Goal: Task Accomplishment & Management: Complete application form

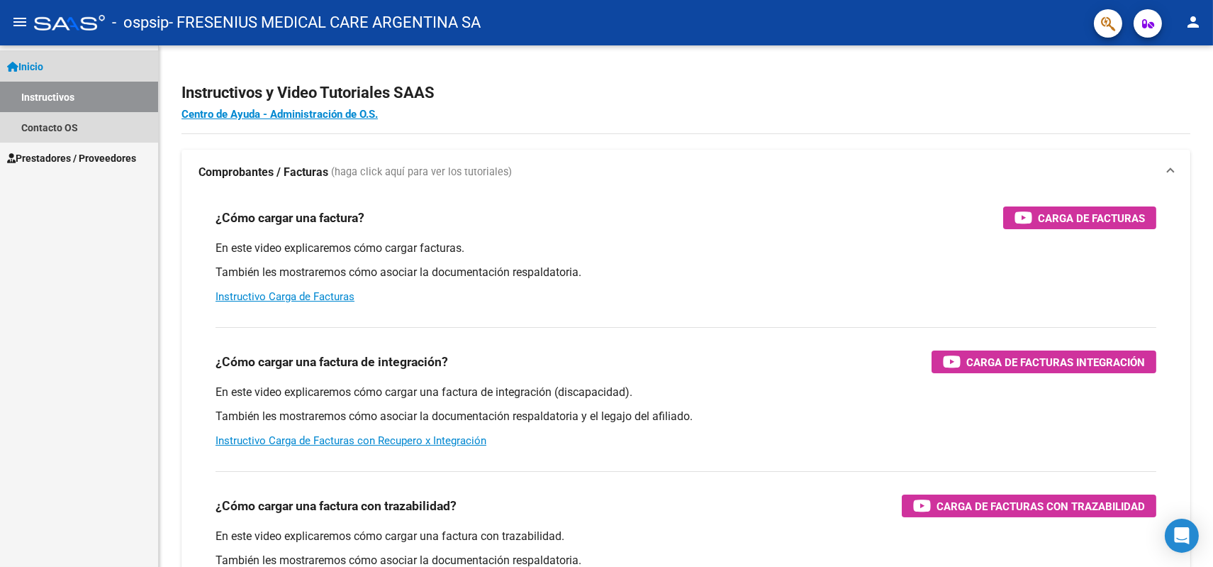
click at [55, 64] on link "Inicio" at bounding box center [79, 66] width 158 height 30
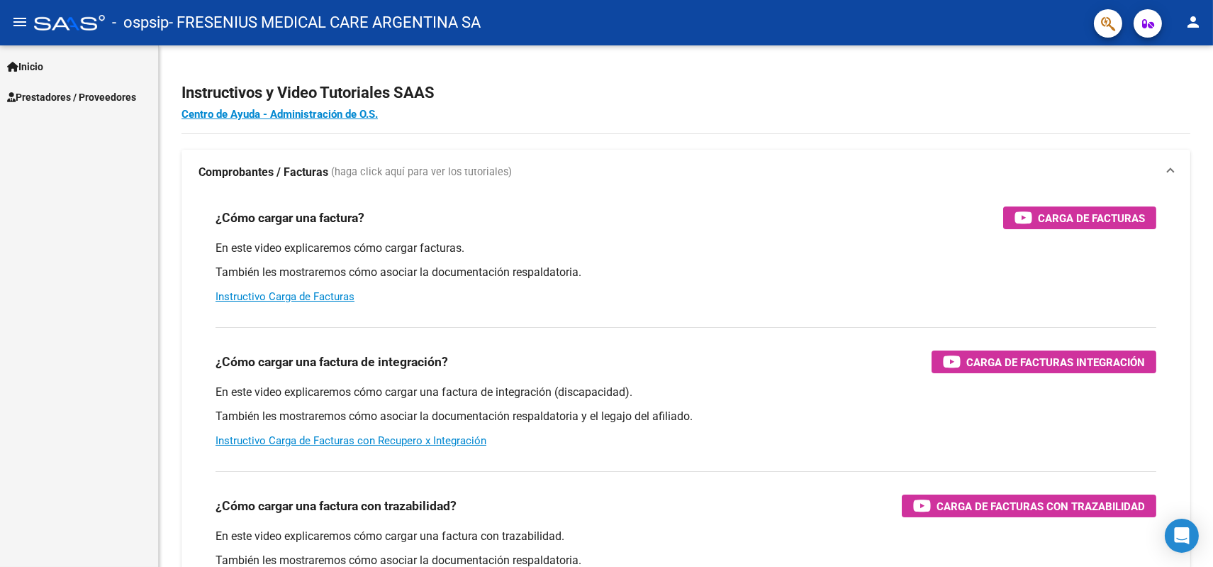
click at [56, 93] on span "Prestadores / Proveedores" at bounding box center [71, 97] width 129 height 16
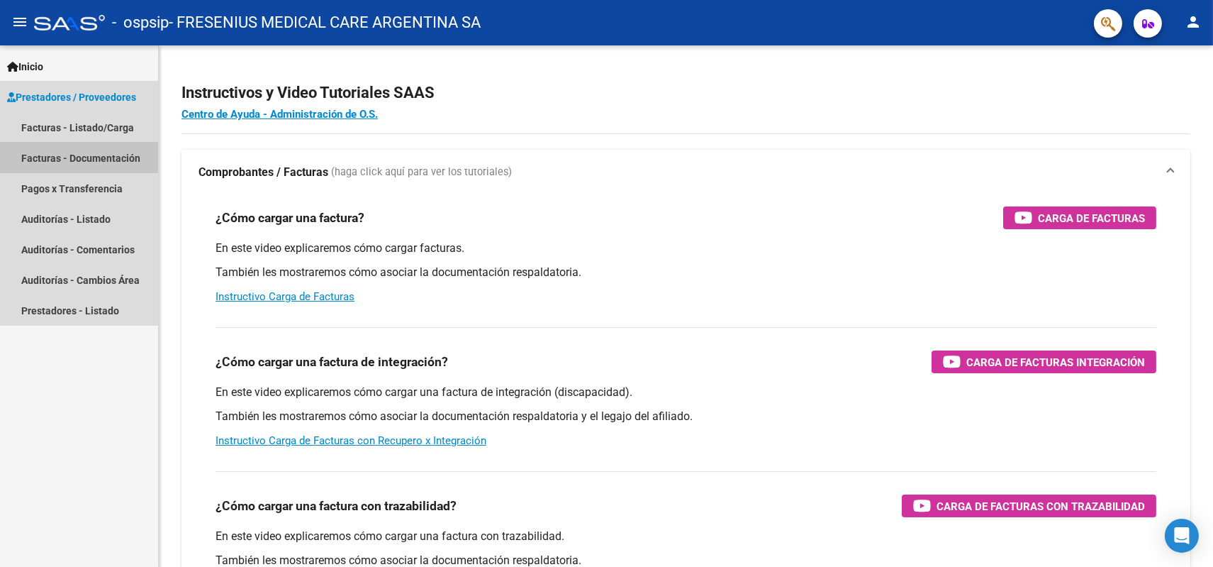
click at [92, 155] on link "Facturas - Documentación" at bounding box center [79, 158] width 158 height 30
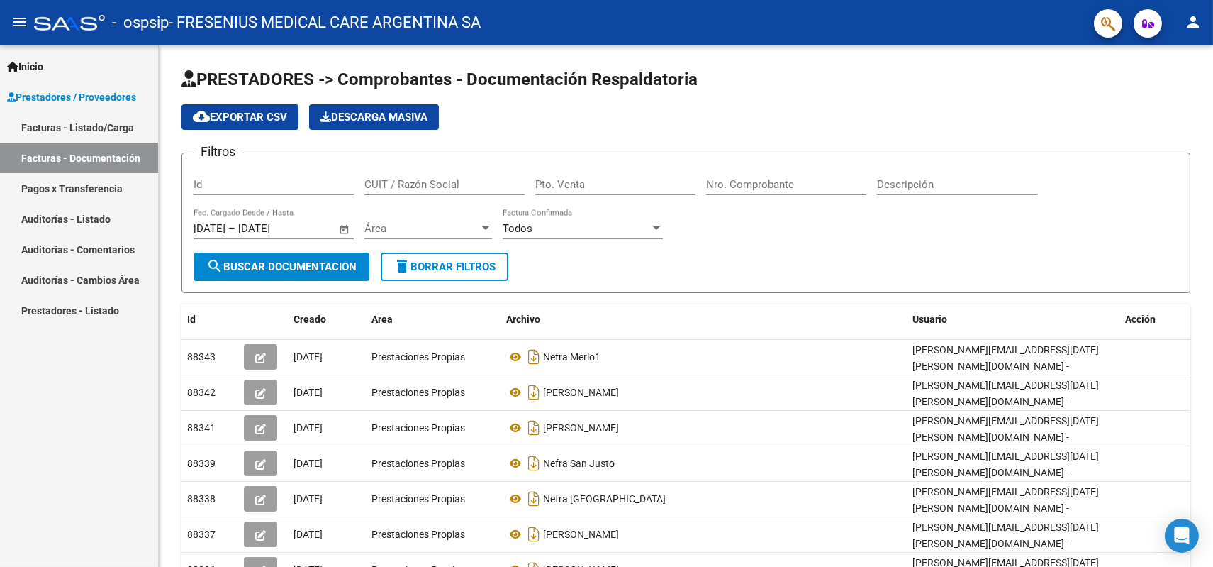
click at [89, 121] on link "Facturas - Listado/Carga" at bounding box center [79, 127] width 158 height 30
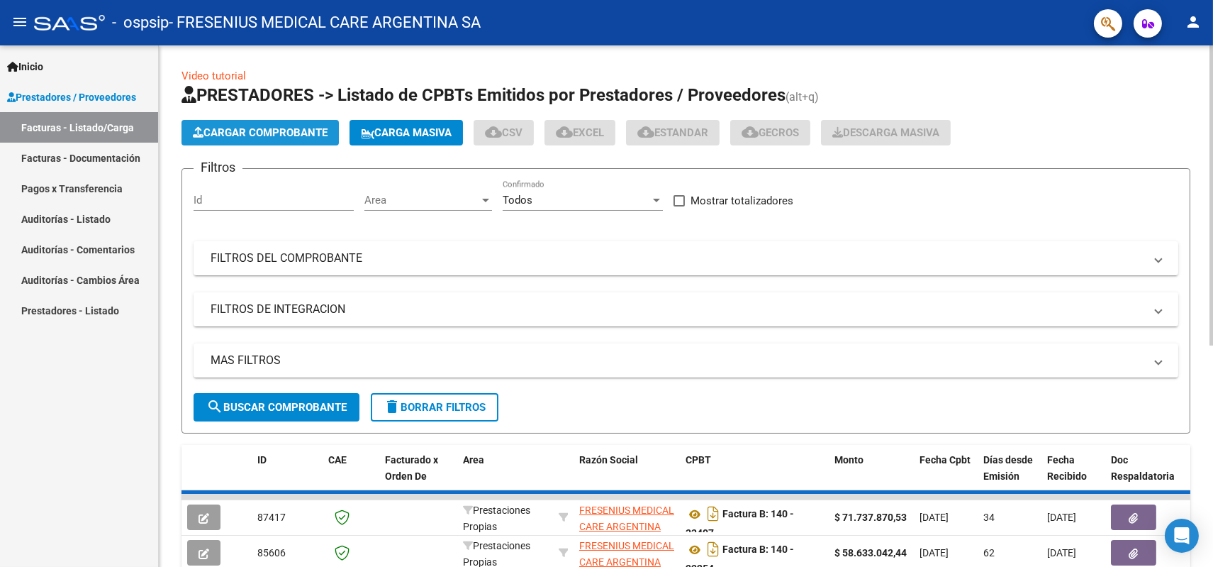
click at [299, 130] on span "Cargar Comprobante" at bounding box center [260, 132] width 135 height 13
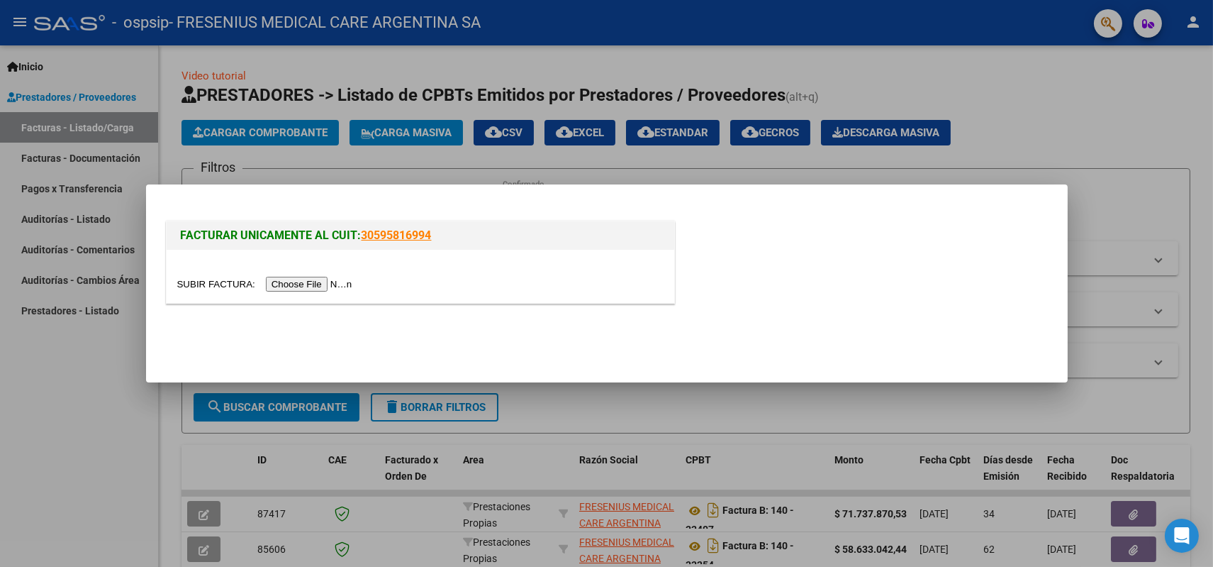
click at [334, 282] on input "file" at bounding box center [266, 284] width 179 height 15
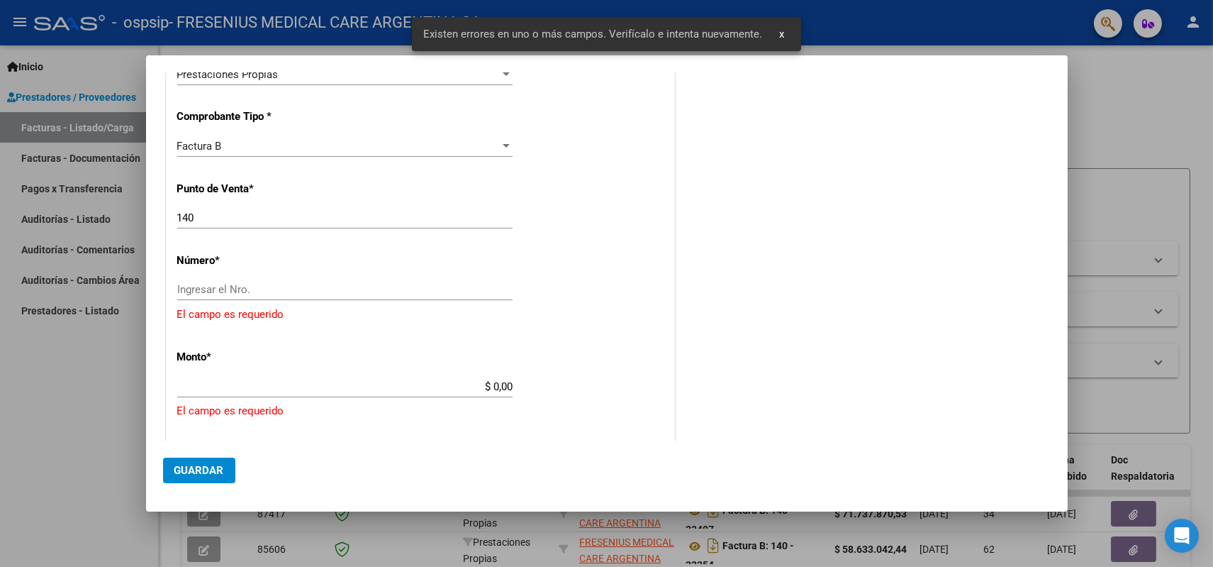
scroll to position [344, 0]
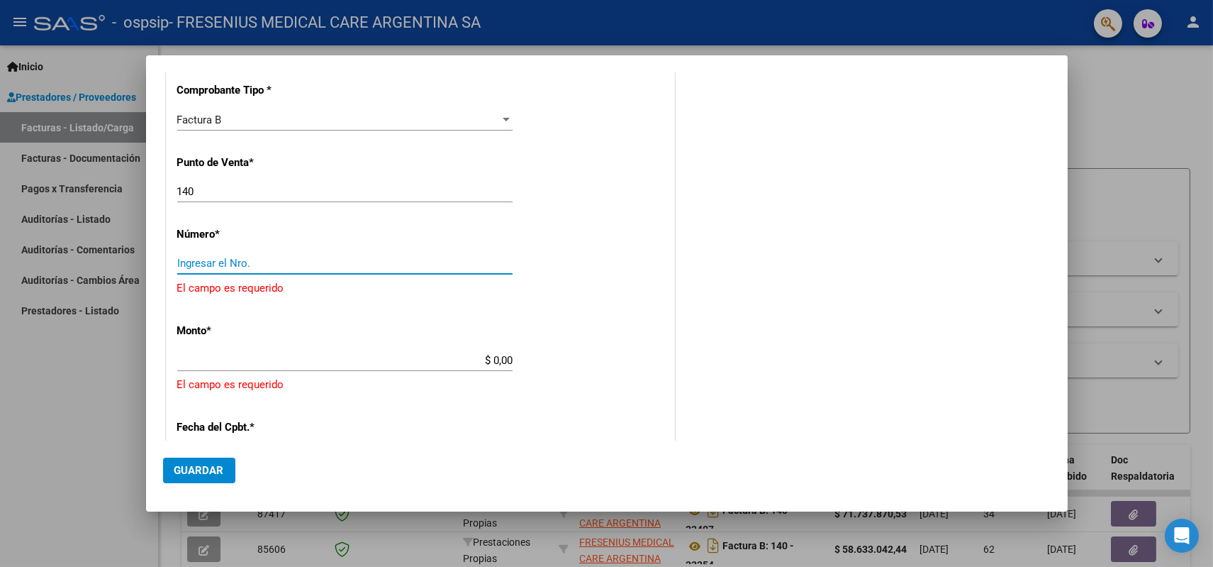
click at [202, 260] on input "Ingresar el Nro." at bounding box center [344, 263] width 335 height 13
paste input "00033688"
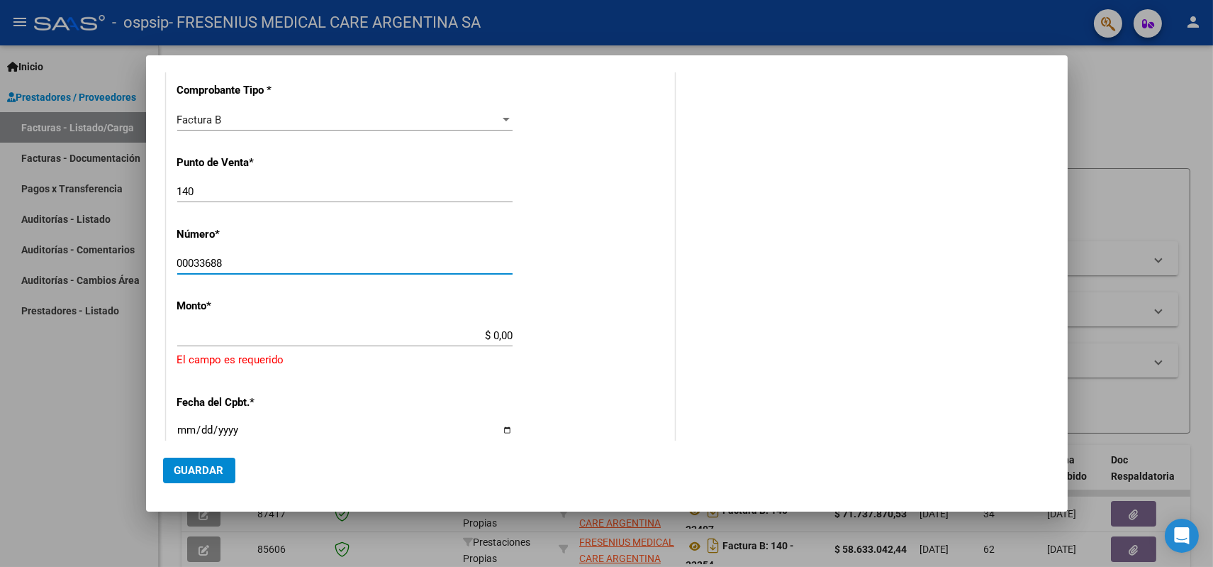
type input "00033688"
click at [235, 333] on input "$ 0,00" at bounding box center [344, 335] width 335 height 13
paste input "67.777.961,49"
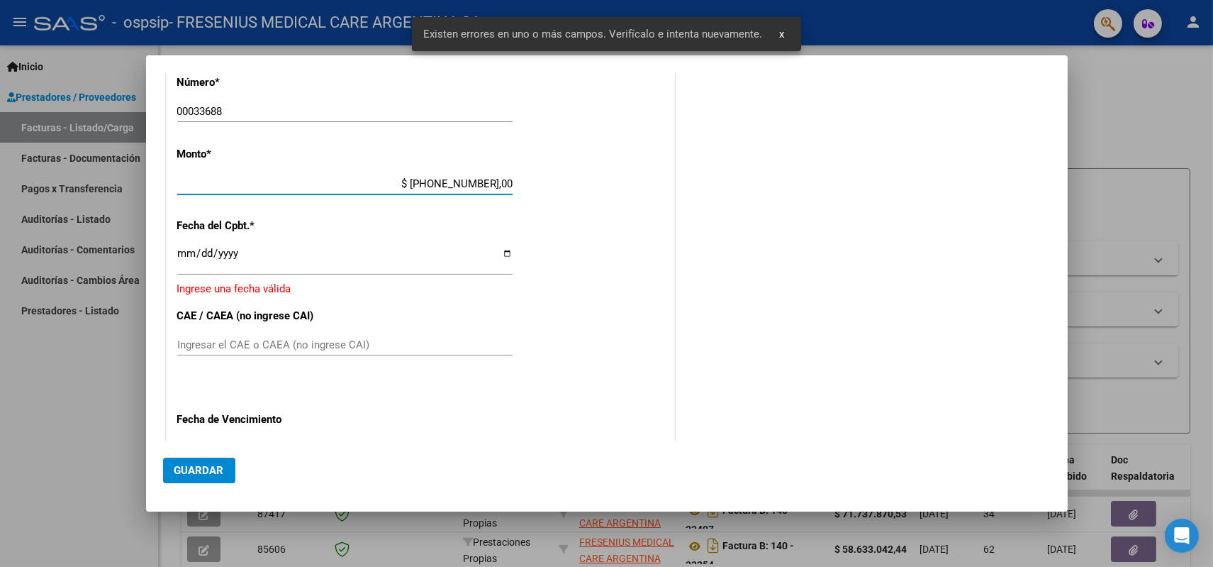
scroll to position [496, 0]
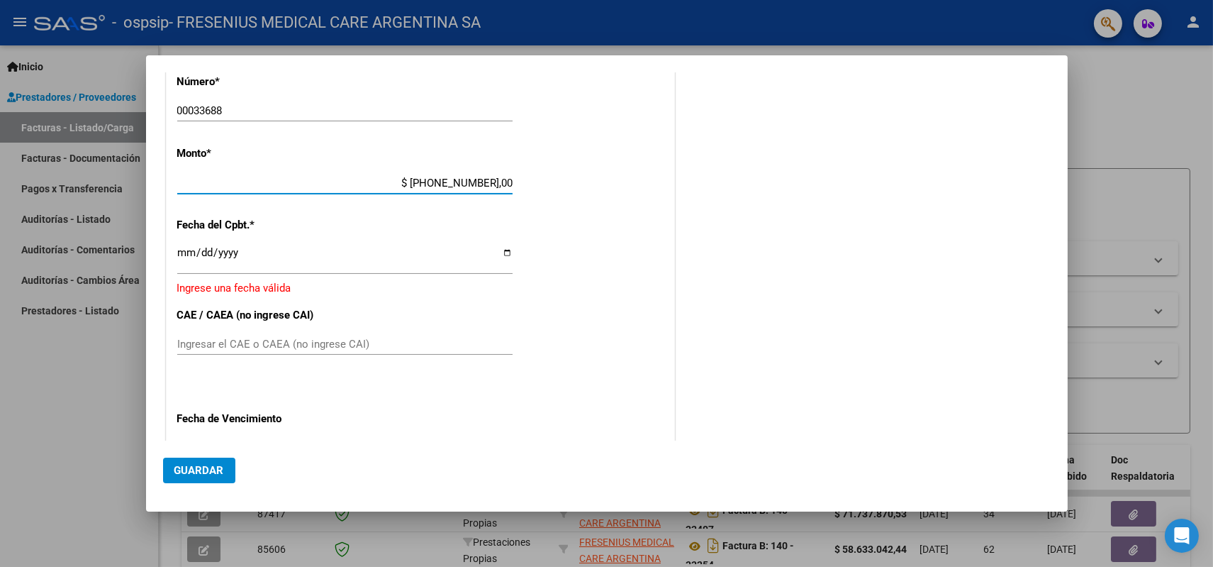
type input "$ [PHONE_NUMBER],00"
click at [208, 252] on input "Ingresar la fecha" at bounding box center [344, 258] width 335 height 23
click at [502, 252] on input "Ingresar la fecha" at bounding box center [344, 258] width 335 height 23
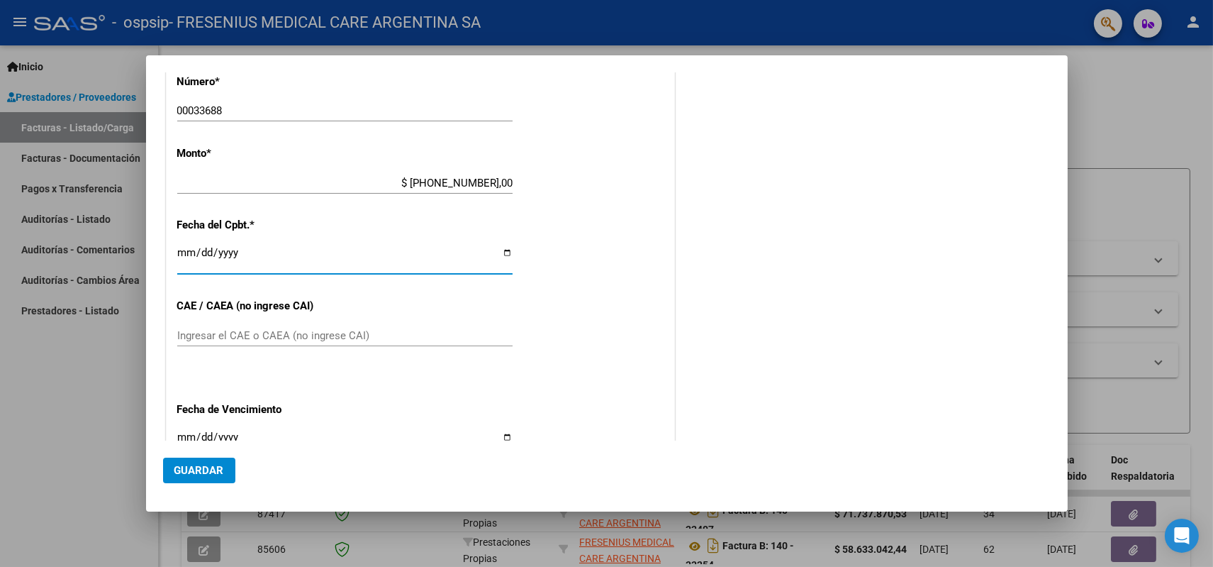
type input "[DATE]"
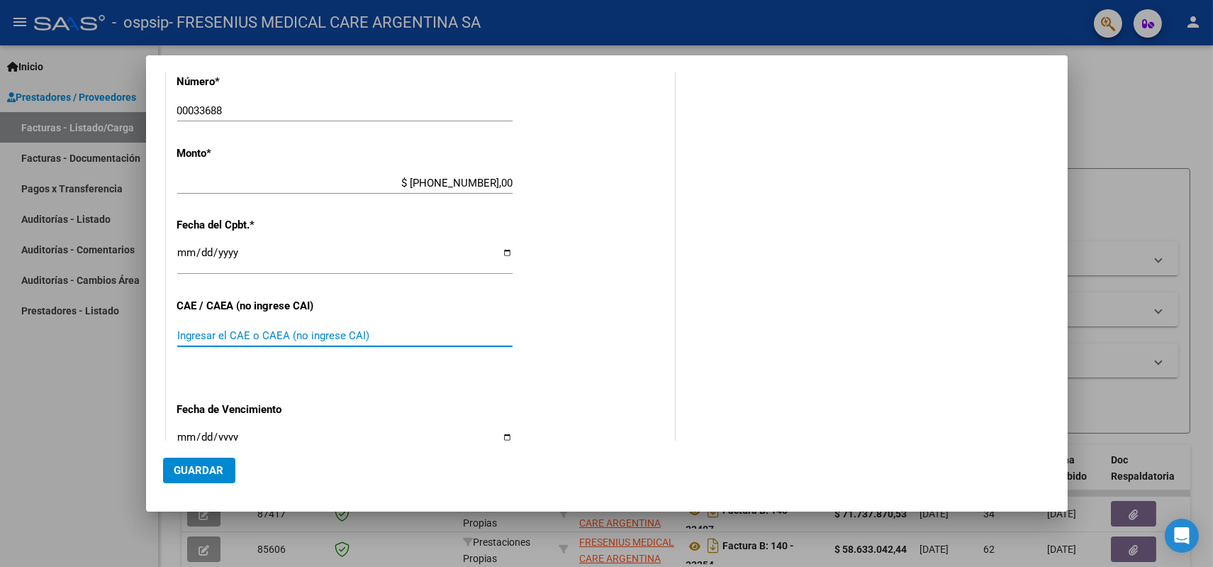
click at [243, 335] on input "Ingresar el CAE o CAEA (no ingrese CAI)" at bounding box center [344, 335] width 335 height 13
paste input "75371590654946"
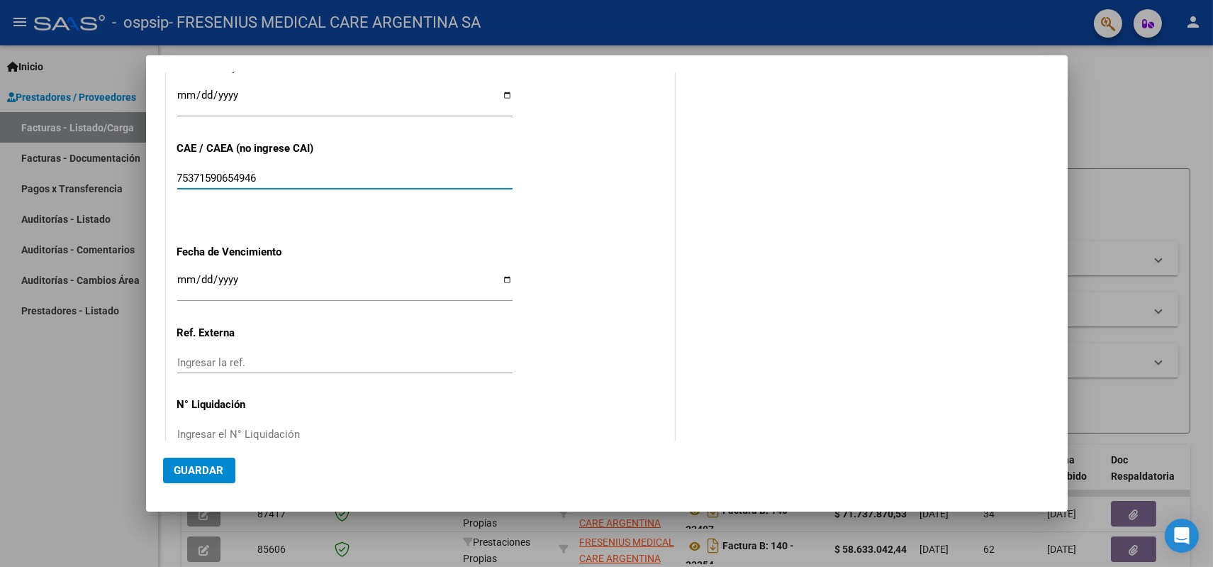
type input "75371590654946"
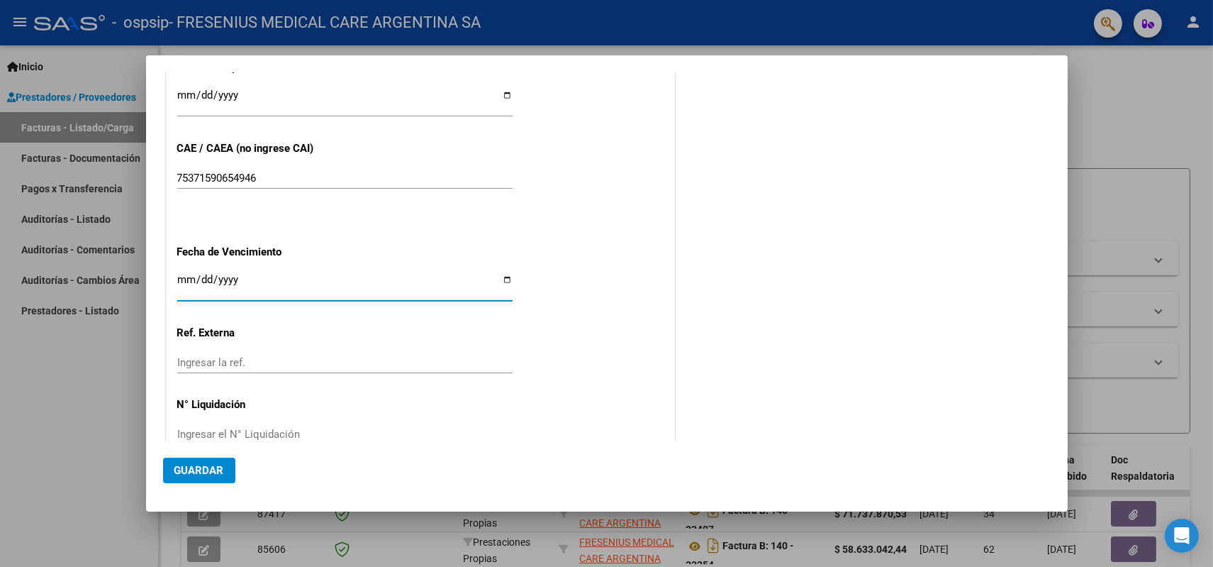
click at [505, 279] on input "Ingresar la fecha" at bounding box center [344, 285] width 335 height 23
type input "[DATE]"
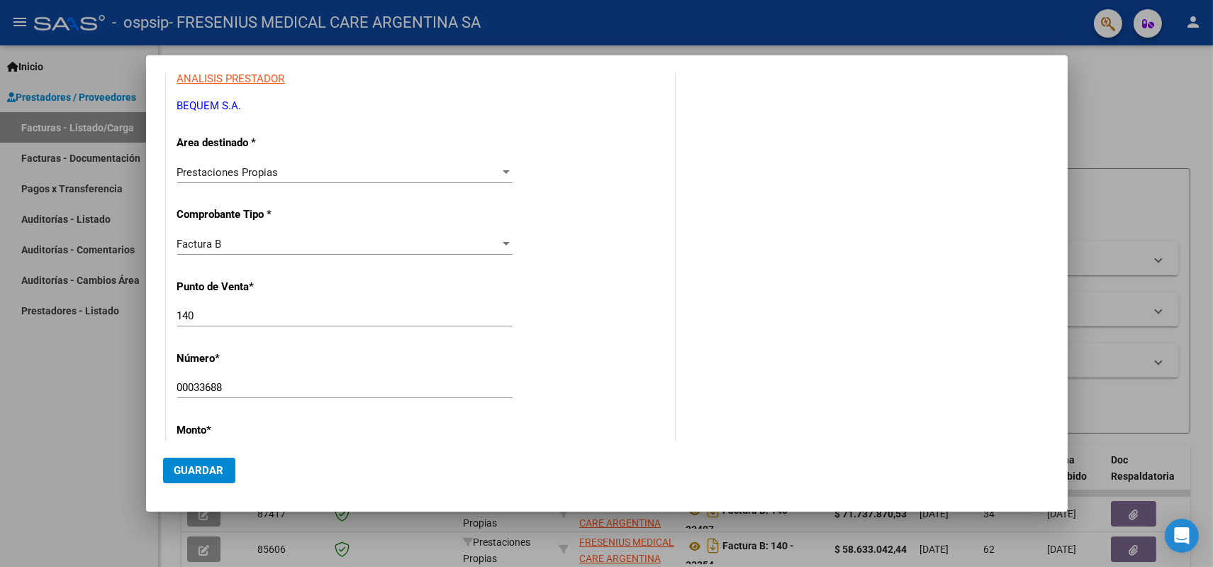
scroll to position [212, 0]
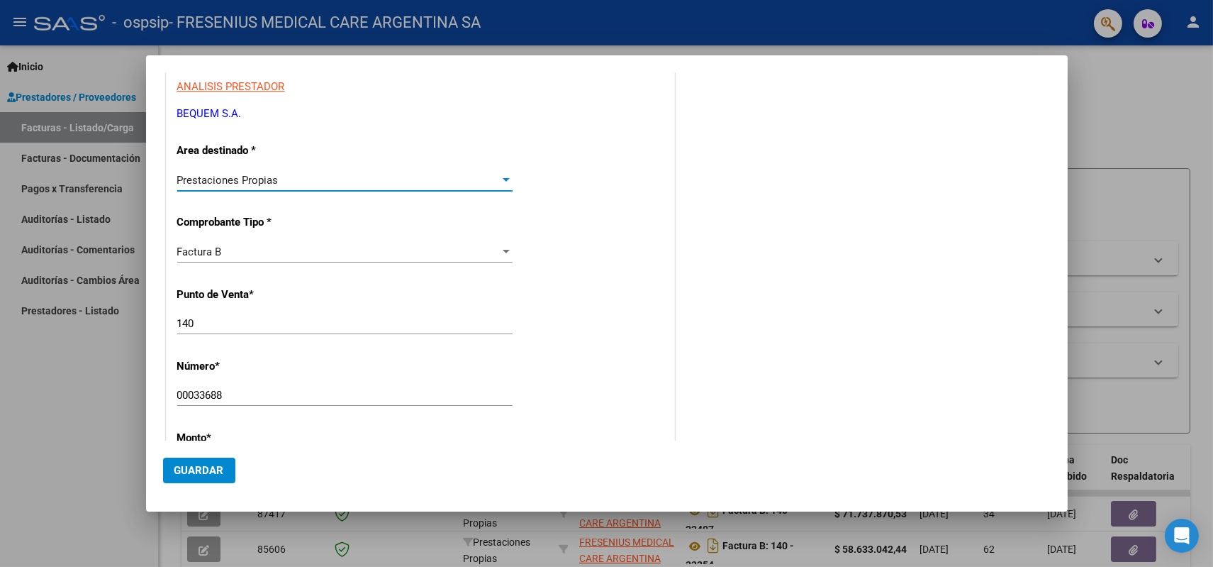
click at [503, 179] on div at bounding box center [506, 180] width 7 height 4
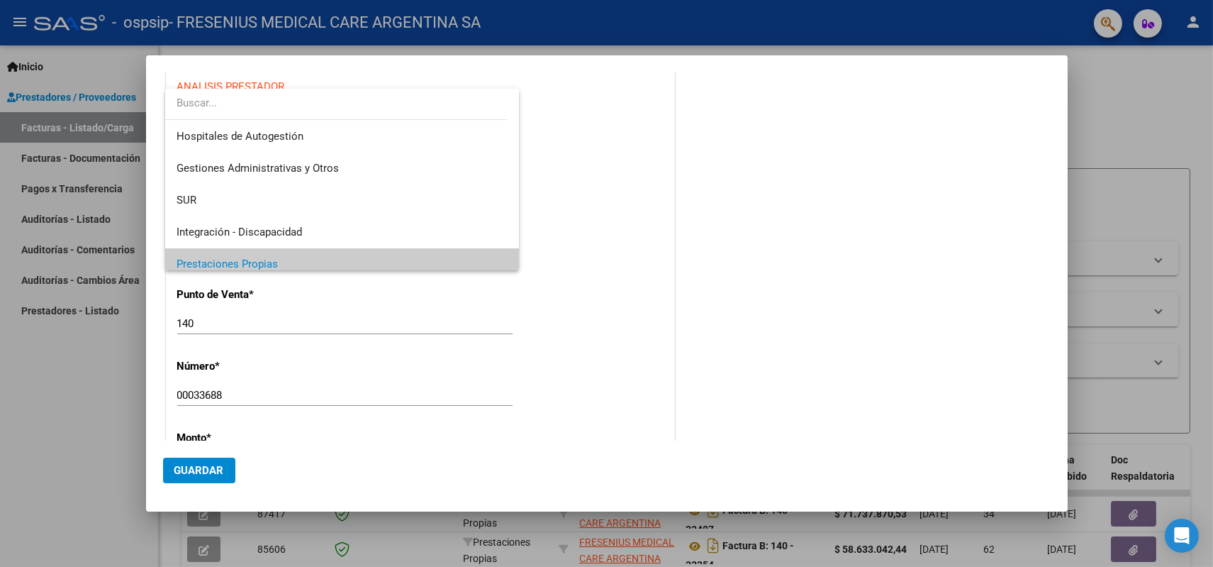
scroll to position [79, 0]
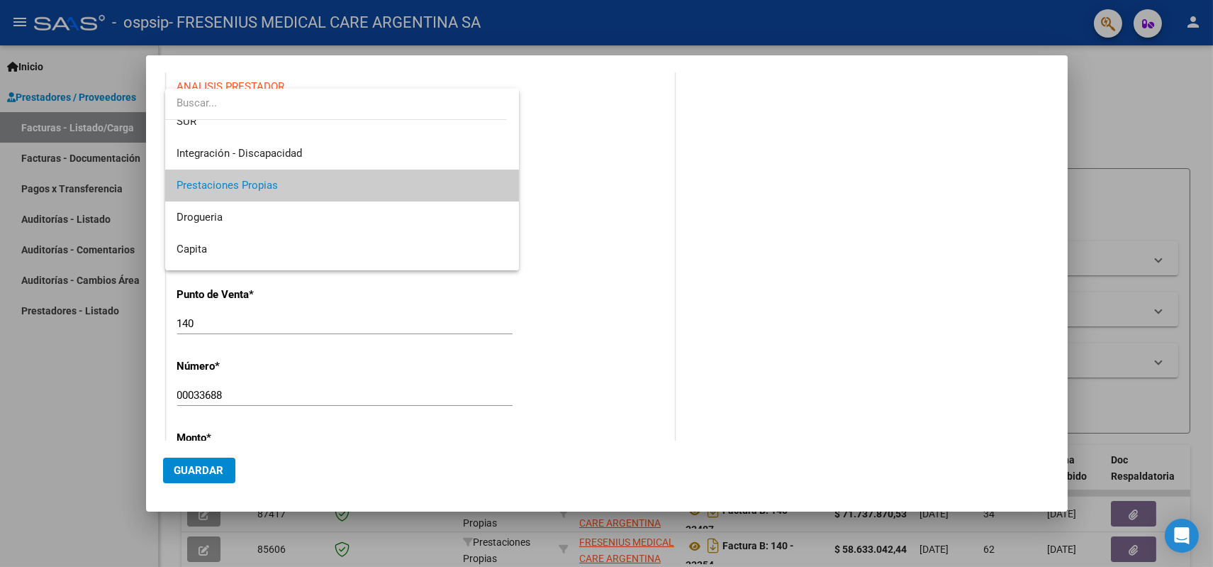
click at [839, 252] on div at bounding box center [606, 283] width 1213 height 567
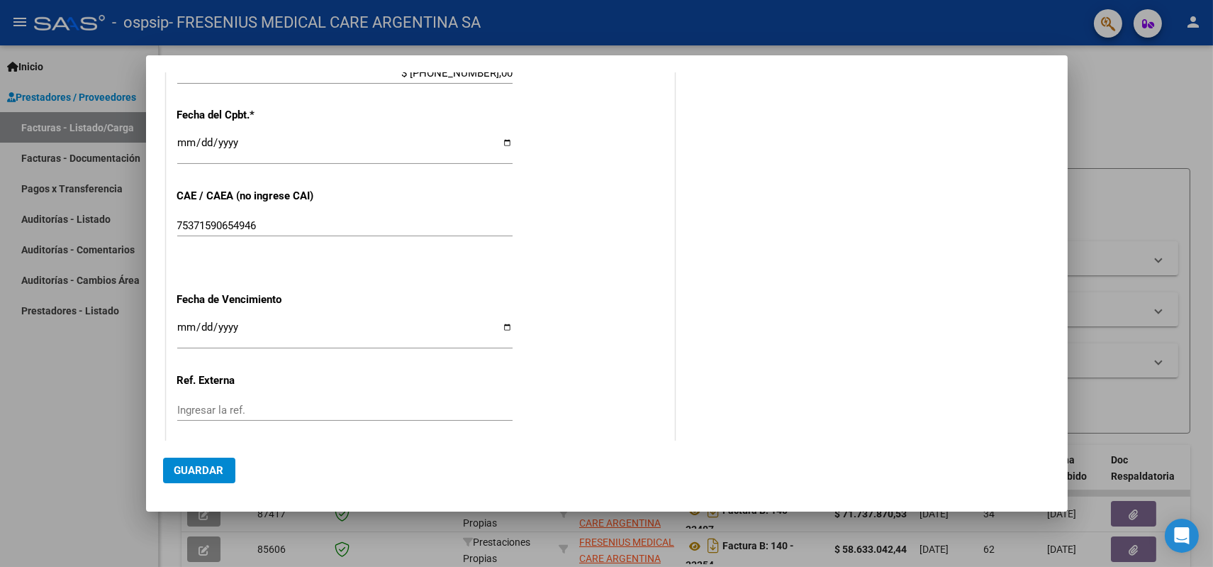
scroll to position [685, 0]
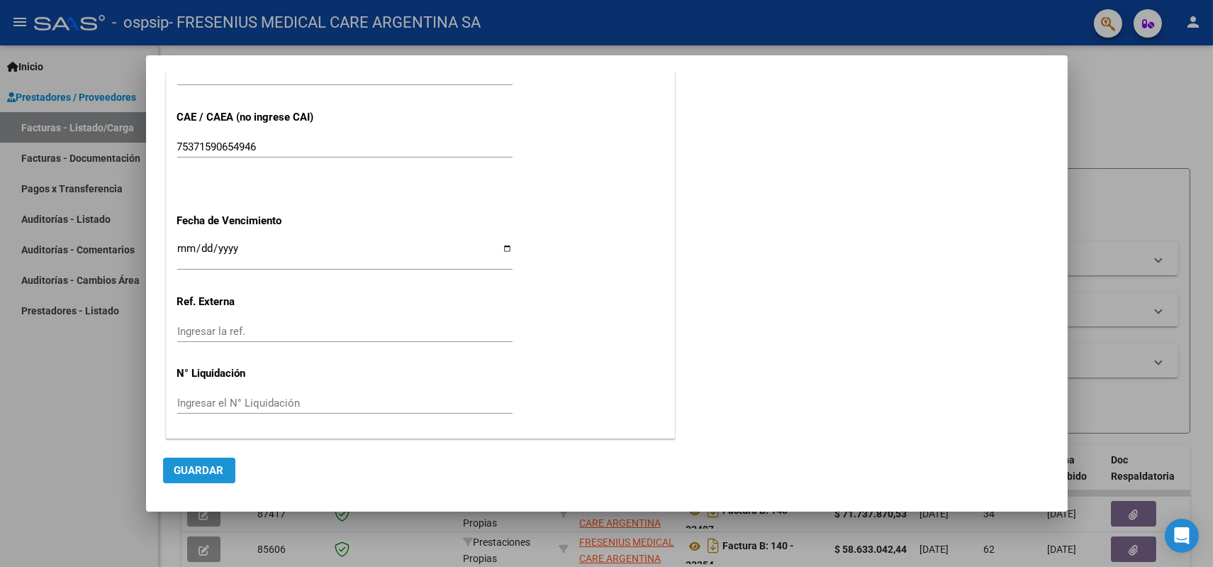
click at [206, 467] on span "Guardar" at bounding box center [199, 470] width 50 height 13
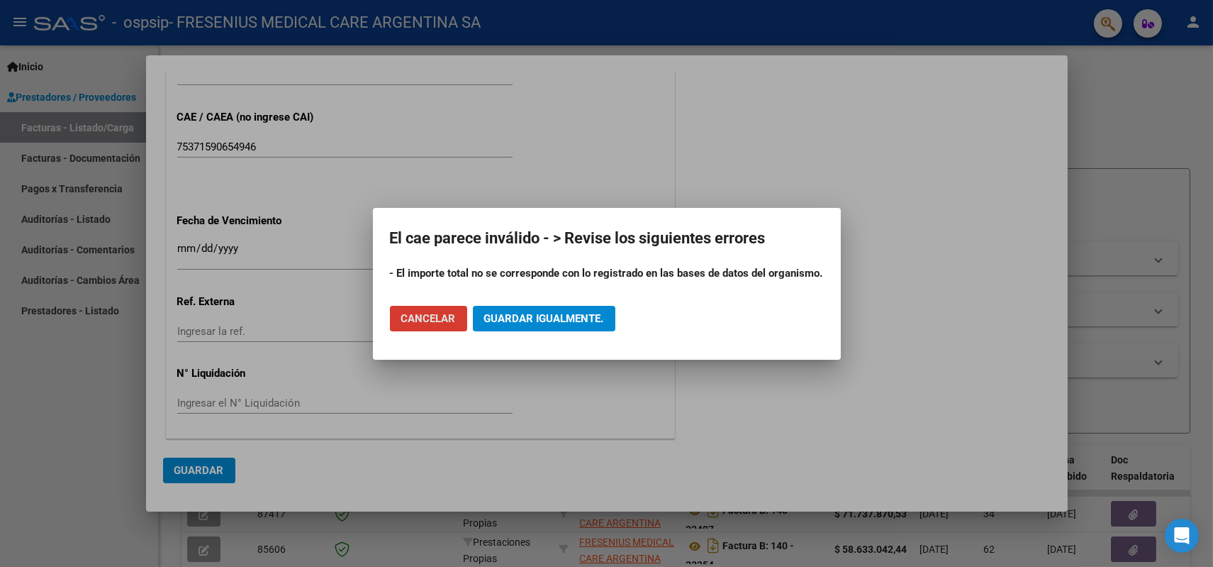
click at [431, 326] on button "Cancelar" at bounding box center [428, 319] width 77 height 26
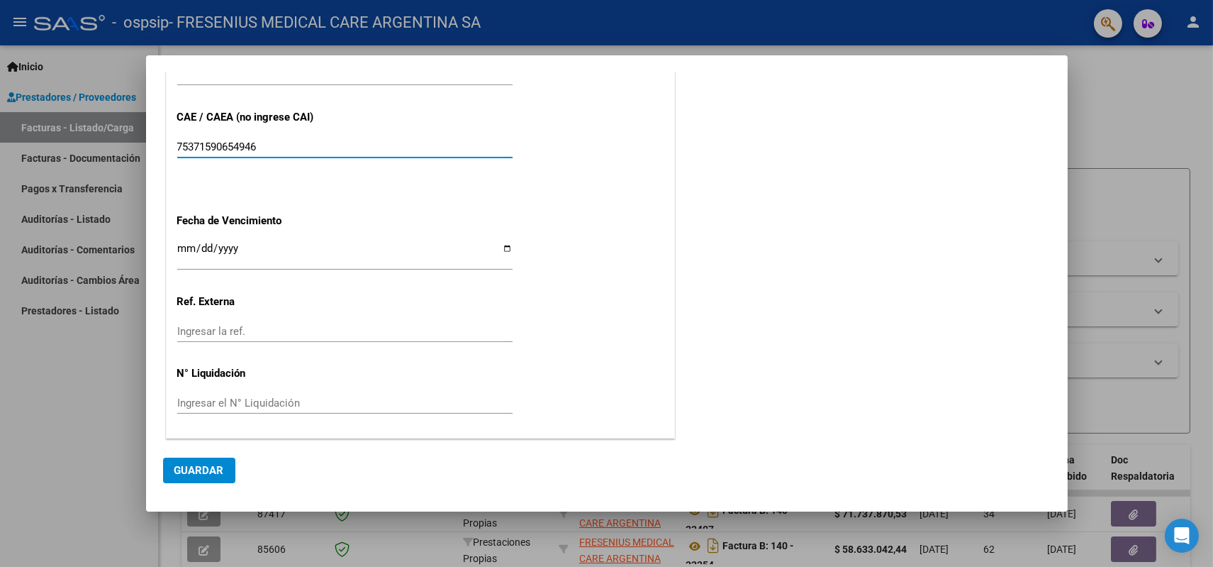
drag, startPoint x: 222, startPoint y: 146, endPoint x: 154, endPoint y: 146, distance: 68.1
click at [154, 146] on mat-dialog-content "COMPROBANTE VER COMPROBANTE DATOS DEL COMPROBANTE CUIT * 30-63581520-1 Ingresar…" at bounding box center [607, 256] width 922 height 368
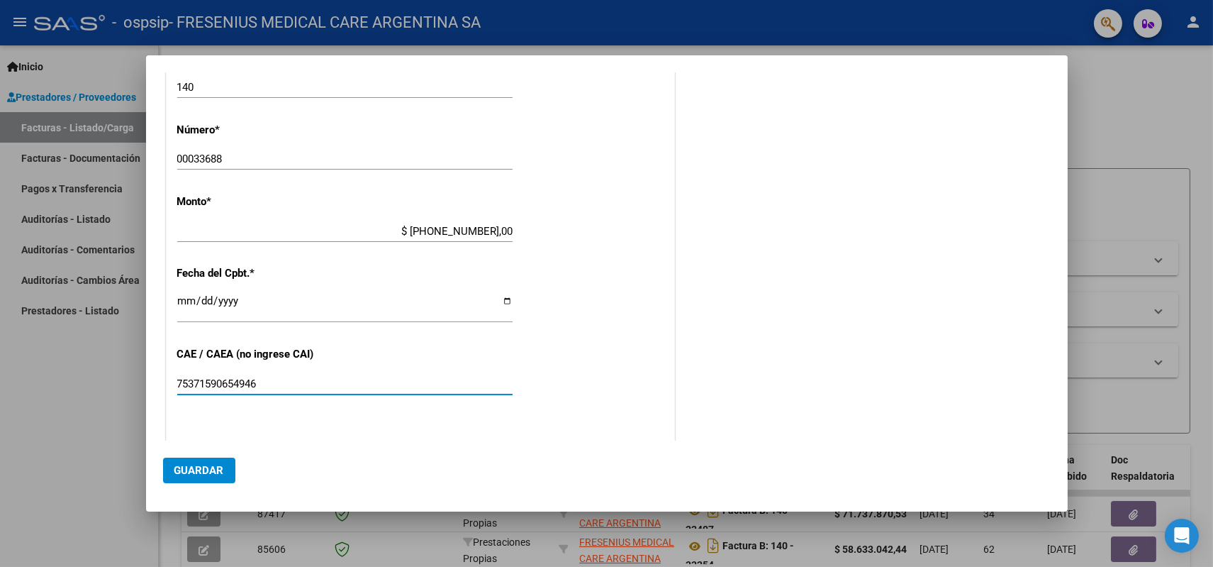
scroll to position [369, 0]
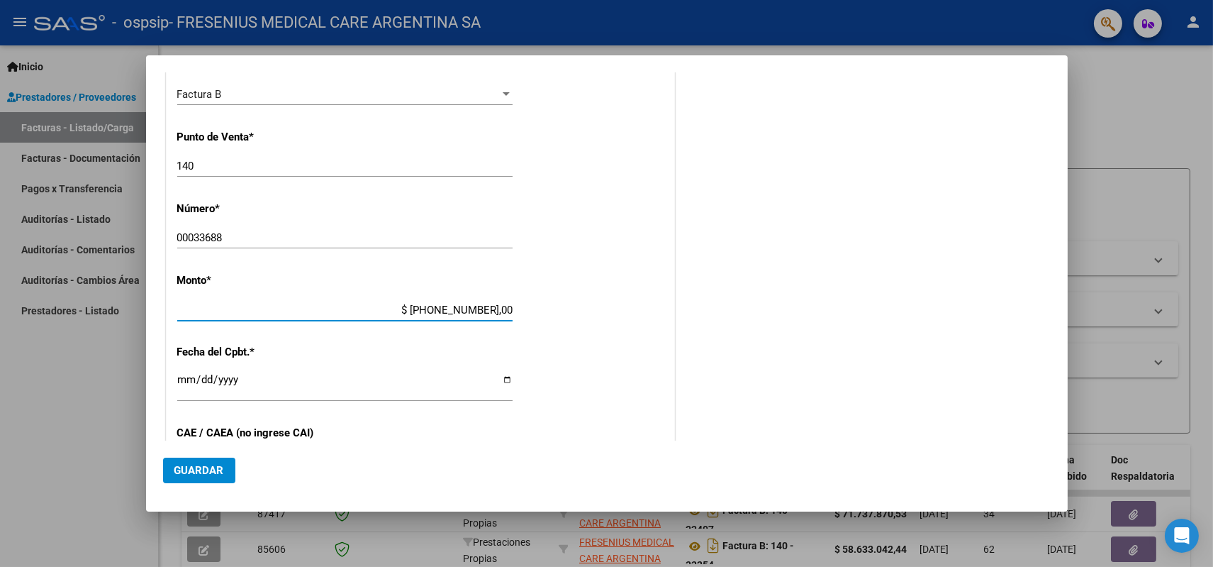
drag, startPoint x: 489, startPoint y: 308, endPoint x: 535, endPoint y: 295, distance: 48.0
click at [488, 308] on input "$ [PHONE_NUMBER],00" at bounding box center [344, 310] width 335 height 13
type input "$ 67.777.961,49"
click at [766, 266] on div "COMENTARIOS Comentarios del Prestador / Gerenciador:" at bounding box center [864, 237] width 373 height 1038
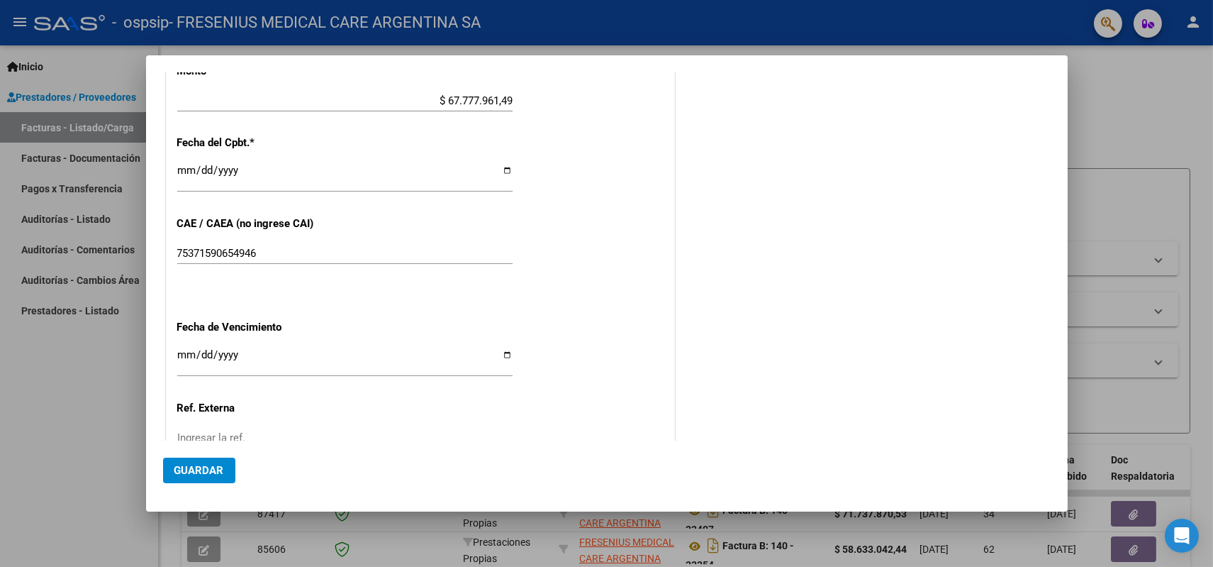
scroll to position [685, 0]
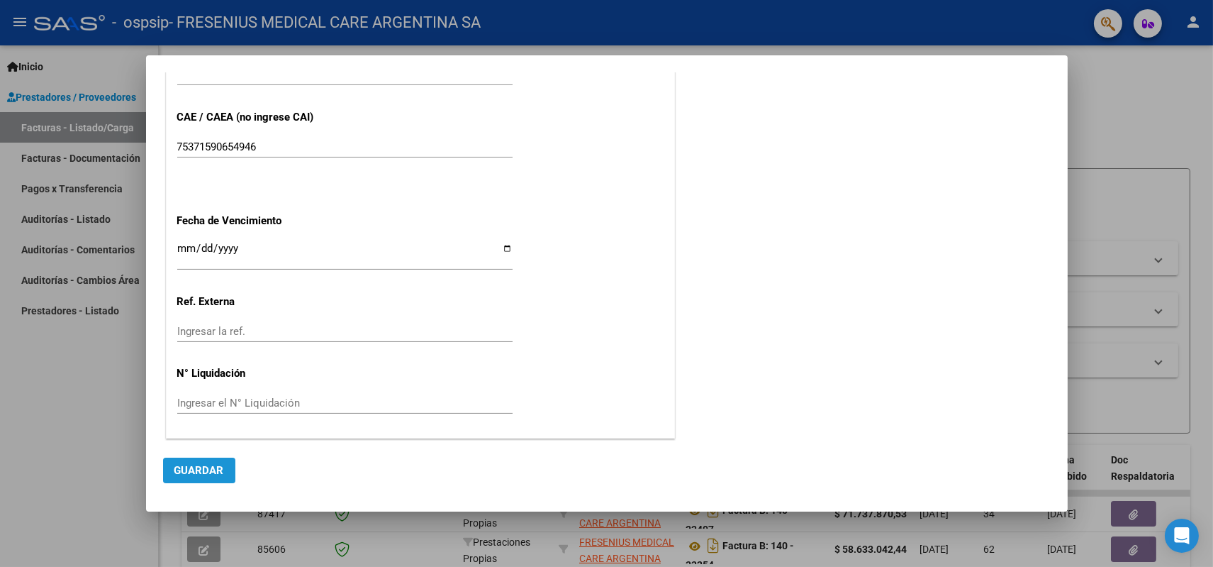
click at [215, 473] on span "Guardar" at bounding box center [199, 470] width 50 height 13
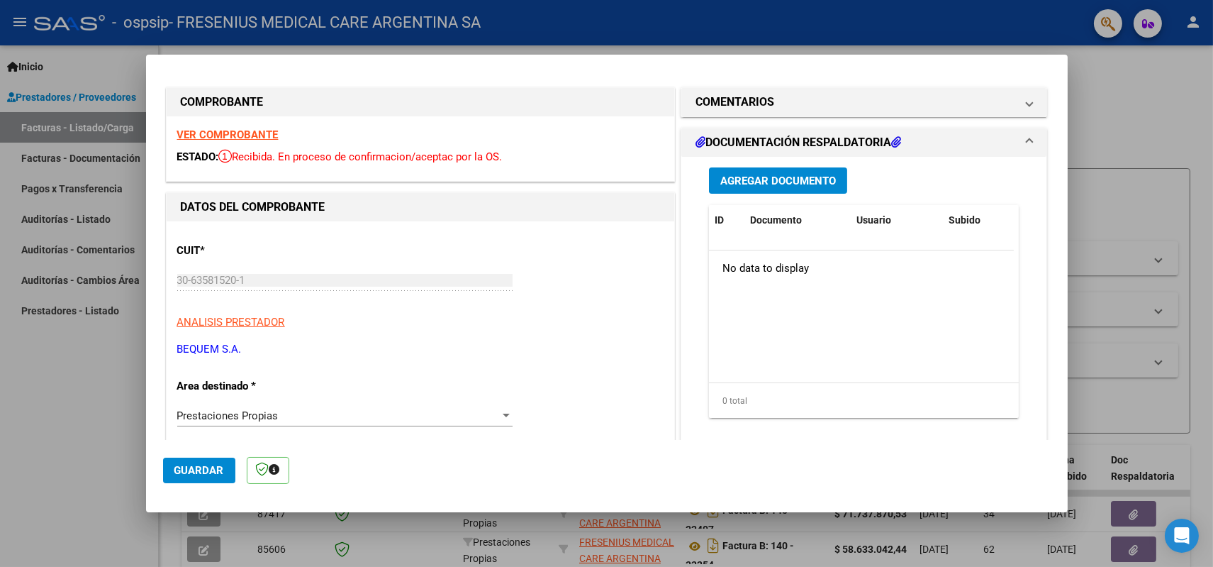
scroll to position [0, 0]
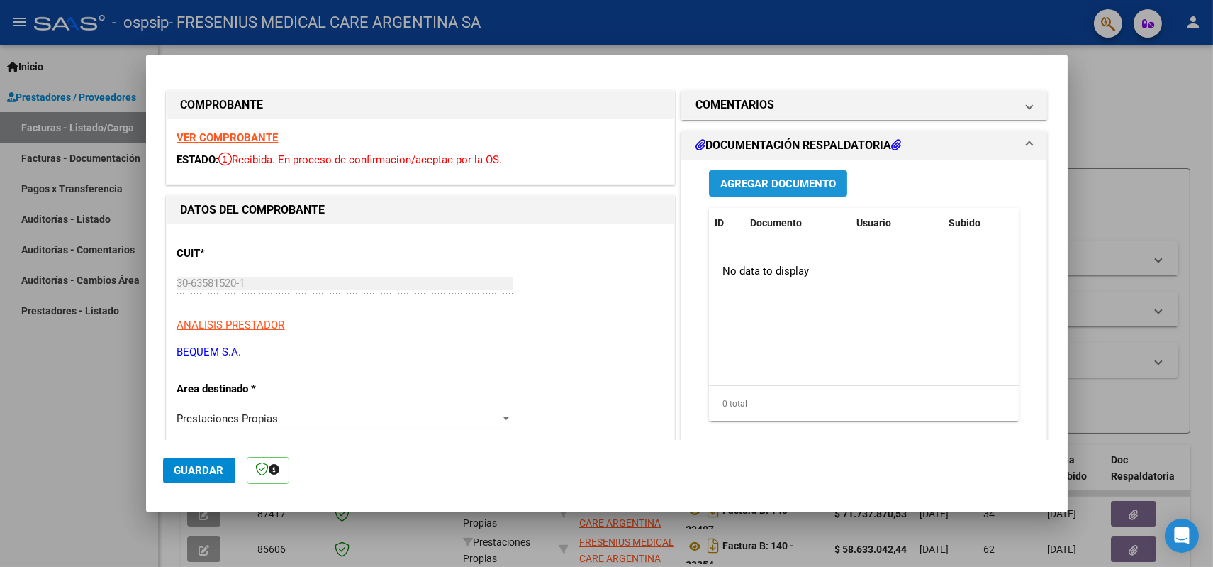
click at [750, 186] on span "Agregar Documento" at bounding box center [779, 183] width 116 height 13
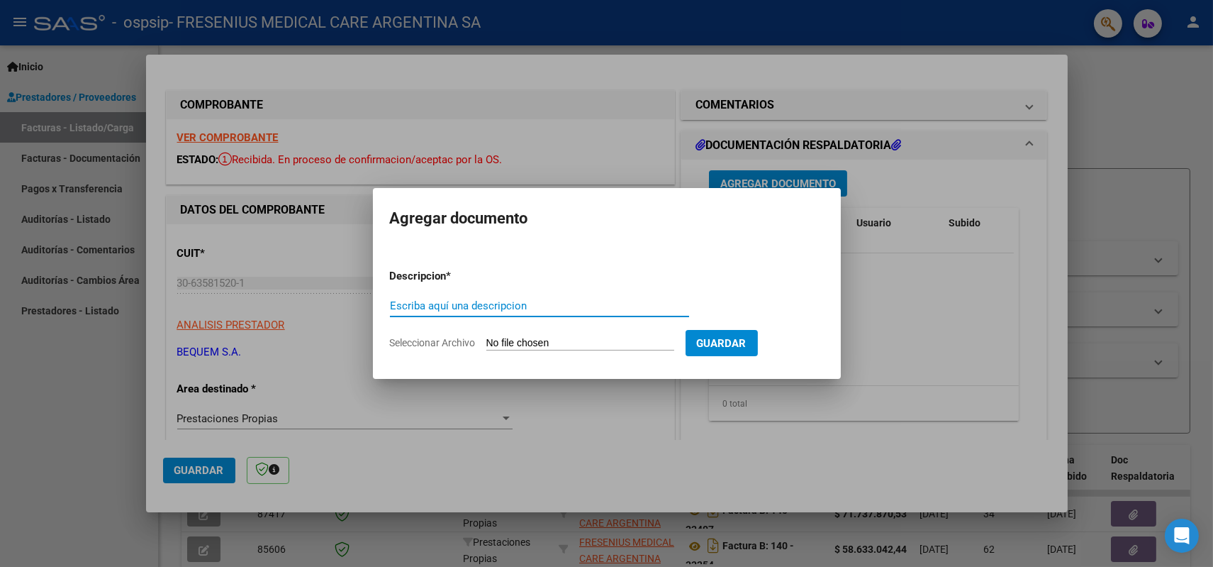
click at [713, 229] on h2 "Agregar documento" at bounding box center [607, 218] width 434 height 27
click at [471, 299] on input "Escriba aquí una descripcion" at bounding box center [539, 305] width 299 height 13
click at [408, 299] on input "FC" at bounding box center [539, 305] width 299 height 13
paste input "00140B00033688"
type input "FC N°00140B00033688"
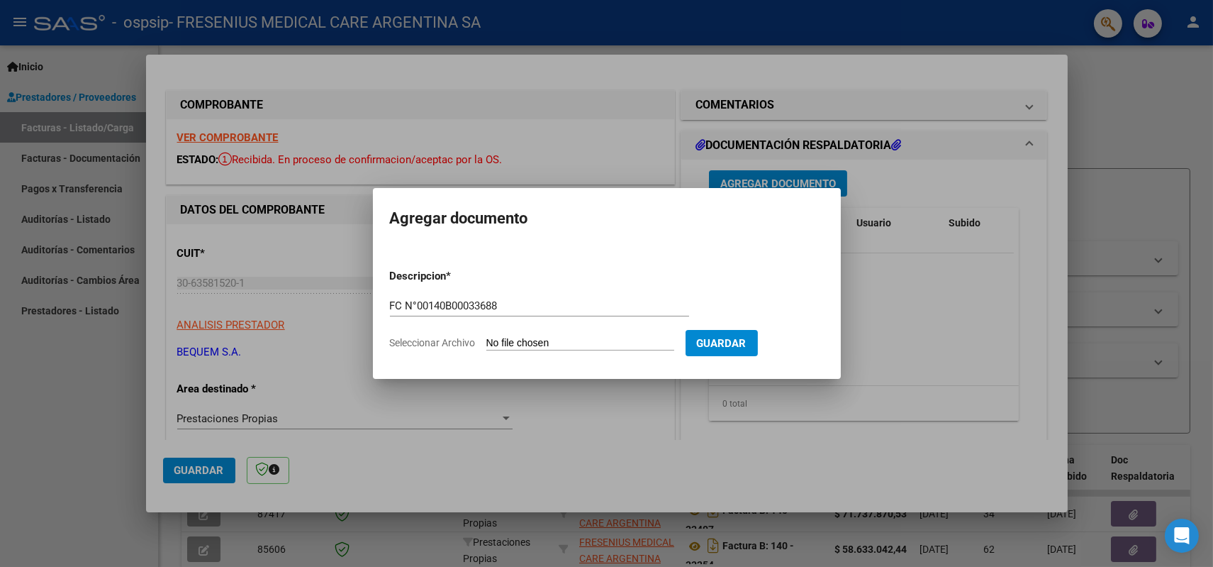
click at [489, 339] on input "Seleccionar Archivo" at bounding box center [580, 343] width 188 height 13
type input "C:\fakepath\00140B00033688.pdf"
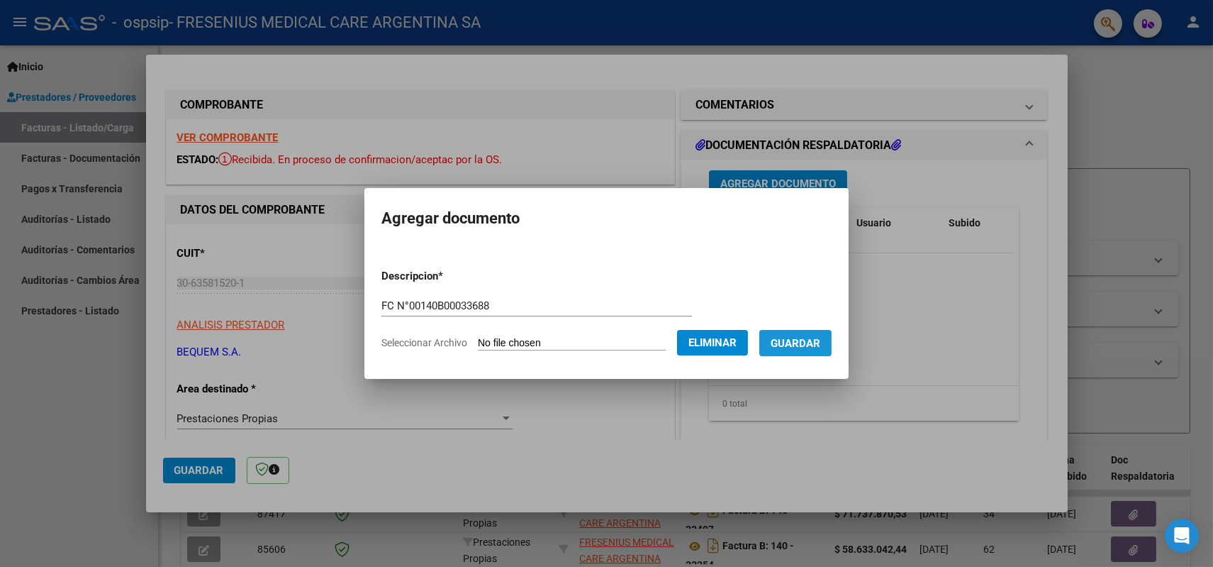
click at [807, 343] on span "Guardar" at bounding box center [796, 343] width 50 height 13
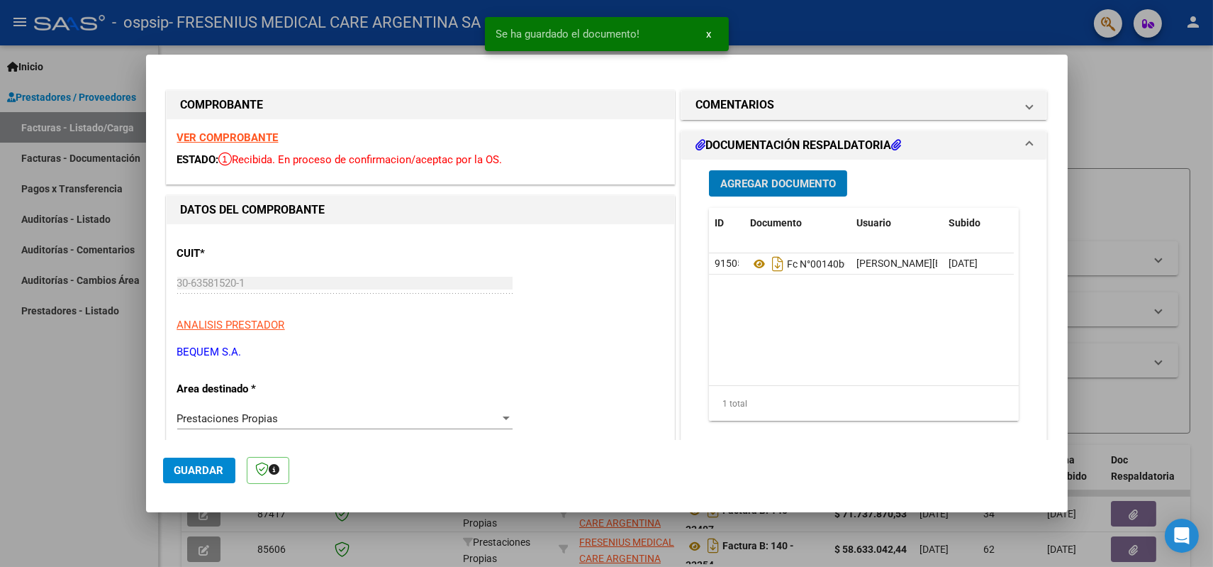
click at [777, 184] on span "Agregar Documento" at bounding box center [779, 183] width 116 height 13
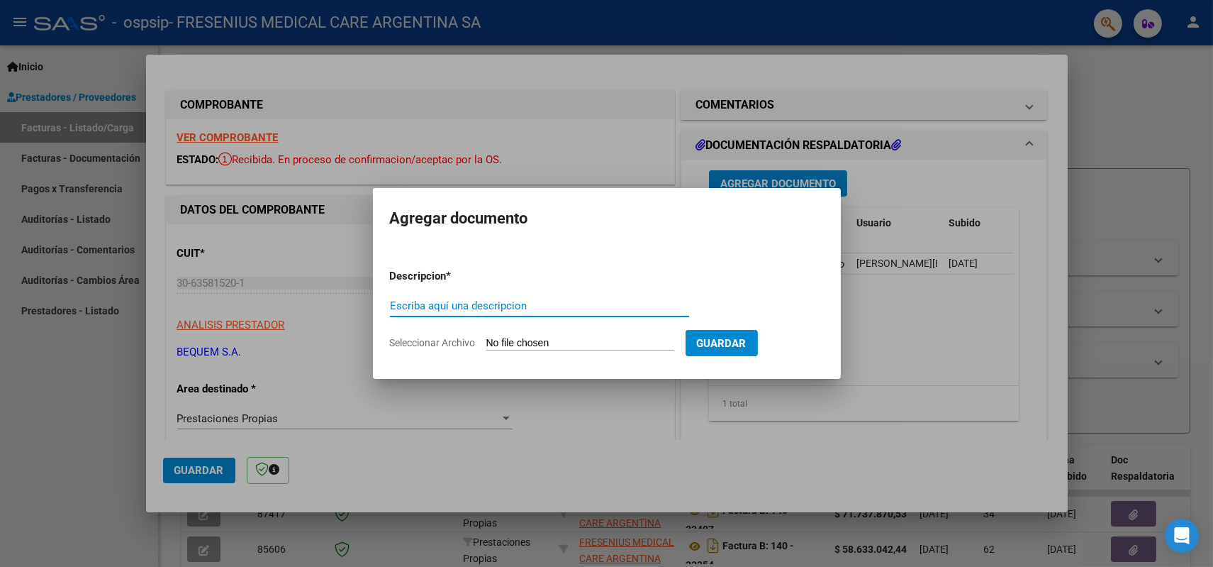
click at [454, 304] on input "Escriba aquí una descripcion" at bounding box center [539, 305] width 299 height 13
click at [459, 303] on input "Anexo FC N°" at bounding box center [539, 305] width 299 height 13
paste input "00140B00033688"
type input "Anexo FC N° 00140B00033688"
click at [543, 340] on input "Seleccionar Archivo" at bounding box center [580, 343] width 188 height 13
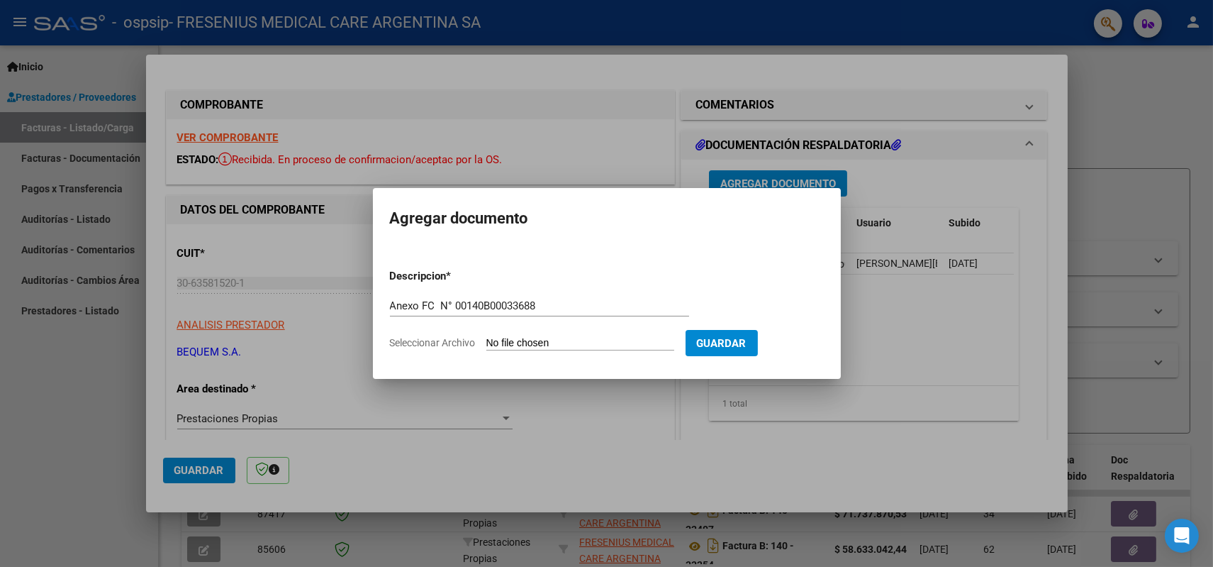
type input "C:\fakepath\AnexoFacturacionPDF 00140B00033688.pdf"
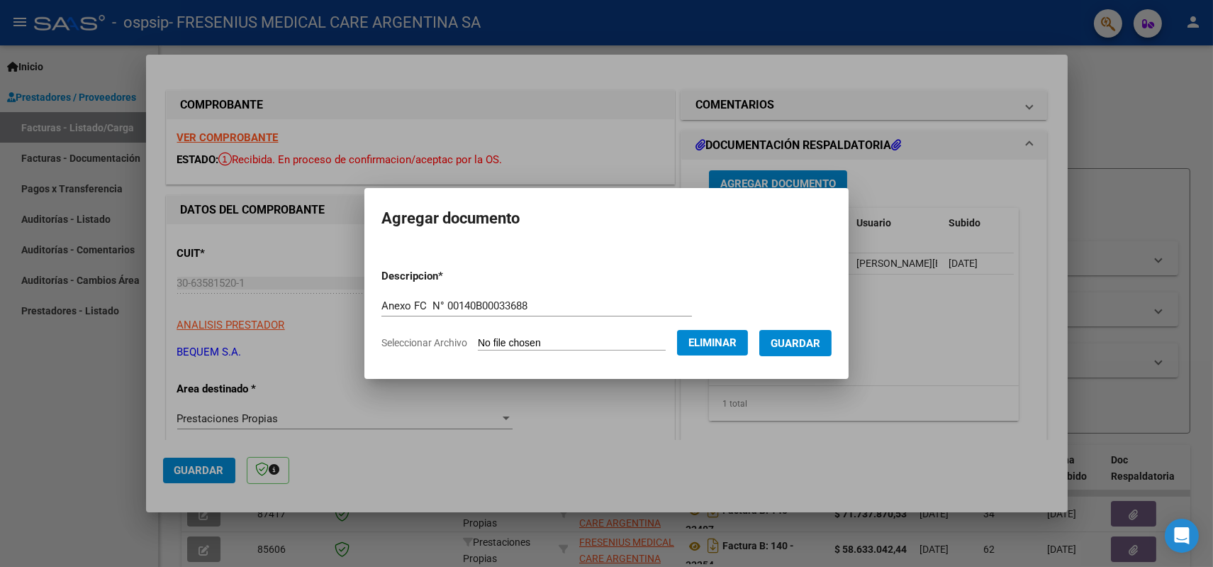
click at [789, 340] on span "Guardar" at bounding box center [796, 343] width 50 height 13
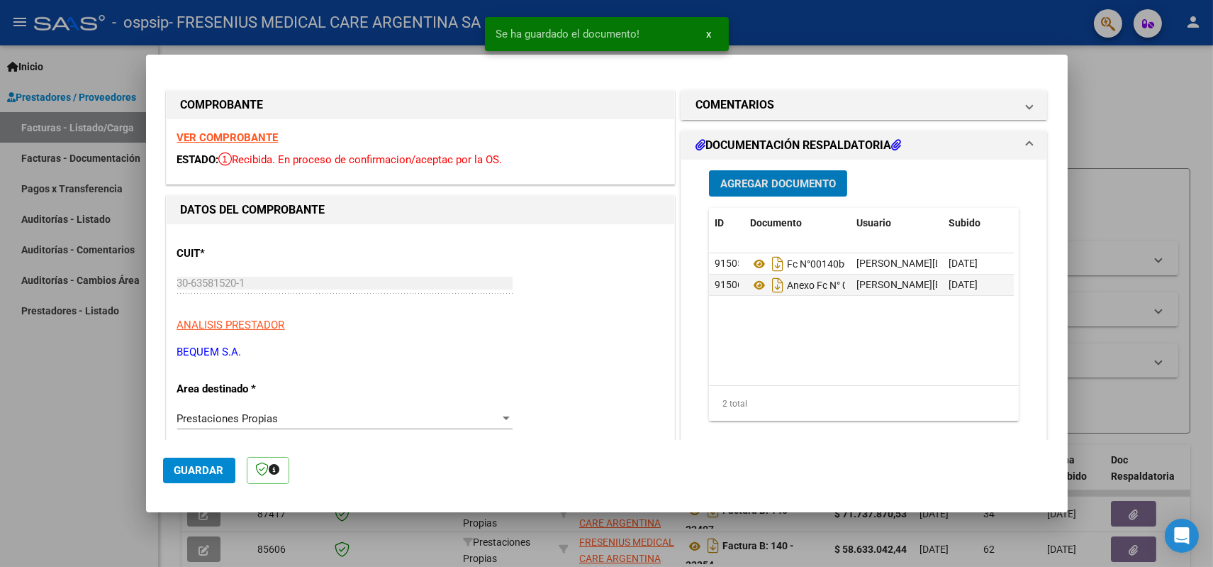
click at [750, 187] on span "Agregar Documento" at bounding box center [779, 183] width 116 height 13
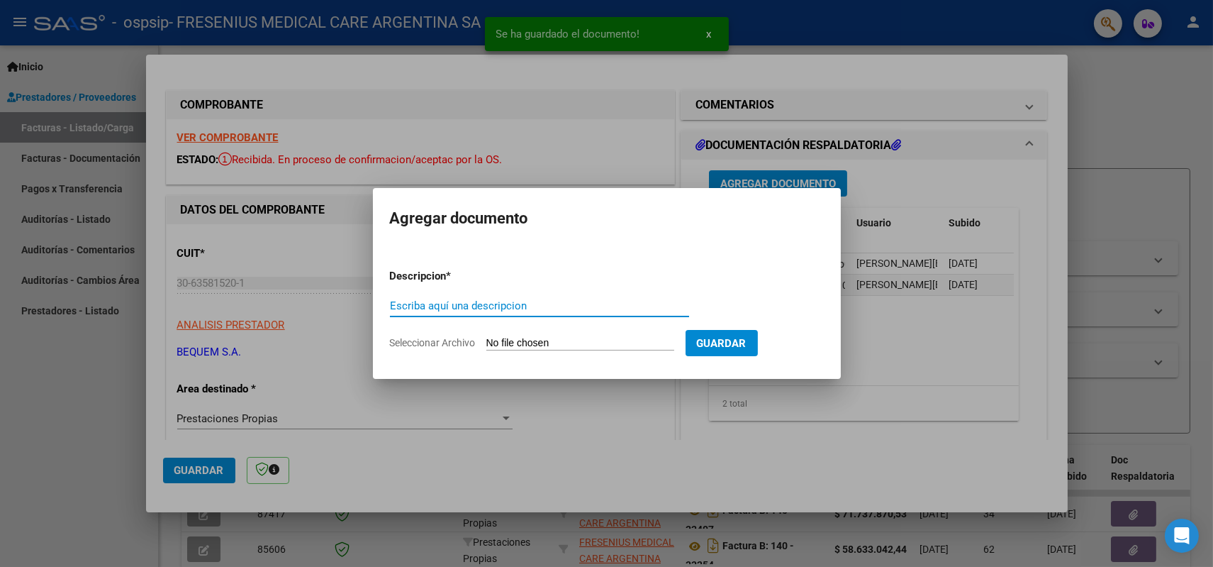
click at [502, 304] on input "Escriba aquí una descripcion" at bounding box center [539, 305] width 299 height 13
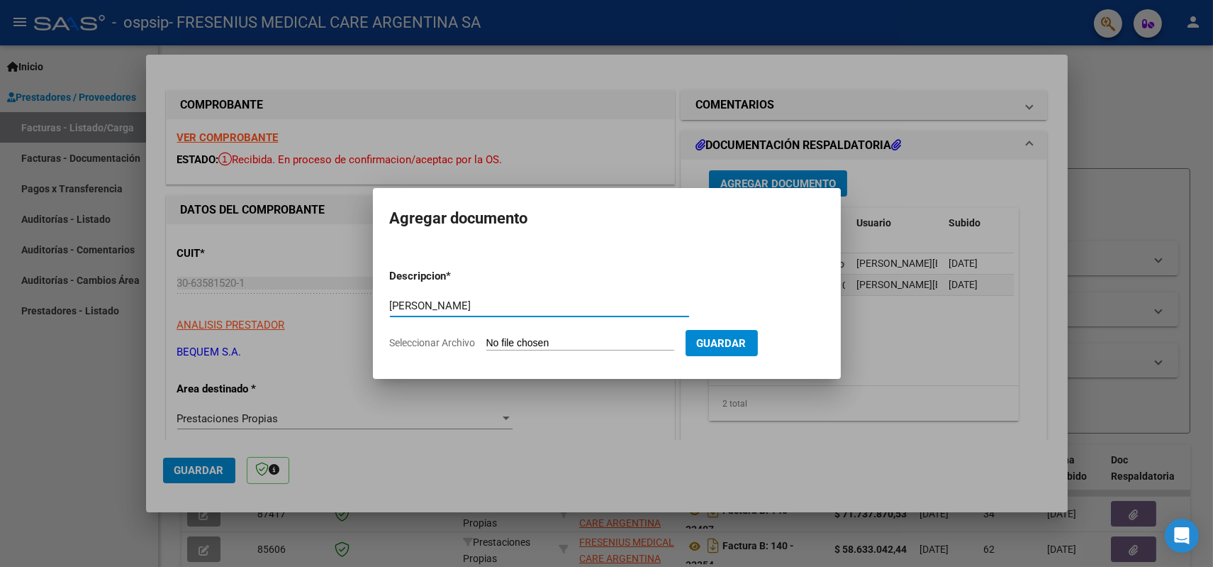
type input "[PERSON_NAME]"
click at [511, 340] on input "Seleccionar Archivo" at bounding box center [580, 343] width 188 height 13
type input "C:\fakepath\AR01108000_764939 [PERSON_NAME].pdf"
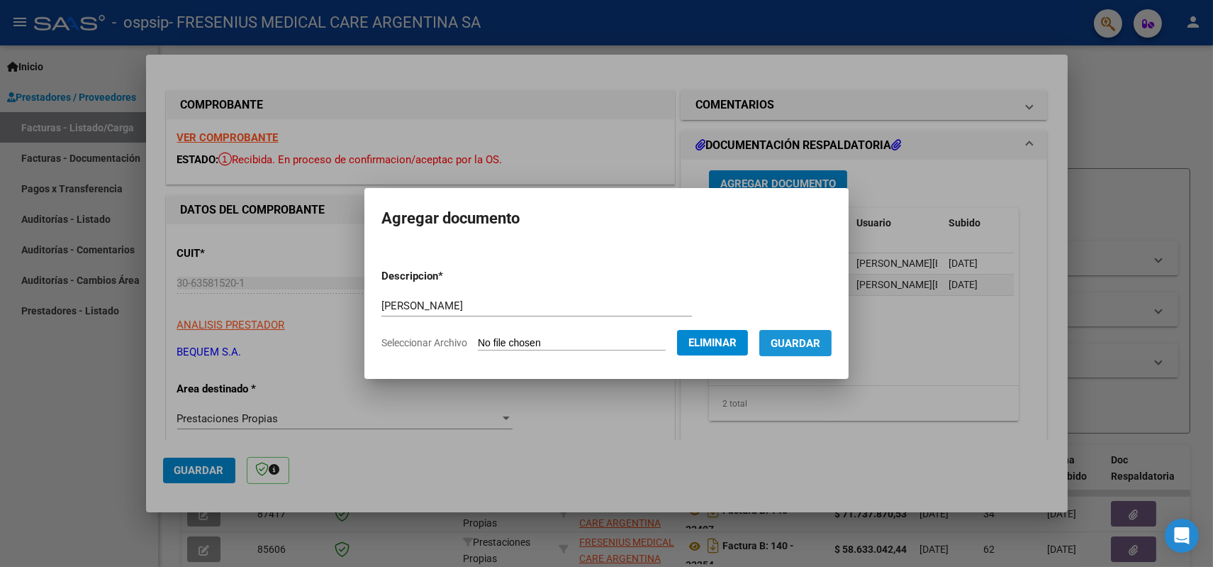
click at [797, 345] on span "Guardar" at bounding box center [796, 343] width 50 height 13
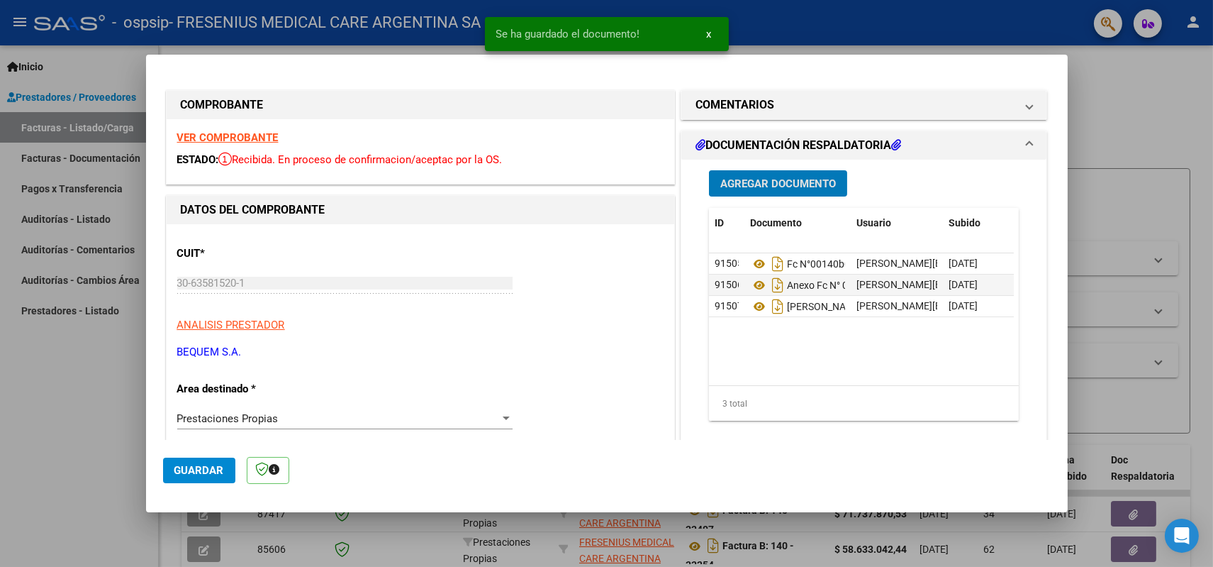
click at [799, 184] on span "Agregar Documento" at bounding box center [779, 183] width 116 height 13
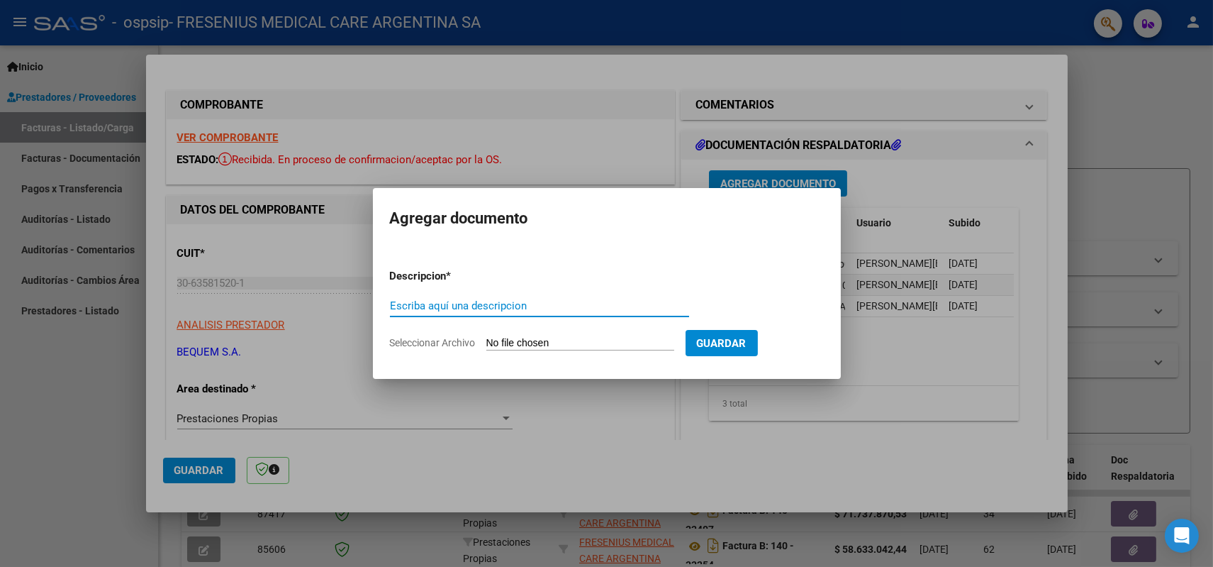
click at [449, 300] on input "Escriba aquí una descripcion" at bounding box center [539, 305] width 299 height 13
type input "Nefra Italiano"
click at [516, 337] on input "Seleccionar Archivo" at bounding box center [580, 343] width 188 height 13
type input "C:\fakepath\AR01110000_763620 Italiano.pdf"
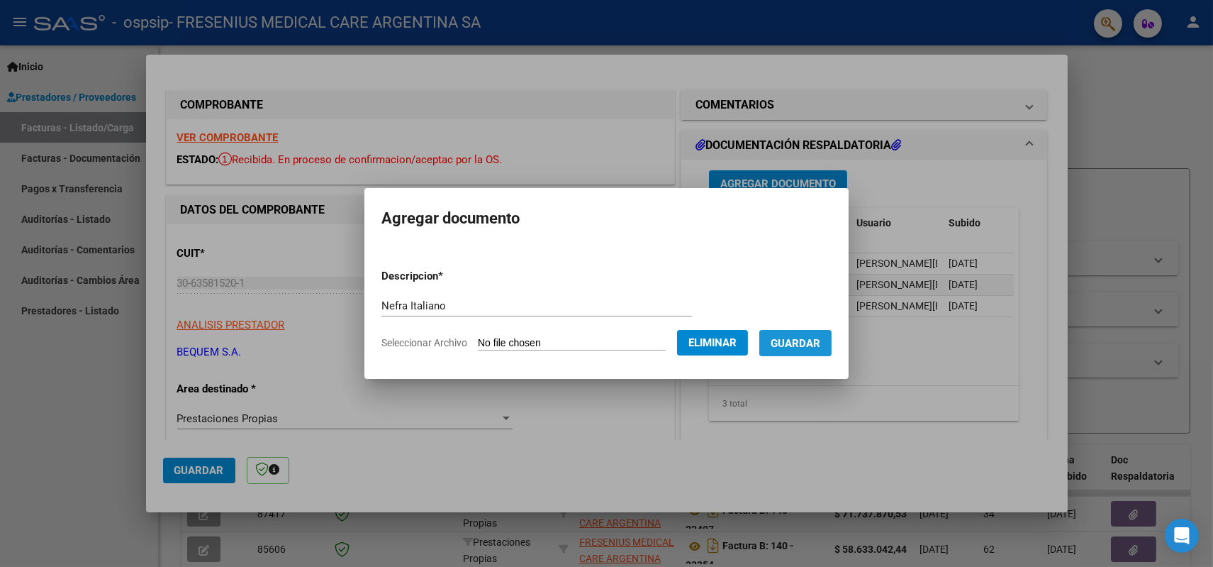
click at [806, 343] on span "Guardar" at bounding box center [796, 343] width 50 height 13
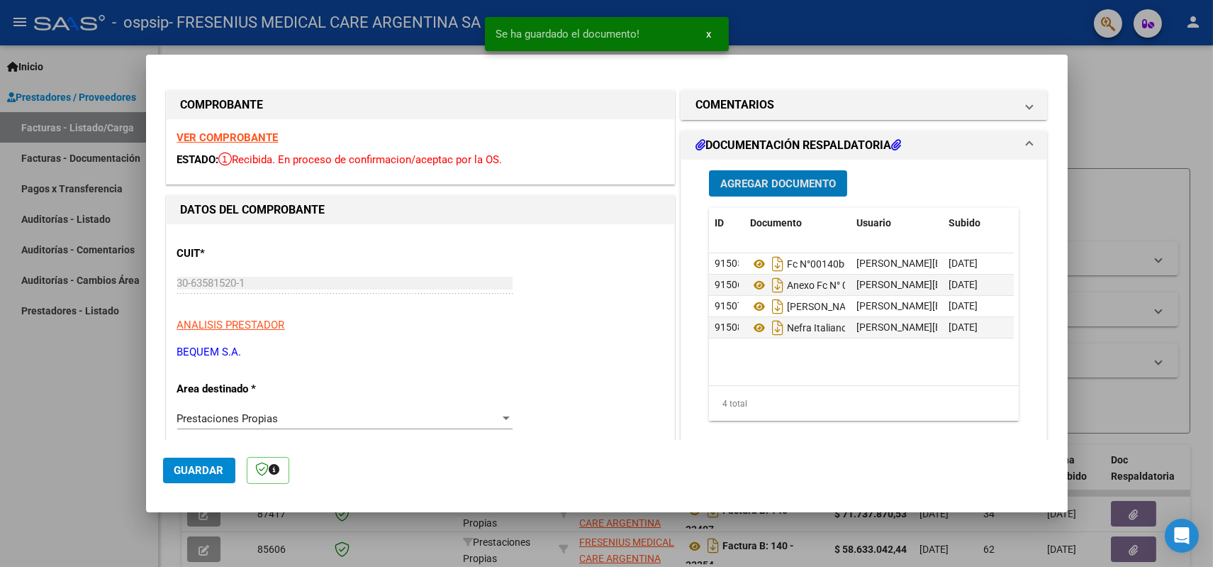
click at [786, 177] on span "Agregar Documento" at bounding box center [779, 183] width 116 height 13
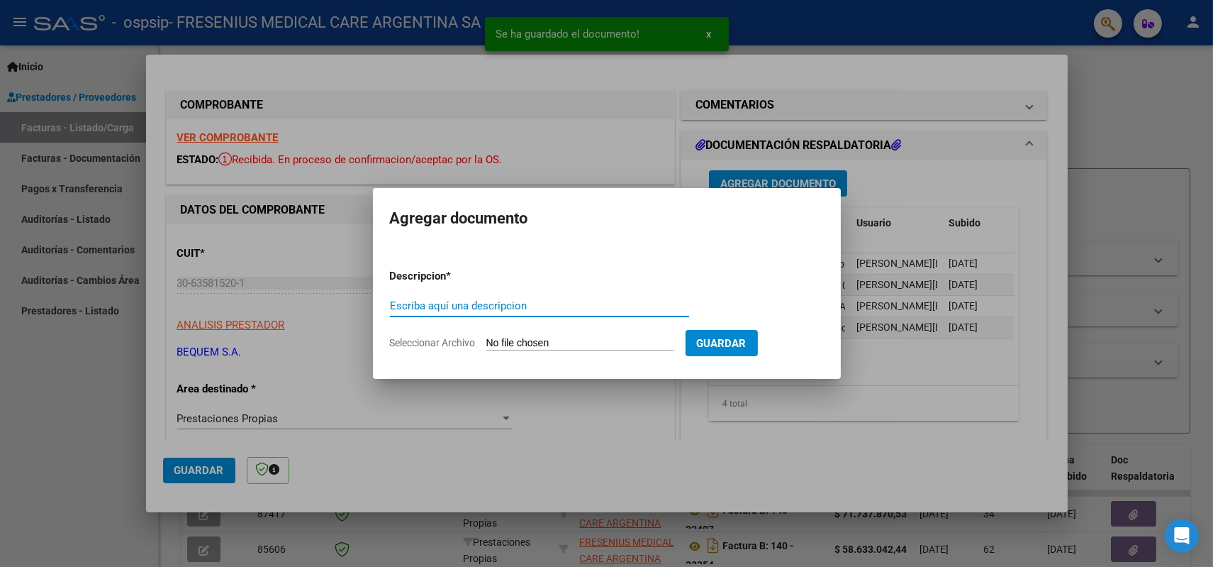
click at [529, 306] on input "Escriba aquí una descripcion" at bounding box center [539, 305] width 299 height 13
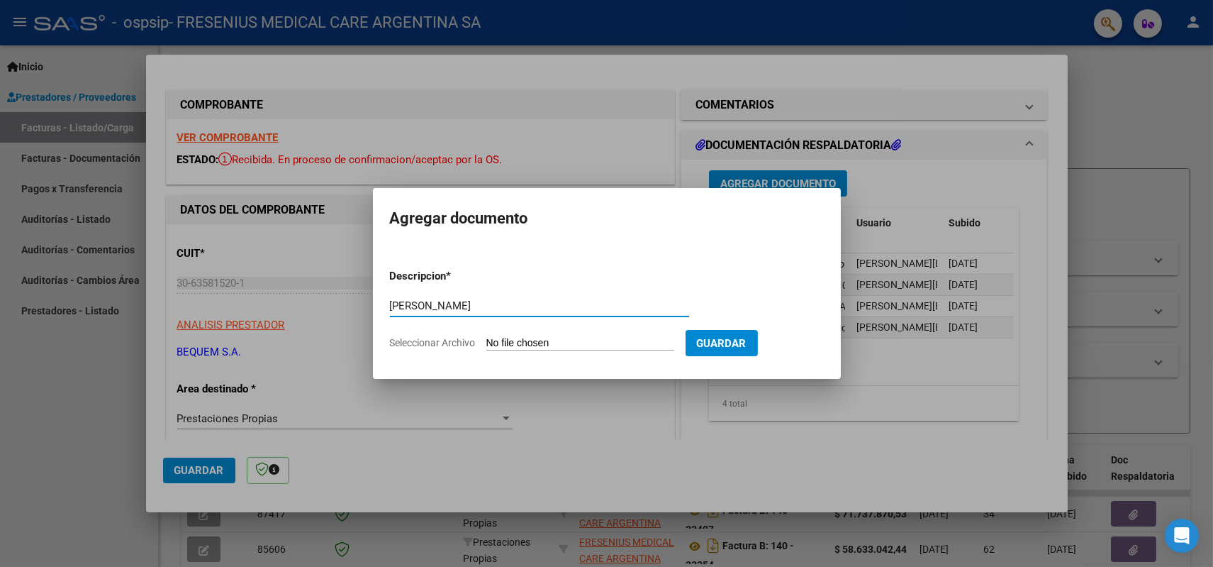
type input "[PERSON_NAME]"
click at [513, 342] on input "Seleccionar Archivo" at bounding box center [580, 343] width 188 height 13
type input "C:\fakepath\AR01136000_762791 [PERSON_NAME].pdf"
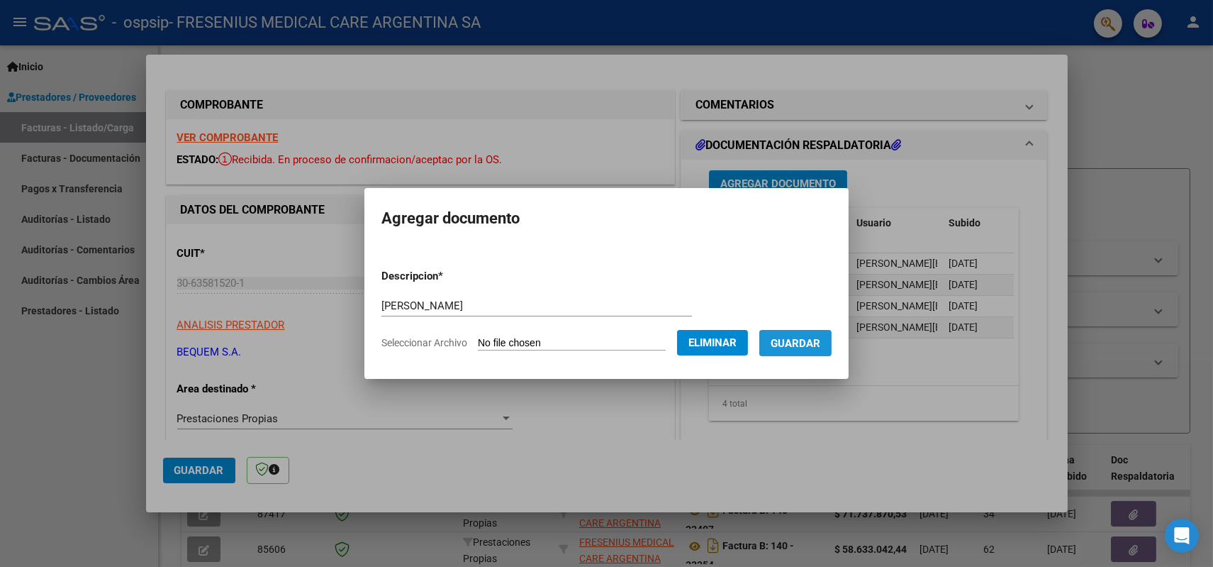
click at [806, 344] on span "Guardar" at bounding box center [796, 343] width 50 height 13
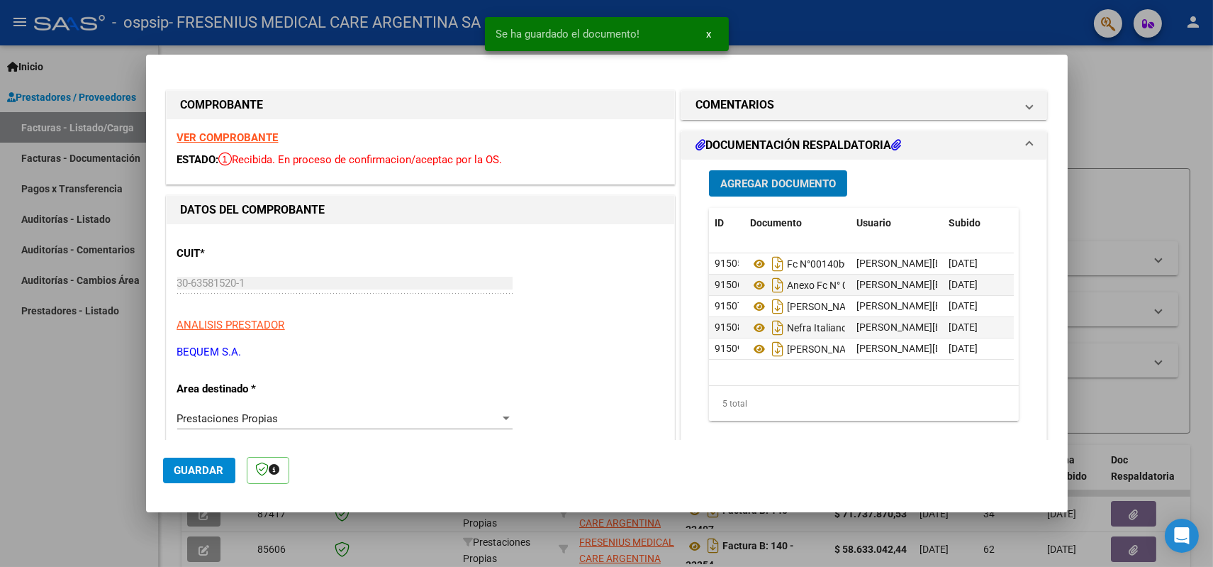
click at [806, 177] on span "Agregar Documento" at bounding box center [779, 183] width 116 height 13
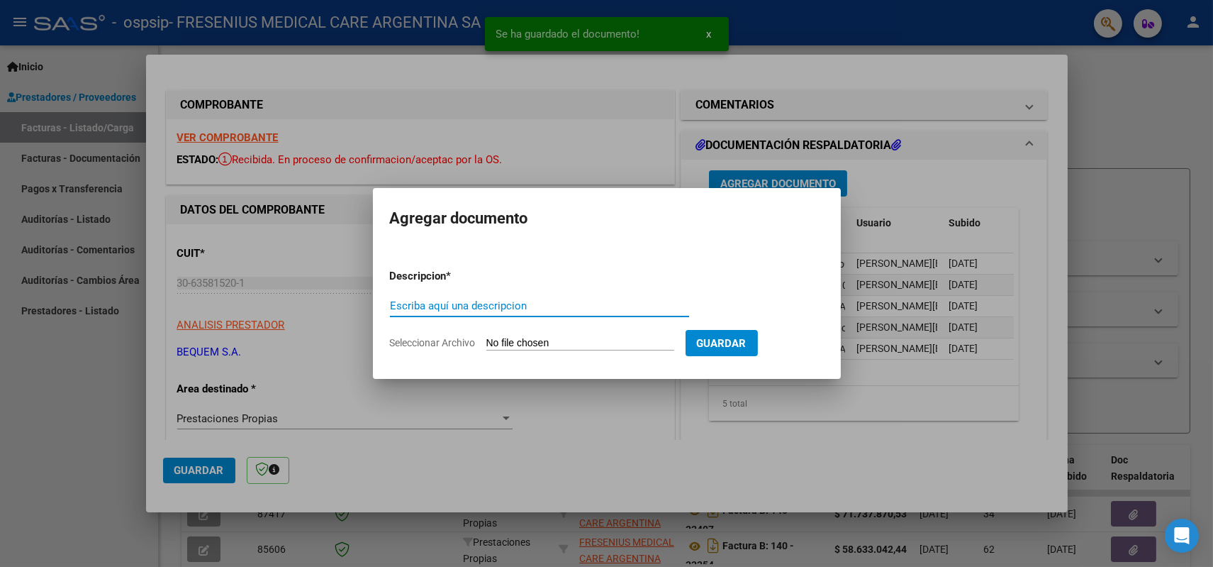
click at [518, 304] on input "Escriba aquí una descripcion" at bounding box center [539, 305] width 299 height 13
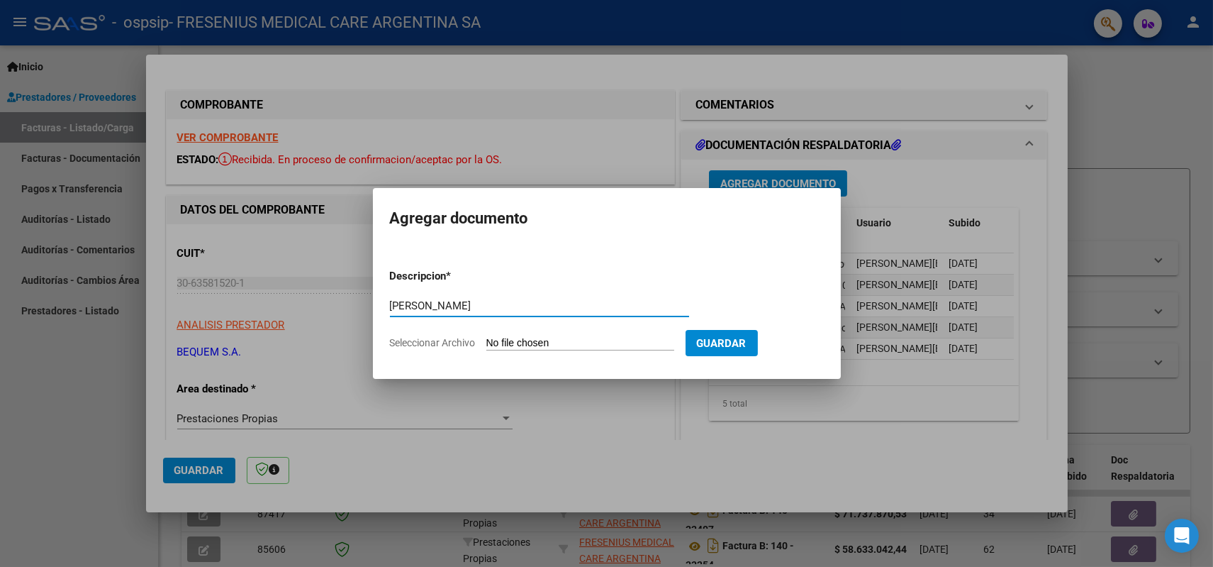
type input "[PERSON_NAME]"
click at [491, 343] on input "Seleccionar Archivo" at bounding box center [580, 343] width 188 height 13
type input "C:\fakepath\AR01137000_763730 [PERSON_NAME].pdf"
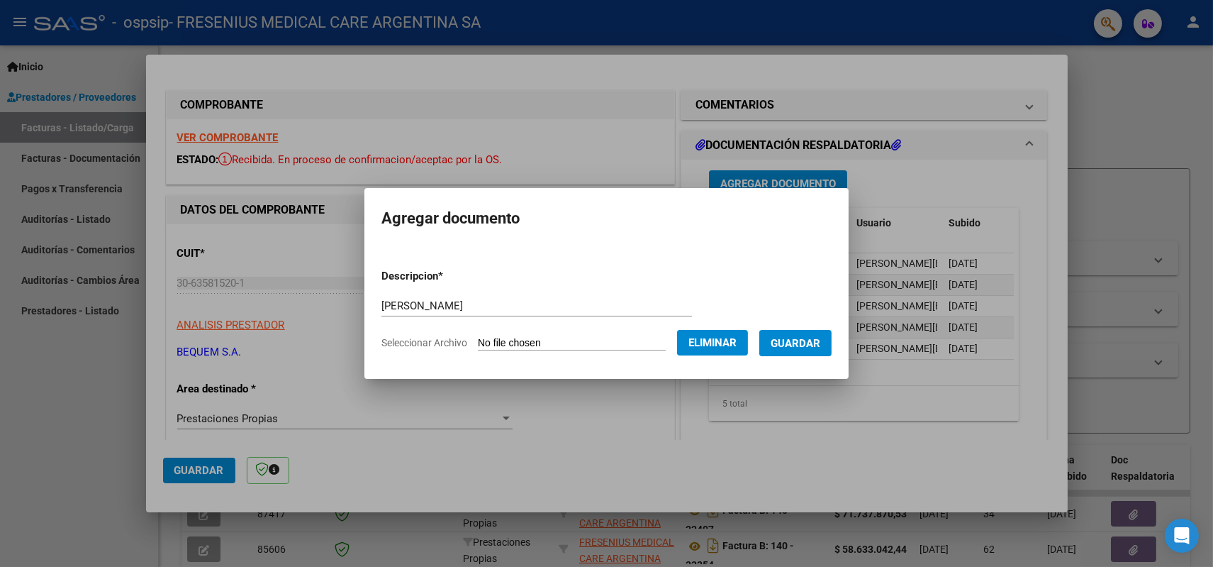
click at [789, 349] on button "Guardar" at bounding box center [796, 343] width 72 height 26
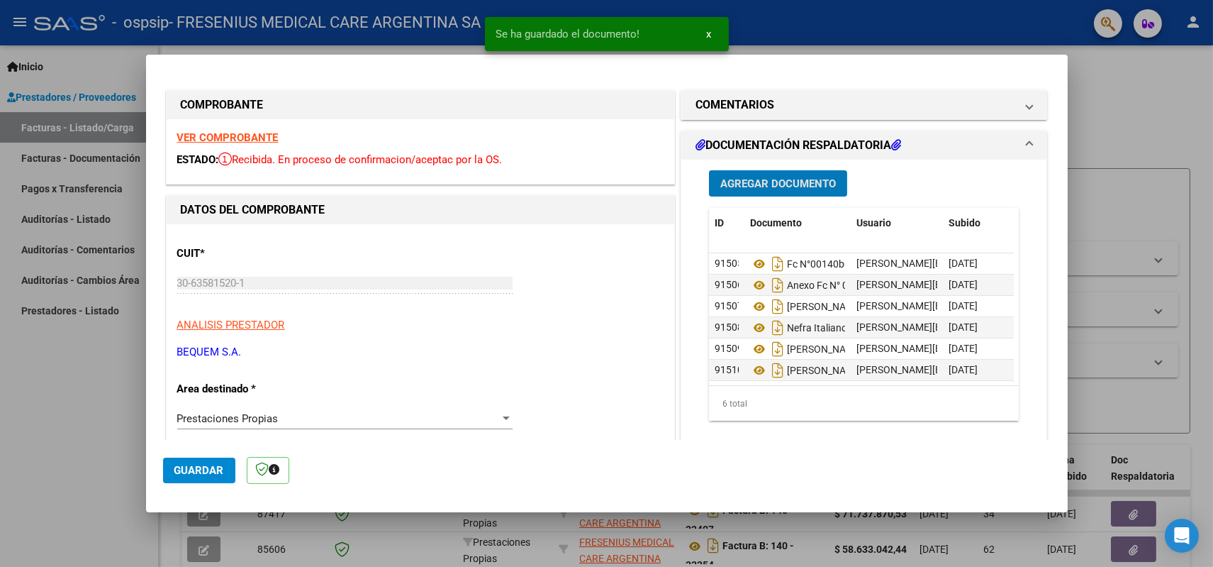
click at [775, 179] on span "Agregar Documento" at bounding box center [779, 183] width 116 height 13
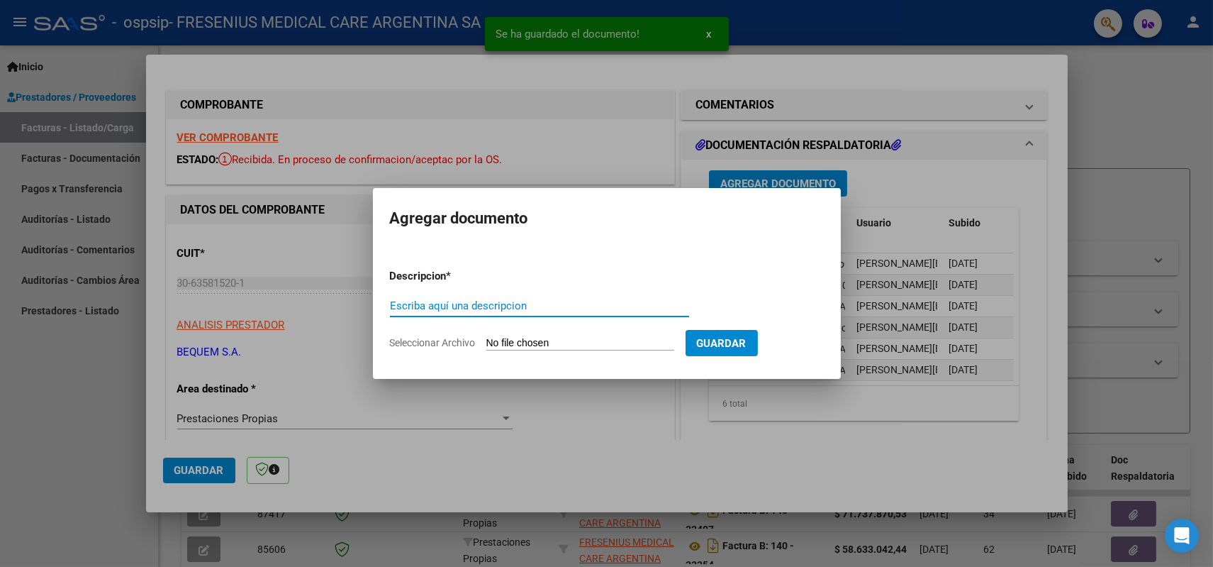
click at [601, 308] on input "Escriba aquí una descripcion" at bounding box center [539, 305] width 299 height 13
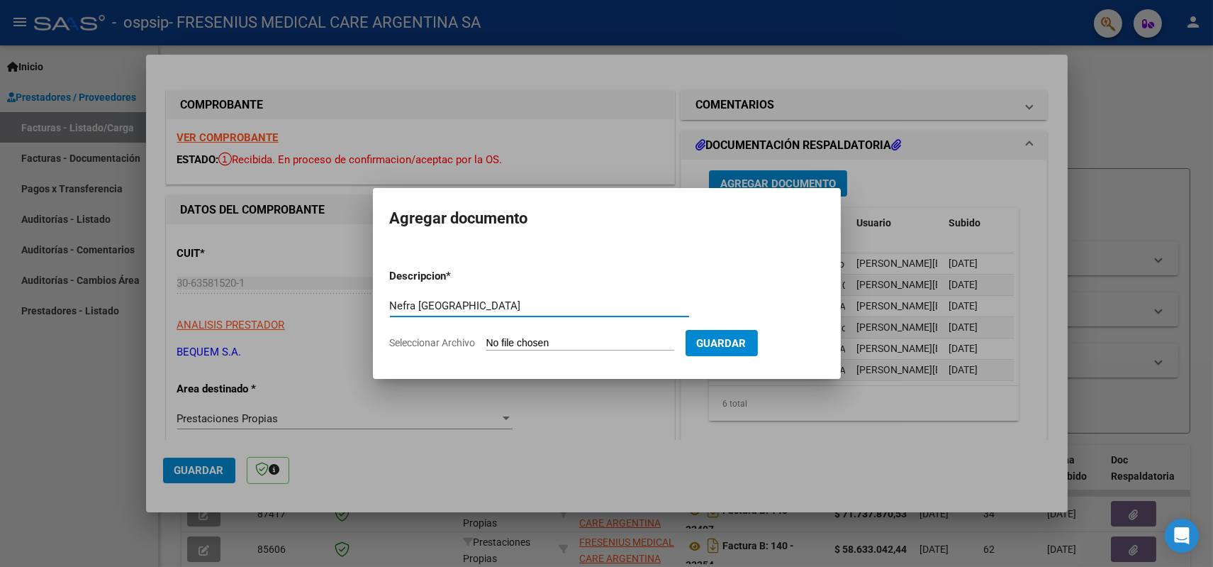
type input "Nefra [GEOGRAPHIC_DATA]"
click at [579, 340] on input "Seleccionar Archivo" at bounding box center [580, 343] width 188 height 13
type input "C:\fakepath\AR01139000_763950 [GEOGRAPHIC_DATA]pdf"
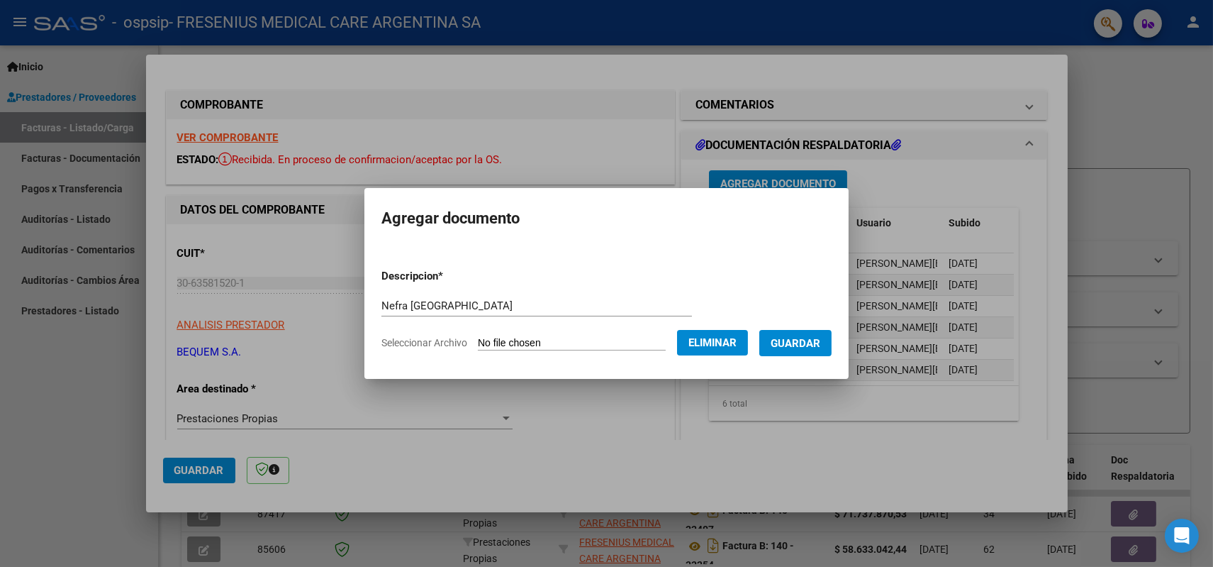
click at [789, 345] on span "Guardar" at bounding box center [796, 343] width 50 height 13
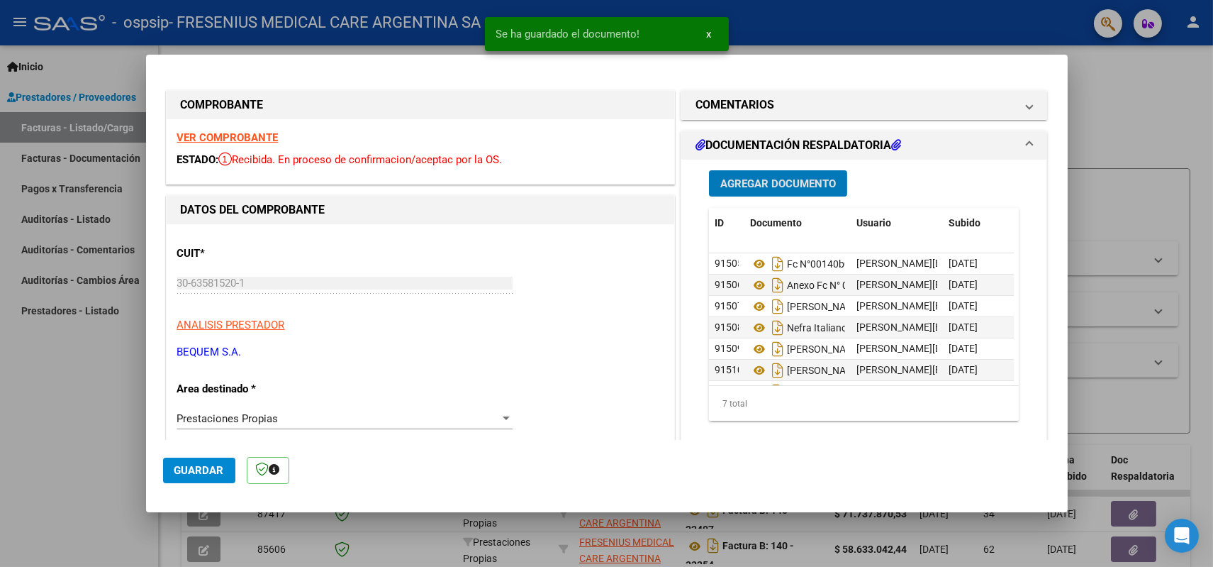
click at [774, 186] on span "Agregar Documento" at bounding box center [779, 183] width 116 height 13
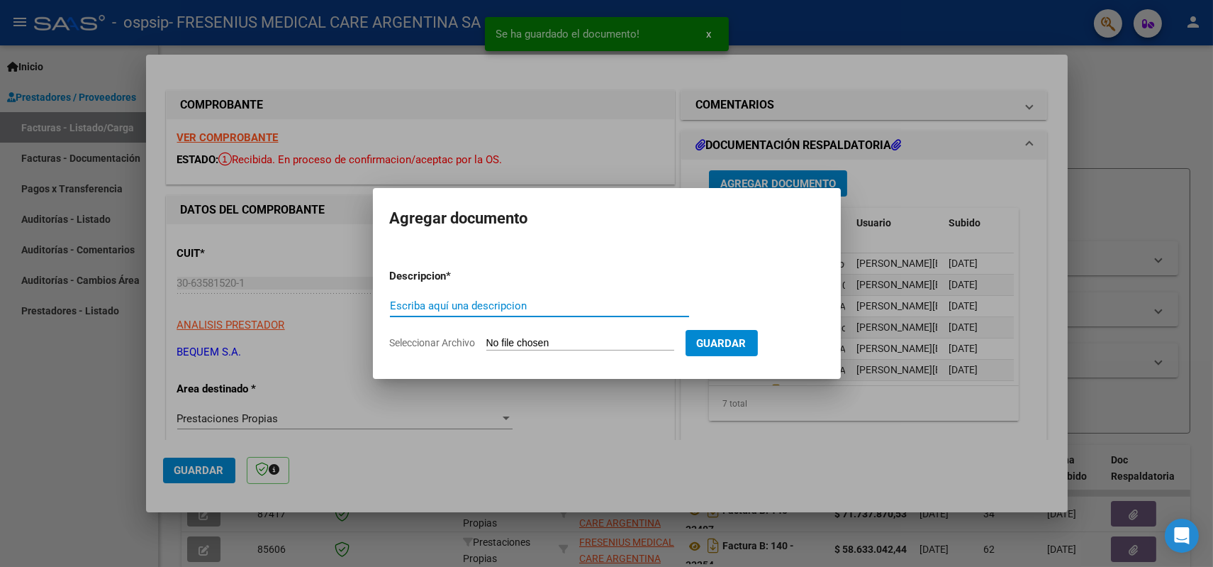
click at [511, 299] on input "Escriba aquí una descripcion" at bounding box center [539, 305] width 299 height 13
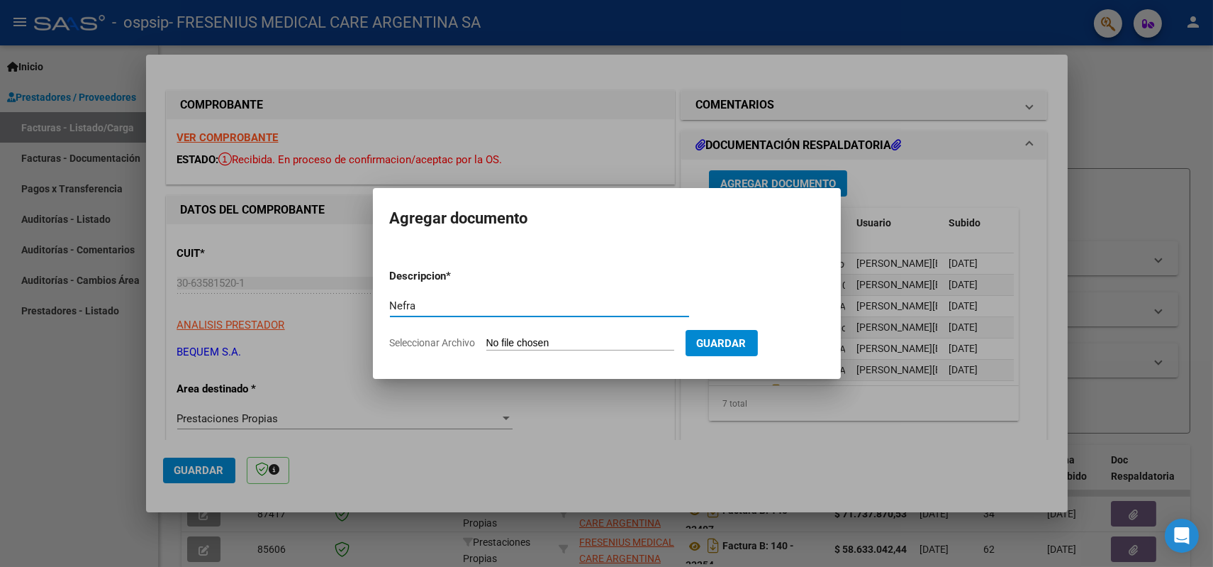
click at [443, 308] on input "Nefra" at bounding box center [539, 305] width 299 height 13
type input "Nefra San Justo"
click at [491, 339] on input "Seleccionar Archivo" at bounding box center [580, 343] width 188 height 13
type input "C:\fakepath\AR01143000_763086 [GEOGRAPHIC_DATA]pdf"
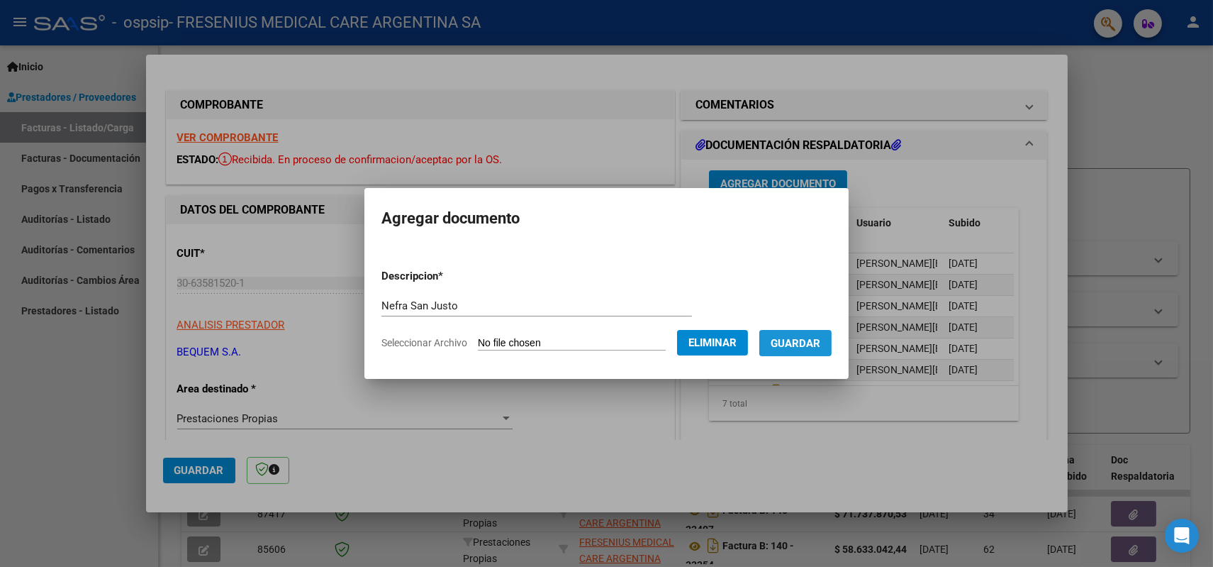
click at [801, 347] on span "Guardar" at bounding box center [796, 343] width 50 height 13
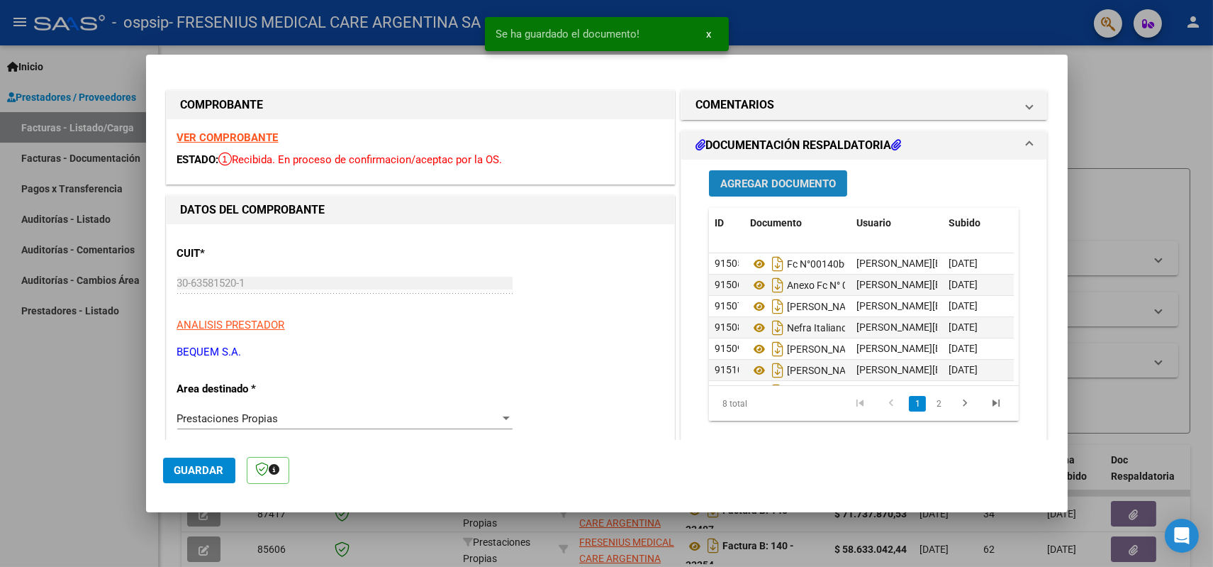
click at [760, 185] on span "Agregar Documento" at bounding box center [779, 183] width 116 height 13
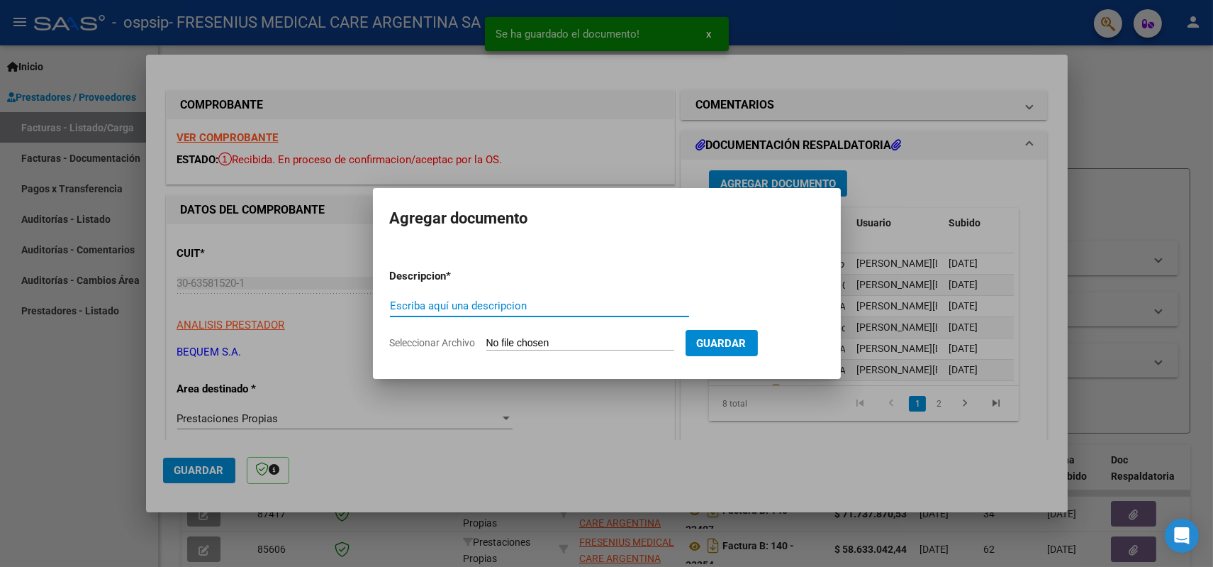
click at [518, 304] on input "Escriba aquí una descripcion" at bounding box center [539, 305] width 299 height 13
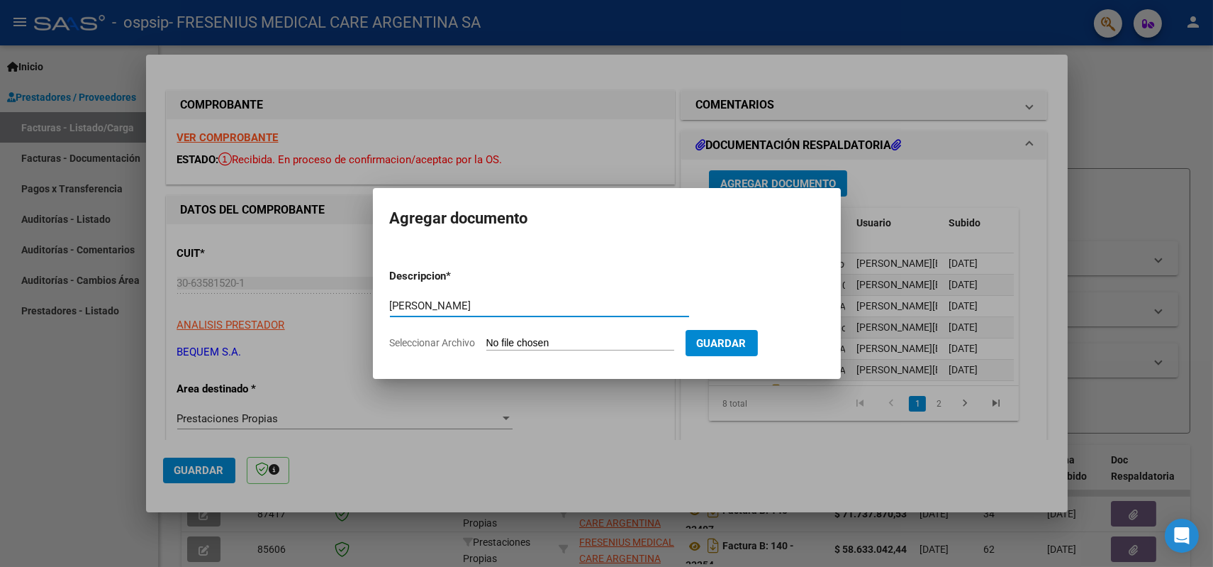
type input "[PERSON_NAME]"
click at [553, 339] on input "Seleccionar Archivo" at bounding box center [580, 343] width 188 height 13
type input "C:\fakepath\AR01144000_763459 [GEOGRAPHIC_DATA]pdf"
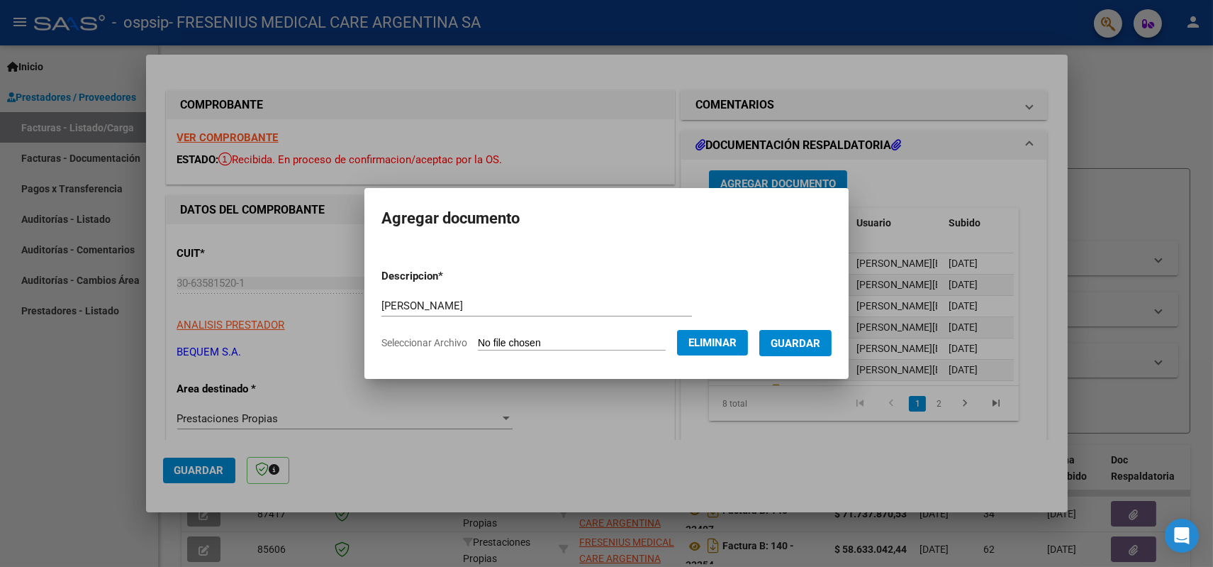
click at [786, 347] on span "Guardar" at bounding box center [796, 343] width 50 height 13
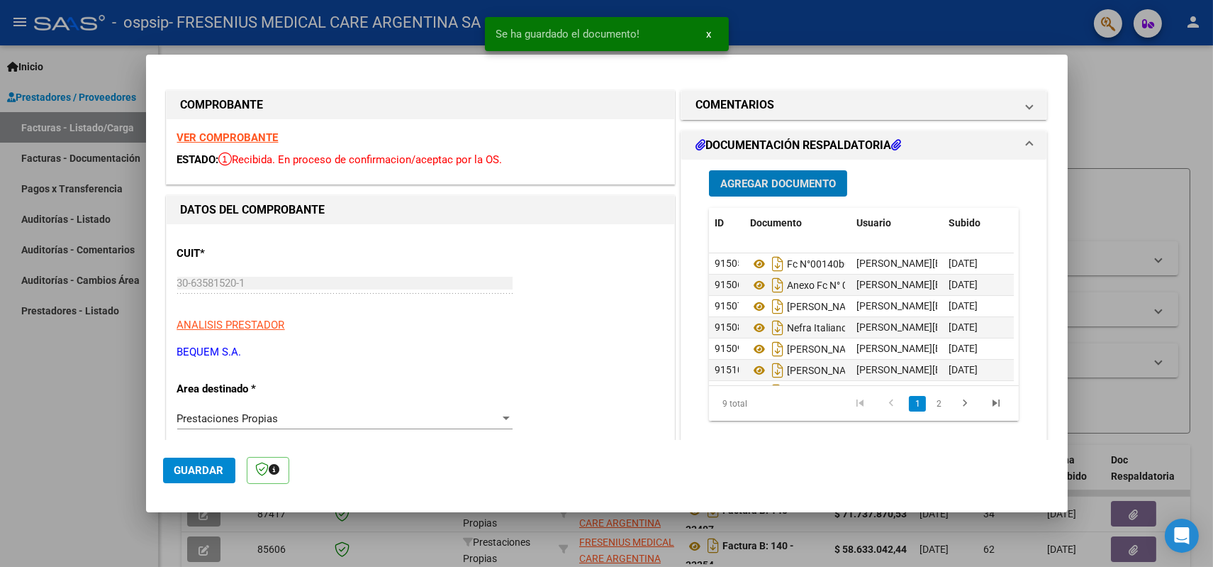
click at [750, 193] on button "Agregar Documento" at bounding box center [778, 183] width 138 height 26
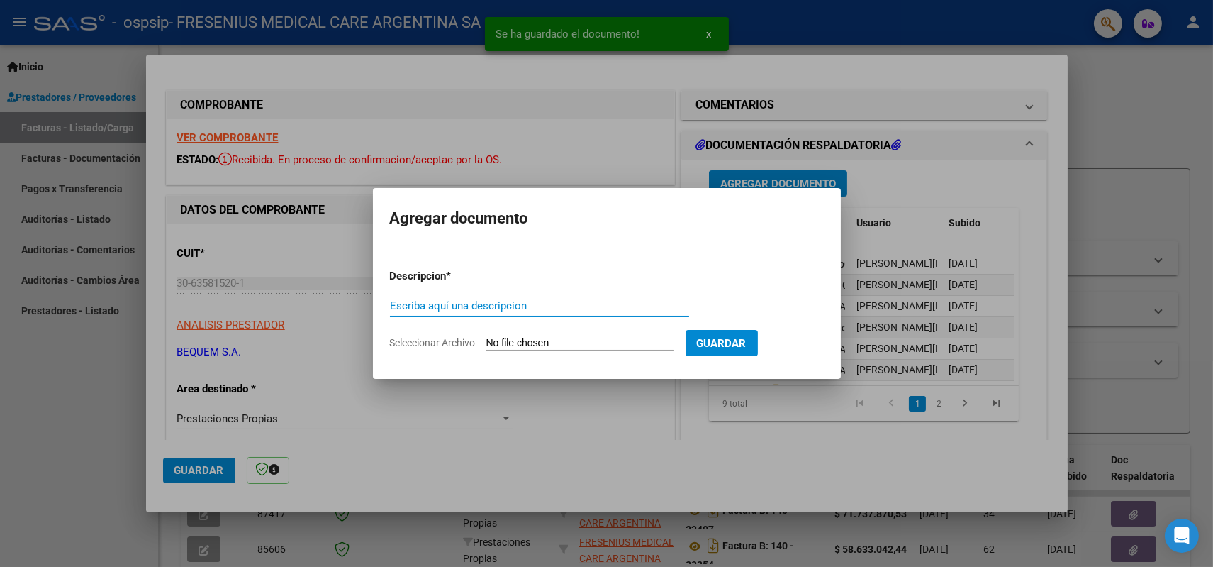
click at [565, 309] on input "Escriba aquí una descripcion" at bounding box center [539, 305] width 299 height 13
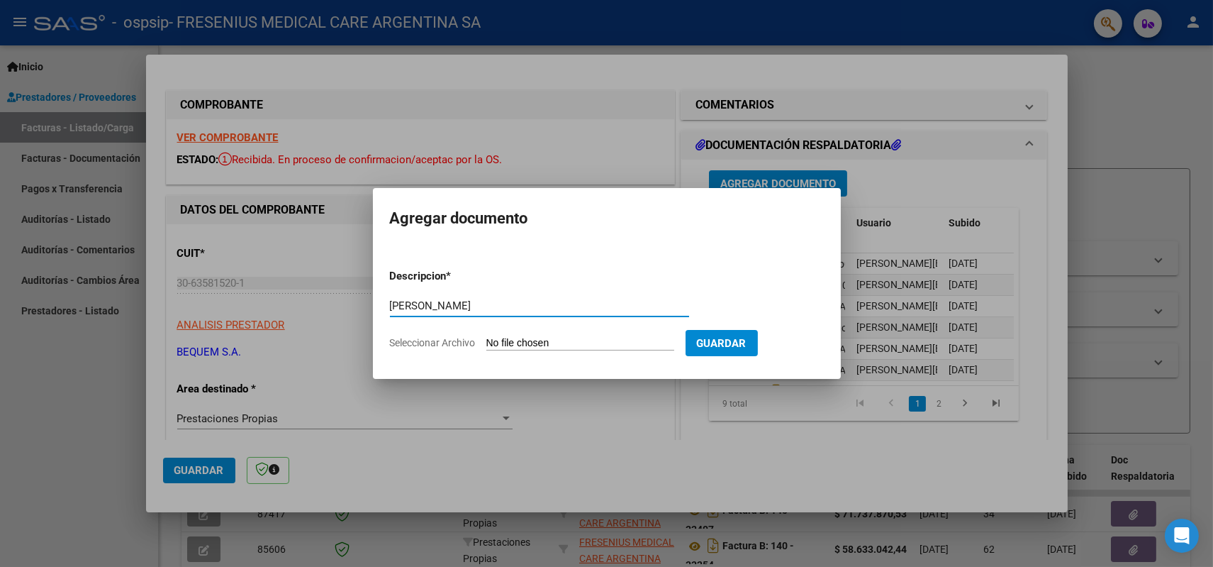
type input "[PERSON_NAME]"
click at [564, 347] on input "Seleccionar Archivo" at bounding box center [580, 343] width 188 height 13
type input "C:\fakepath\AR01147000_764108 [PERSON_NAME].pdf"
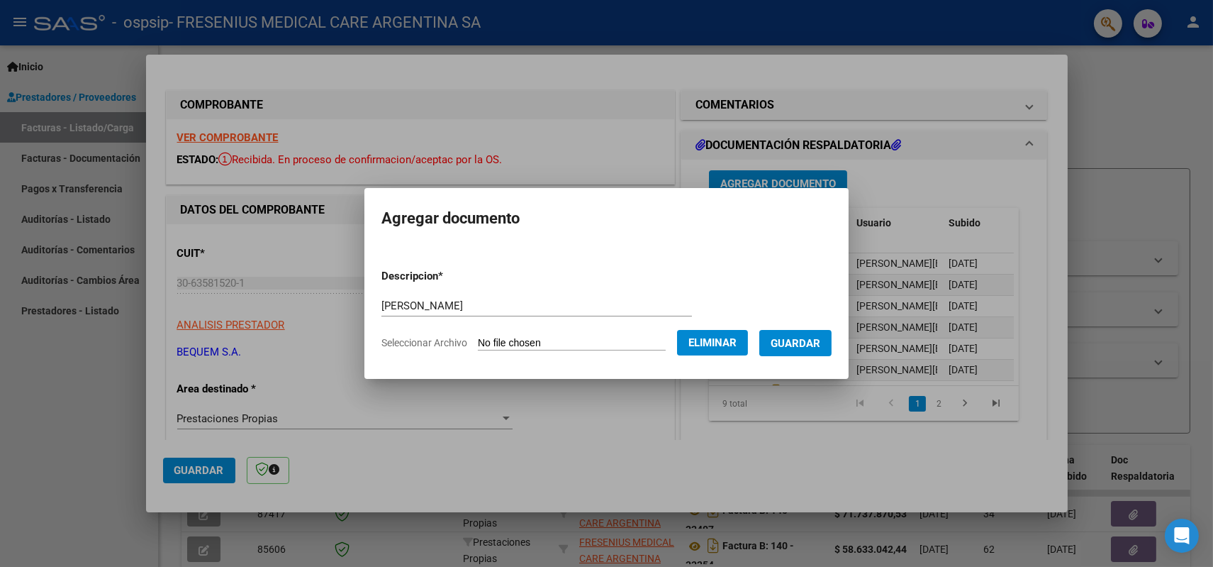
click at [818, 349] on button "Guardar" at bounding box center [796, 343] width 72 height 26
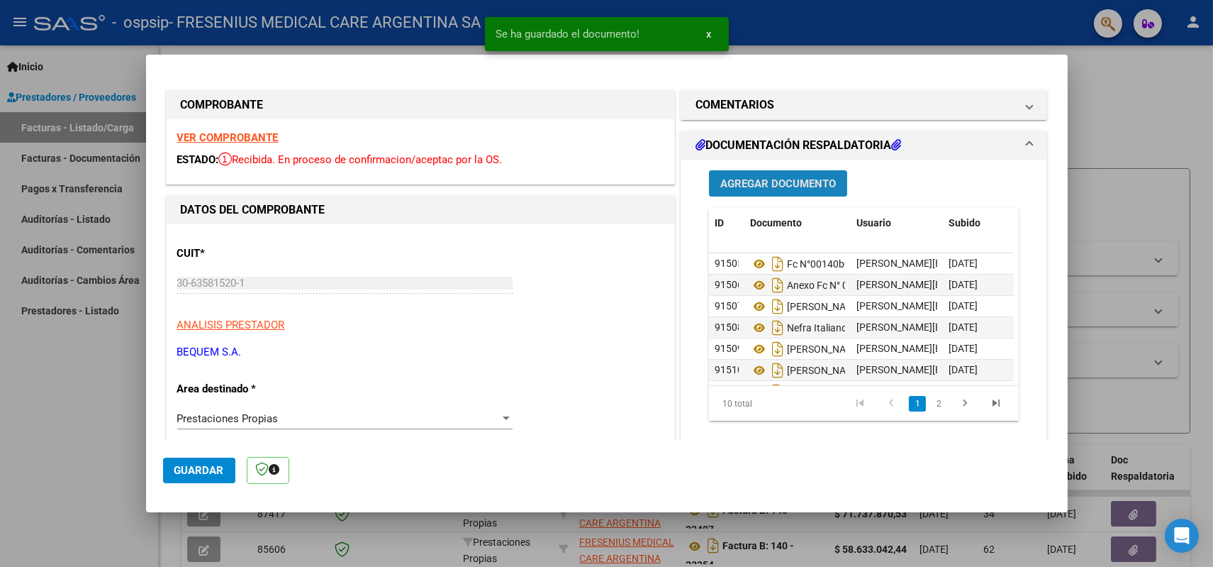
click at [773, 179] on span "Agregar Documento" at bounding box center [779, 183] width 116 height 13
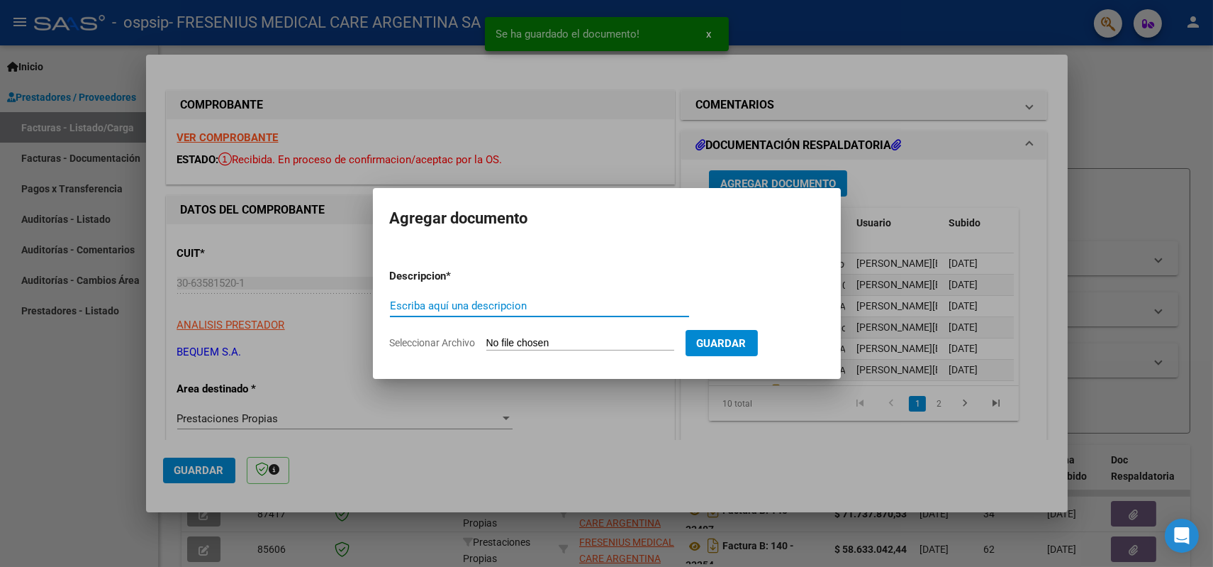
click at [545, 305] on input "Escriba aquí una descripcion" at bounding box center [539, 305] width 299 height 13
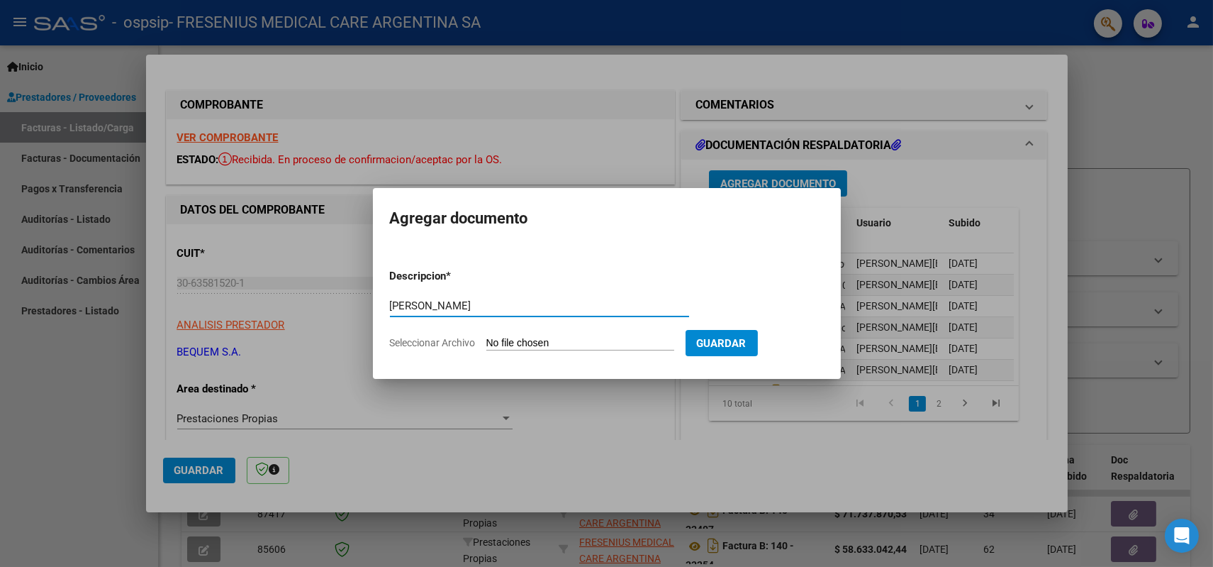
type input "[PERSON_NAME]"
click at [528, 339] on input "Seleccionar Archivo" at bounding box center [580, 343] width 188 height 13
type input "C:\fakepath\AR01147000_764108 [PERSON_NAME].pdf"
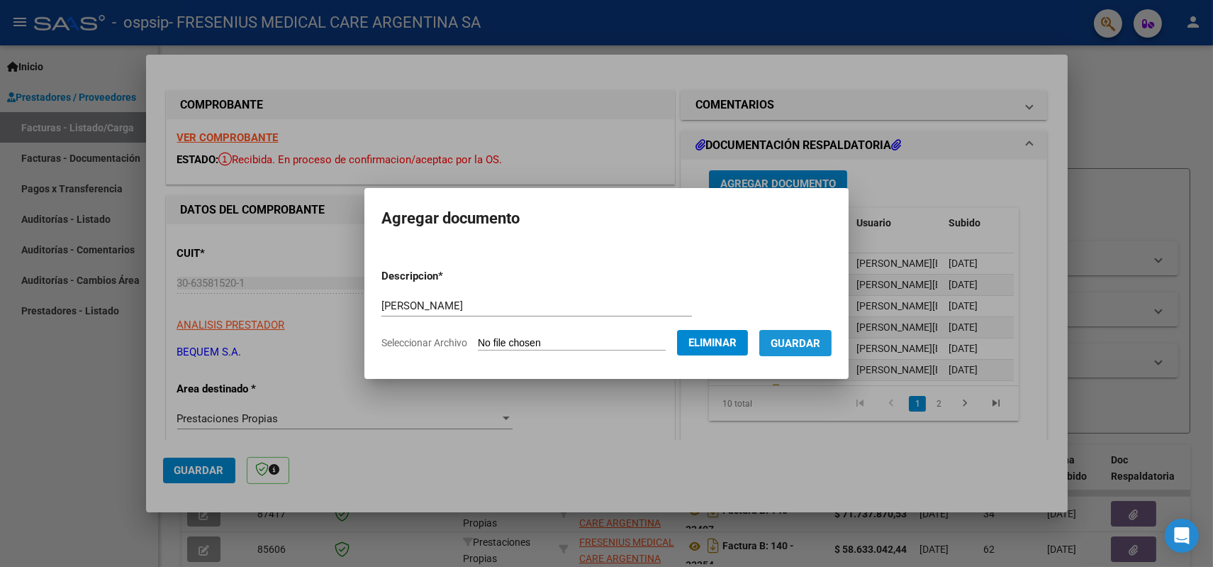
click at [821, 336] on span "Guardar" at bounding box center [796, 342] width 50 height 13
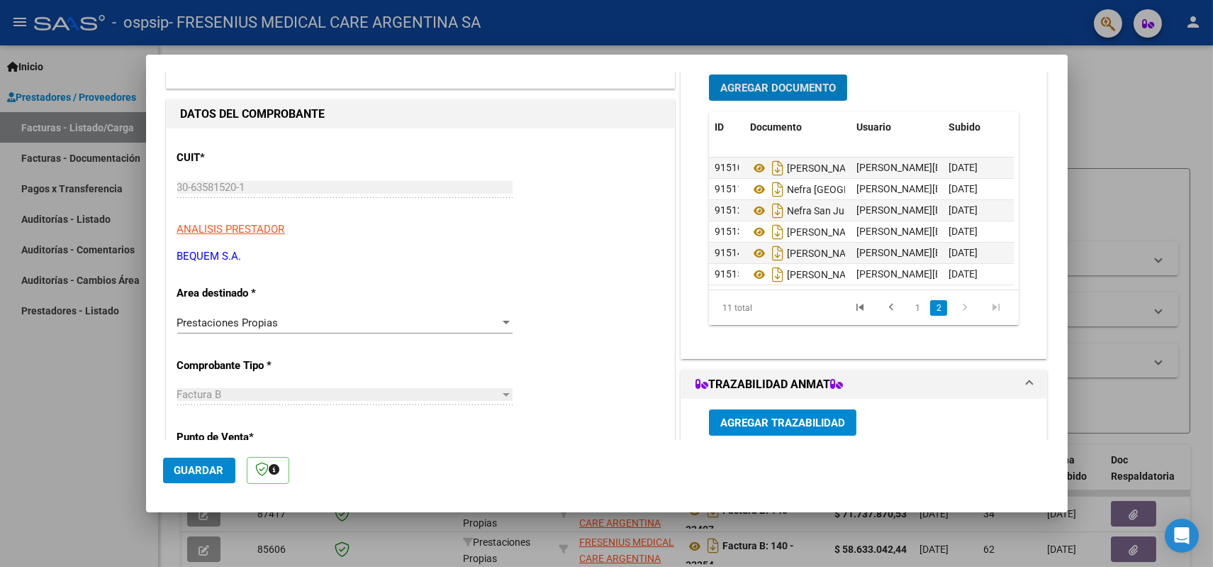
scroll to position [79, 0]
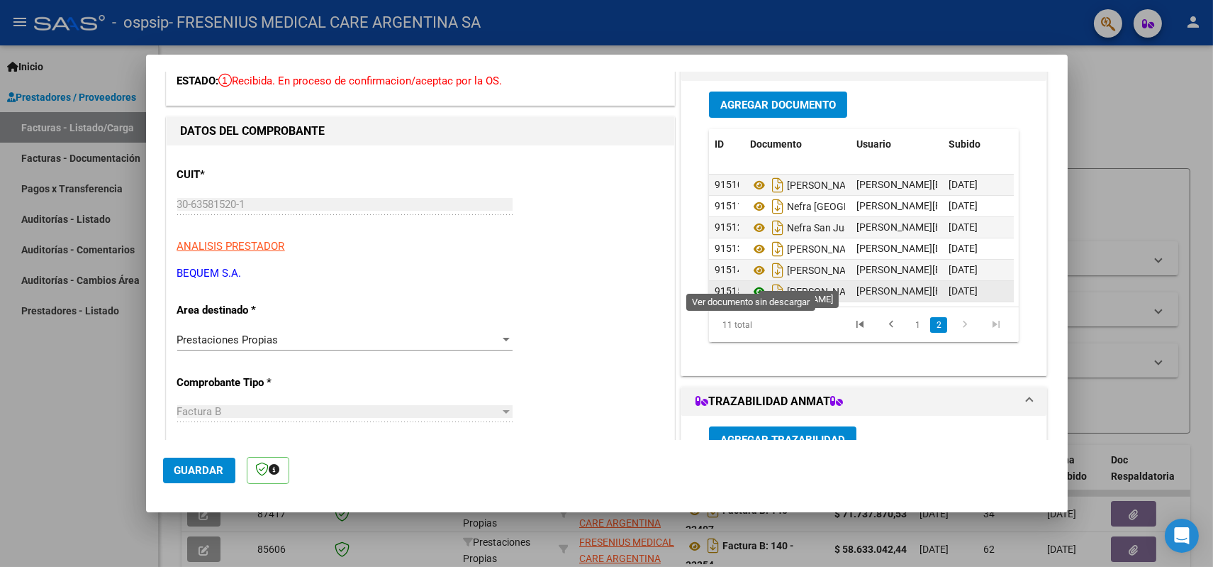
click at [751, 283] on icon at bounding box center [759, 291] width 18 height 17
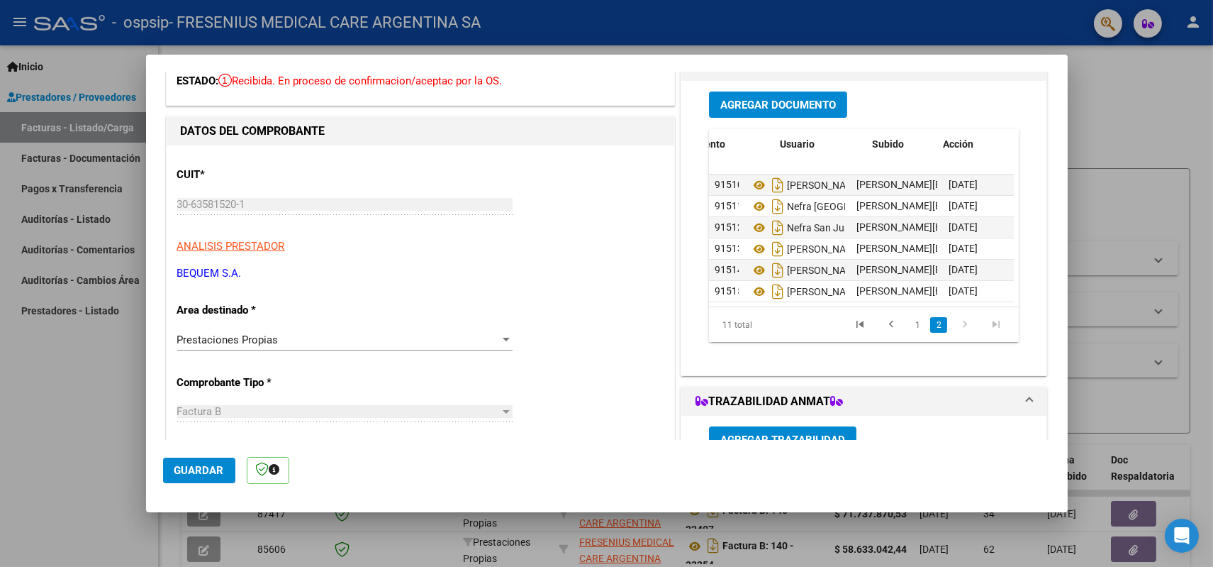
scroll to position [118, 82]
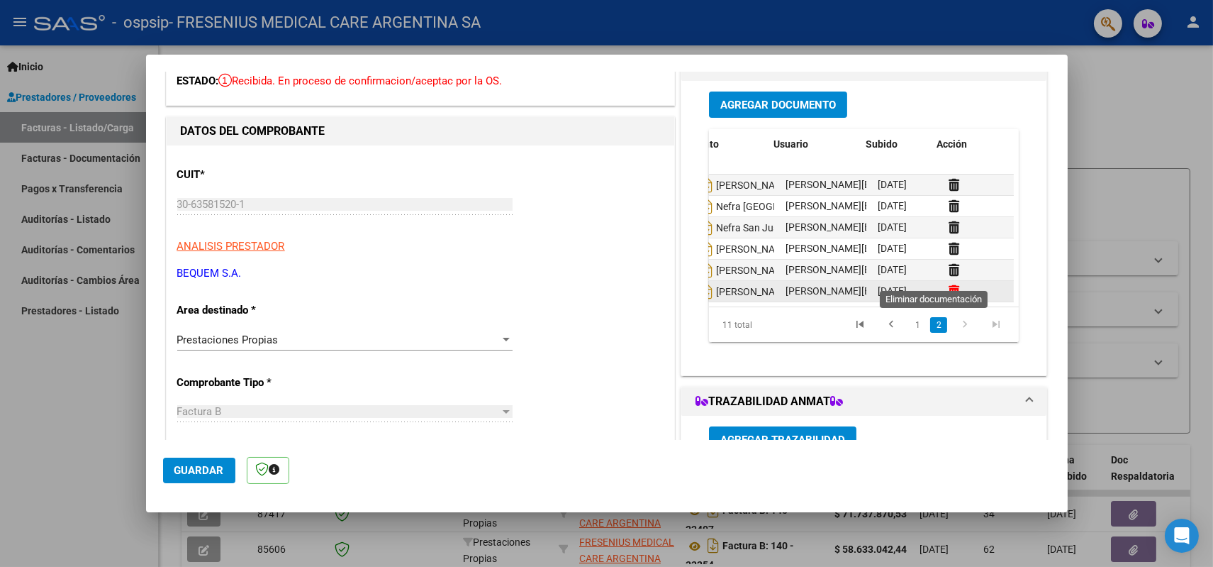
click at [949, 284] on icon at bounding box center [954, 290] width 11 height 13
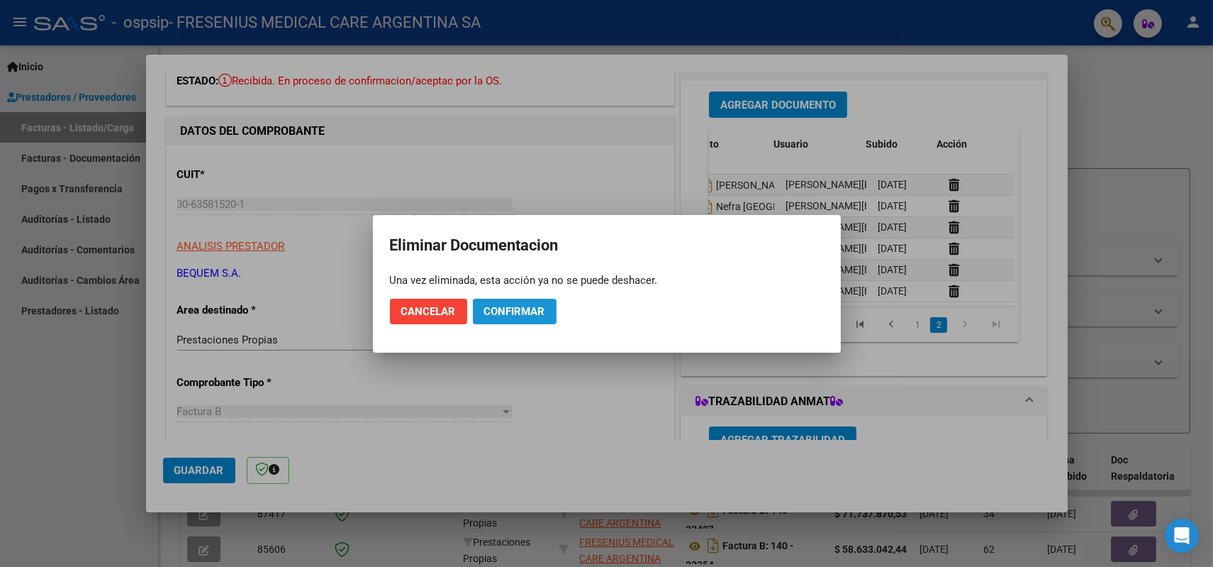
click at [499, 306] on span "Confirmar" at bounding box center [514, 311] width 61 height 13
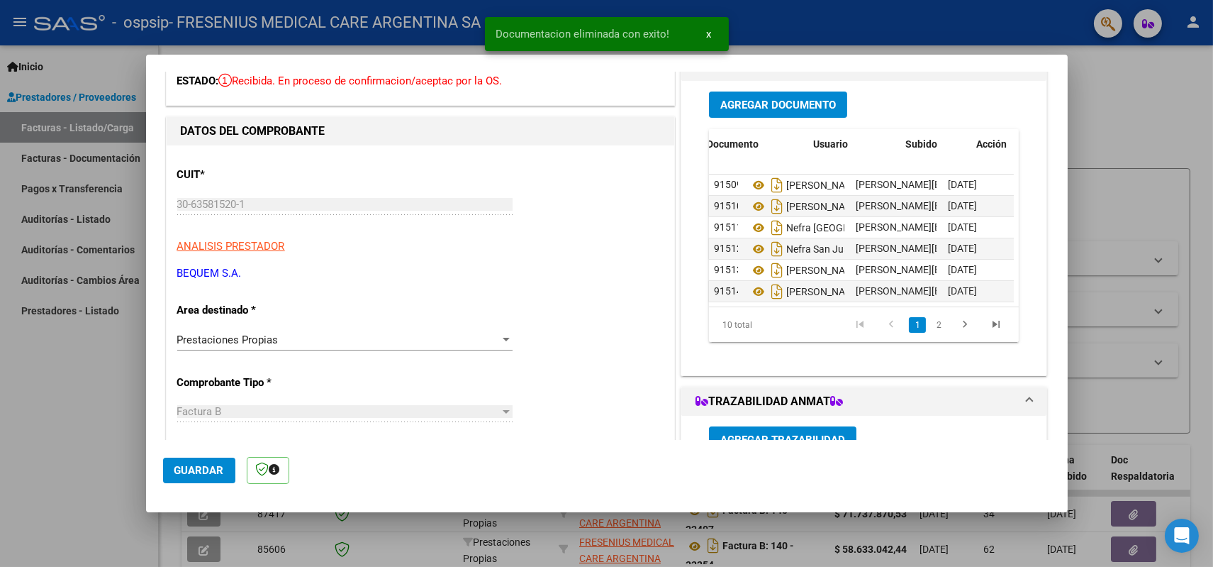
scroll to position [96, 0]
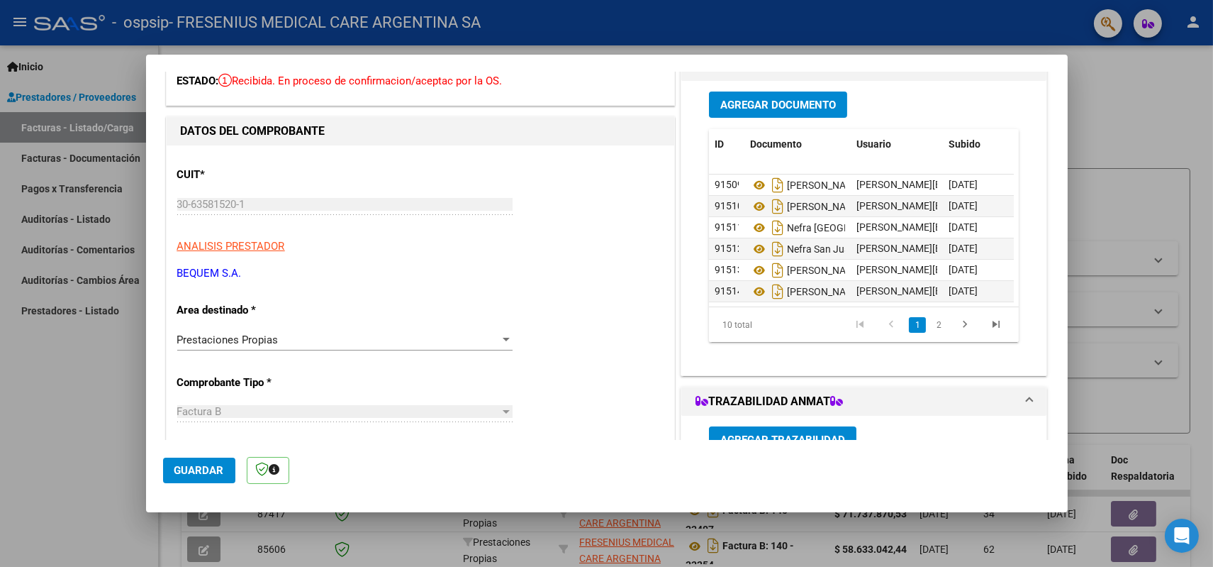
click at [769, 105] on span "Agregar Documento" at bounding box center [779, 105] width 116 height 13
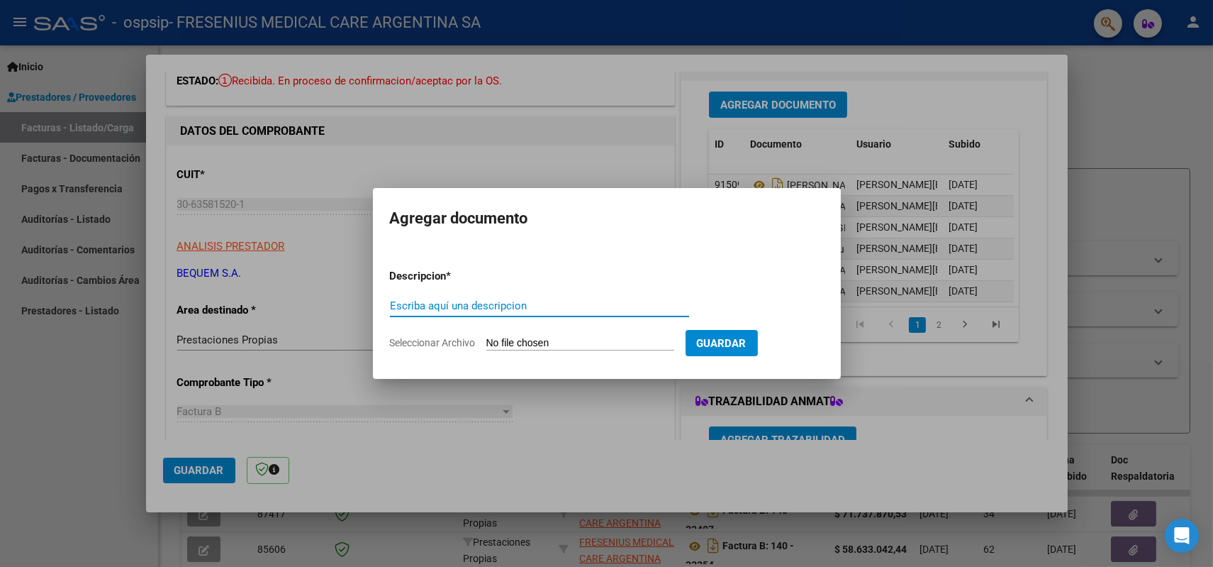
click at [511, 306] on input "Escriba aquí una descripcion" at bounding box center [539, 305] width 299 height 13
type input "[PERSON_NAME] 1"
click at [500, 342] on input "Seleccionar Archivo" at bounding box center [580, 343] width 188 height 13
type input "C:\fakepath\AR01148000_762981 [PERSON_NAME] 1.pdf"
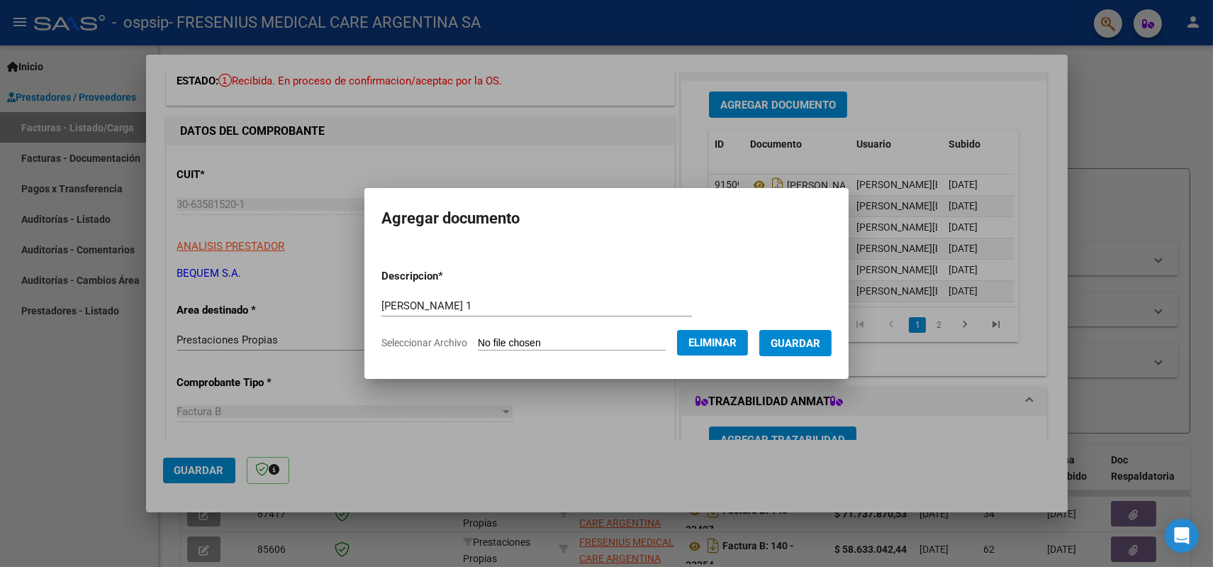
click at [818, 348] on span "Guardar" at bounding box center [796, 343] width 50 height 13
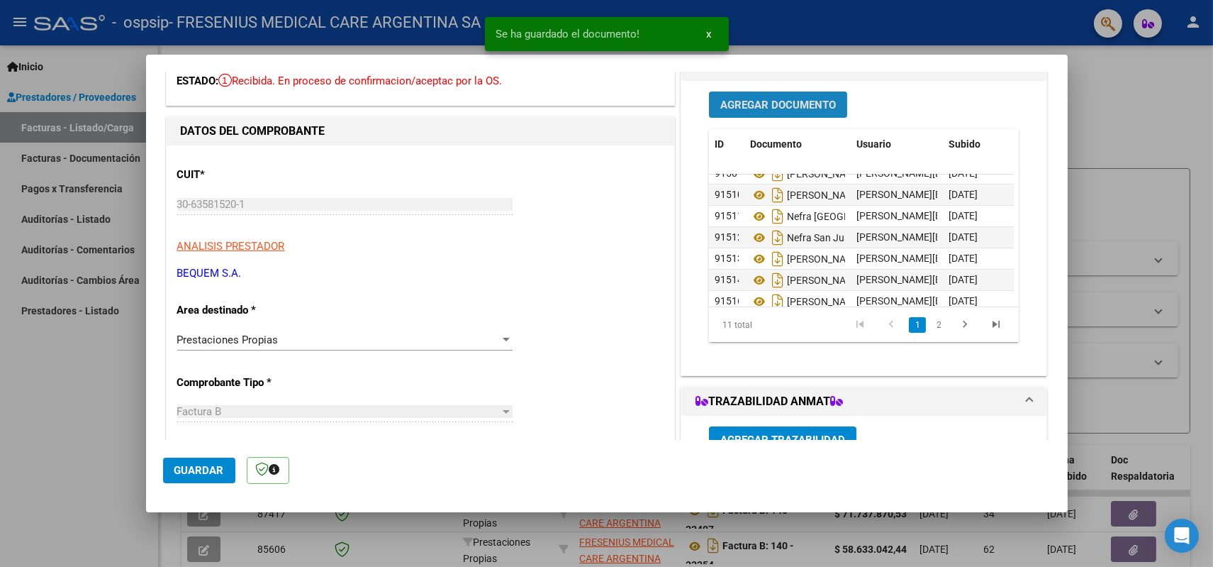
click at [768, 104] on span "Agregar Documento" at bounding box center [779, 105] width 116 height 13
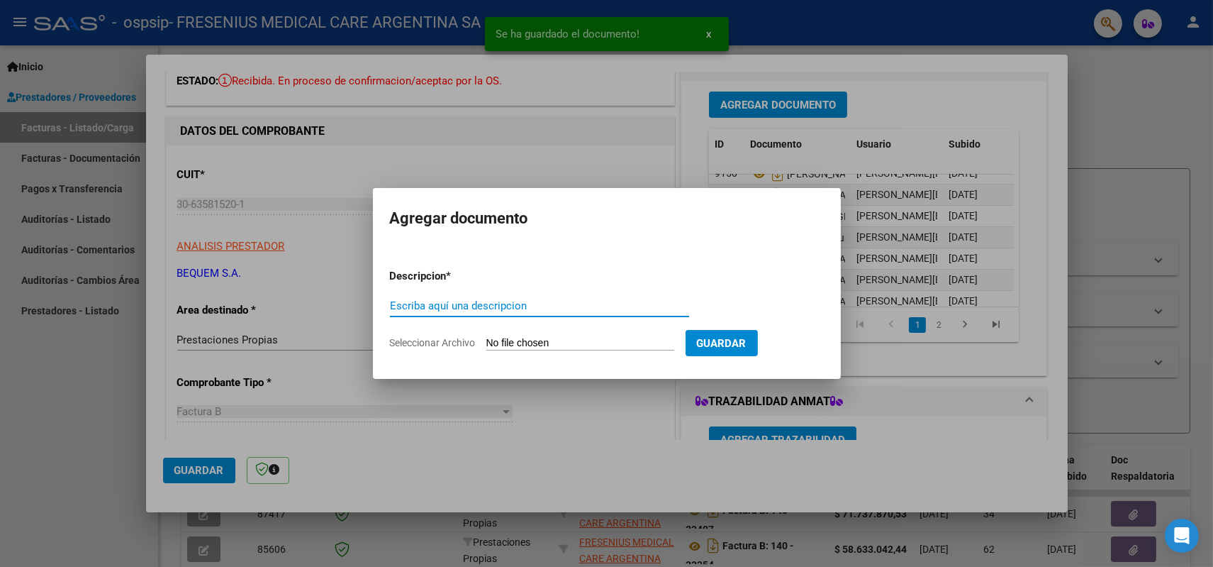
click at [547, 302] on input "Escriba aquí una descripcion" at bounding box center [539, 305] width 299 height 13
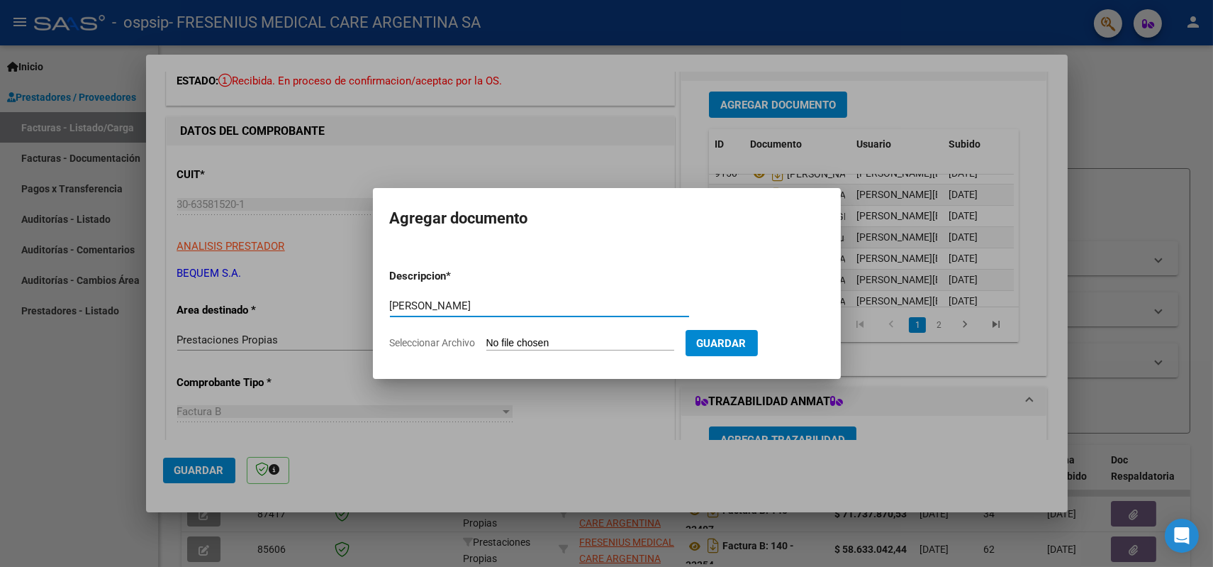
type input "[PERSON_NAME]"
click at [535, 343] on input "Seleccionar Archivo" at bounding box center [580, 343] width 188 height 13
type input "C:\fakepath\AR01150000_763120 [PERSON_NAME].pdf"
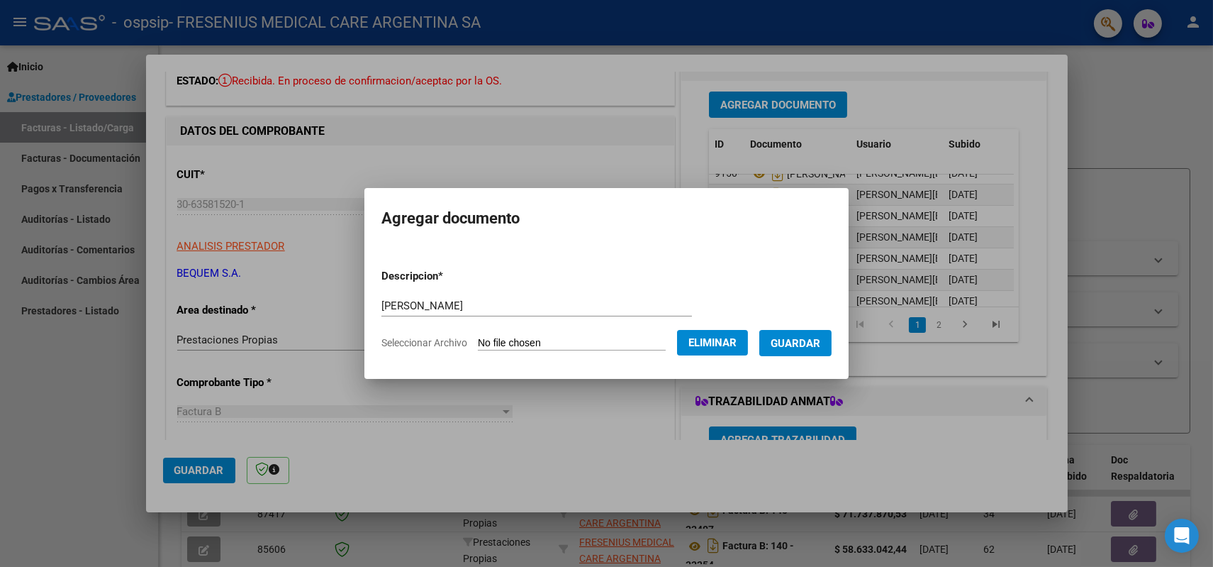
click at [800, 347] on span "Guardar" at bounding box center [796, 343] width 50 height 13
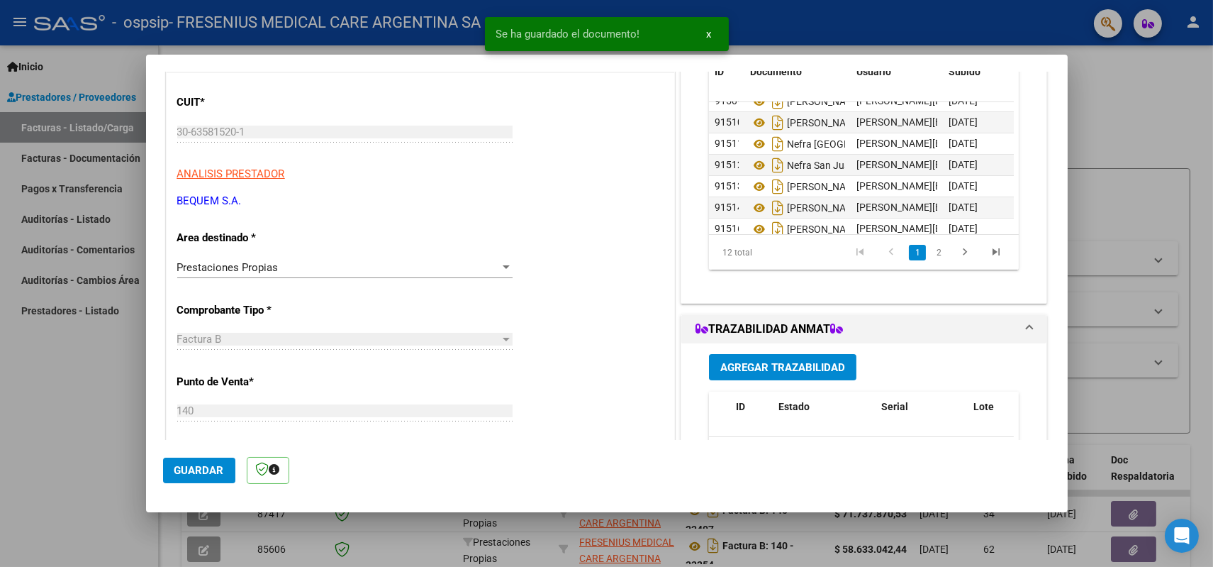
scroll to position [236, 0]
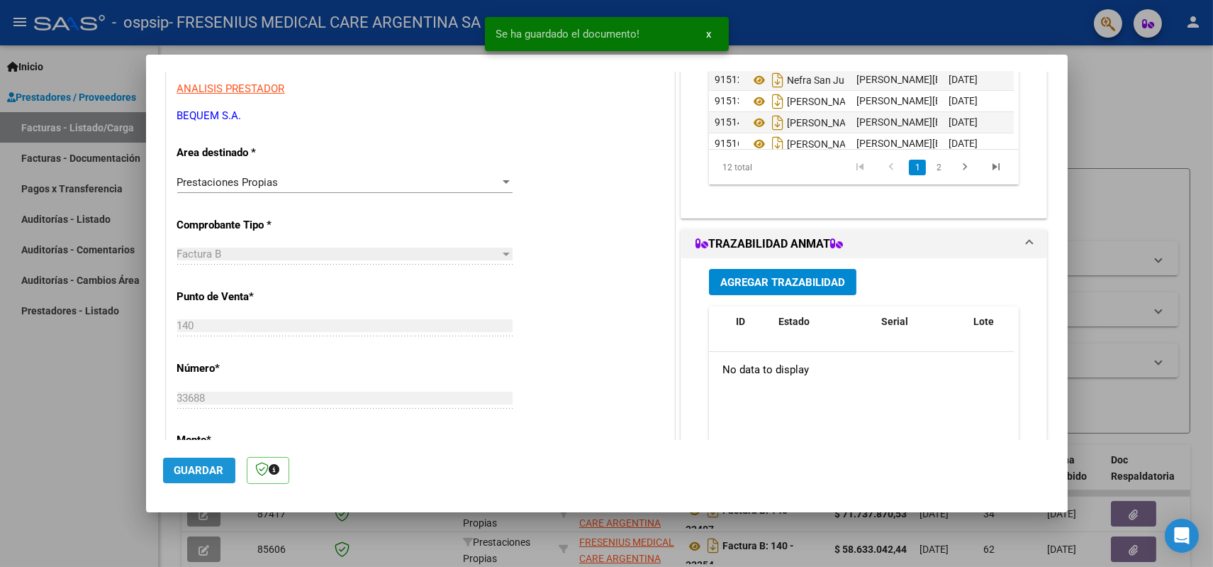
click at [176, 477] on button "Guardar" at bounding box center [199, 470] width 72 height 26
click at [709, 34] on span "x" at bounding box center [709, 34] width 5 height 13
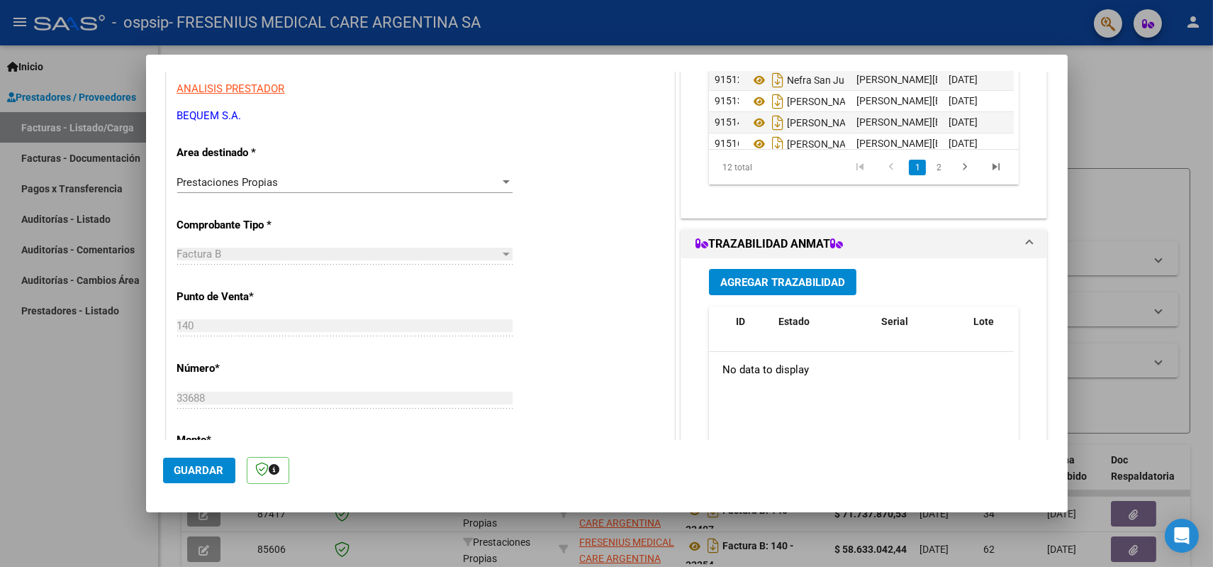
click at [38, 123] on div at bounding box center [606, 283] width 1213 height 567
type input "$ 0,00"
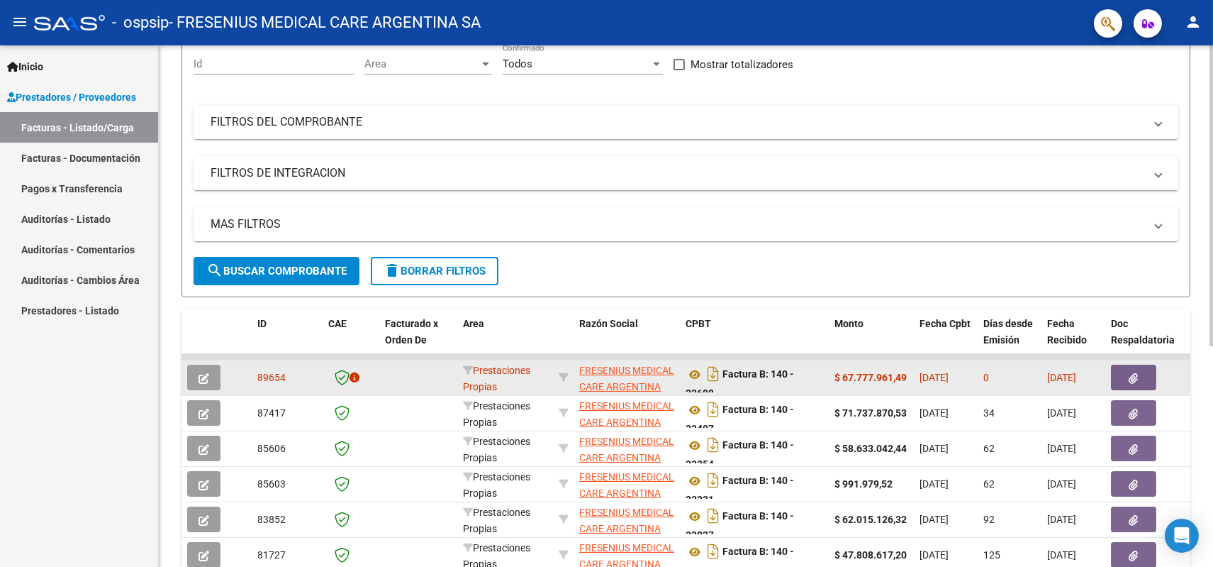
scroll to position [157, 0]
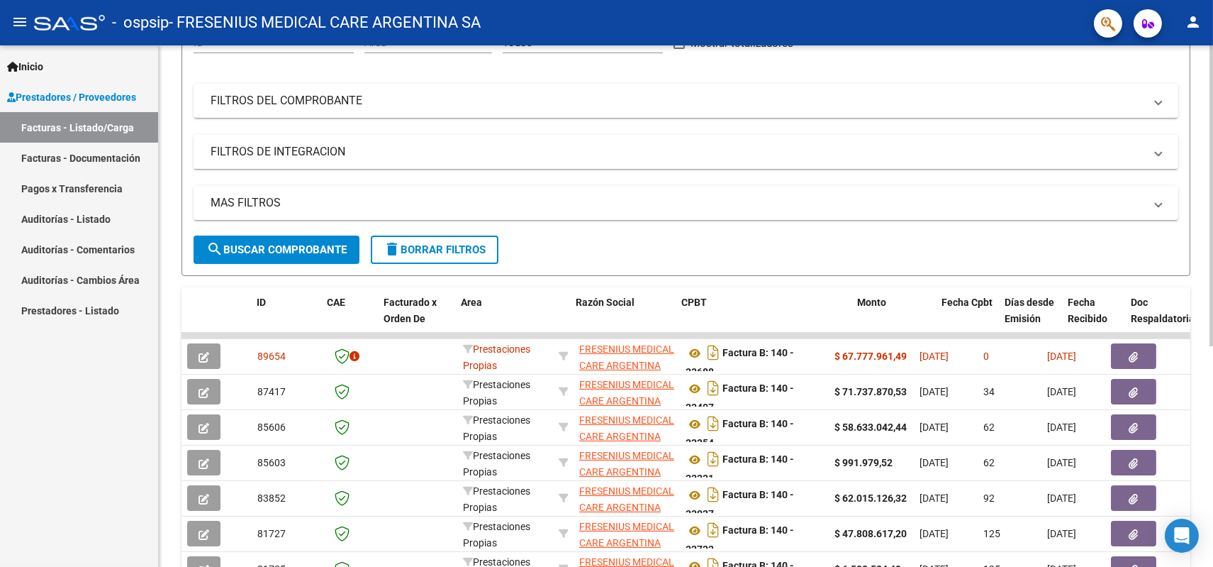
drag, startPoint x: 834, startPoint y: 287, endPoint x: 860, endPoint y: 278, distance: 26.9
click at [860, 278] on div "Video tutorial PRESTADORES -> Listado de CPBTs Emitidos por Prestadores / Prove…" at bounding box center [686, 322] width 1009 height 823
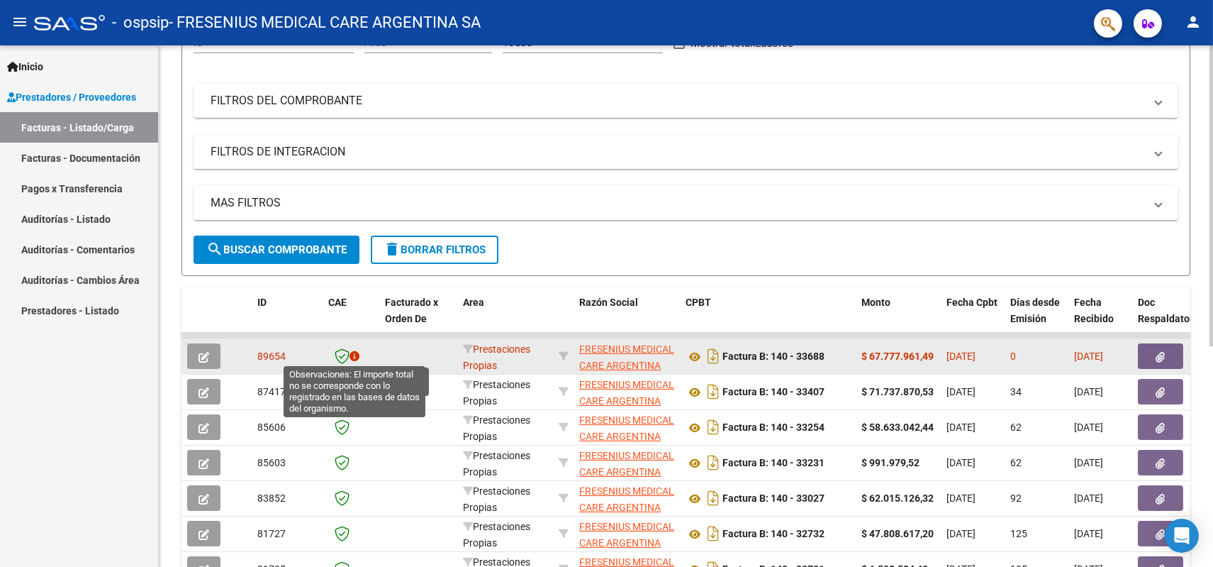
click at [354, 354] on icon at bounding box center [355, 356] width 10 height 10
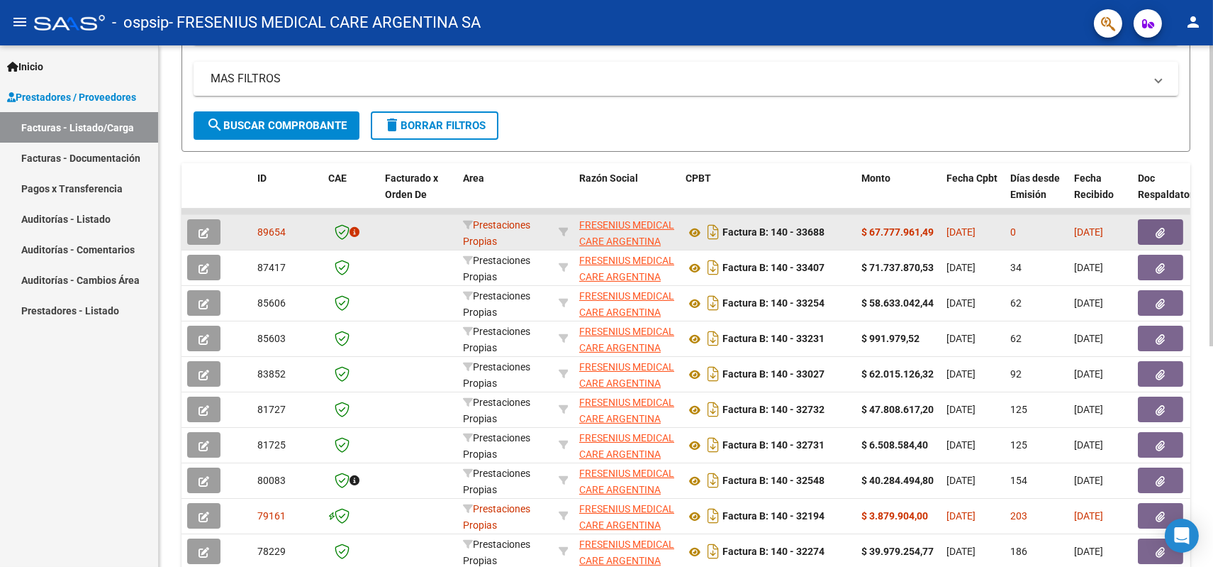
scroll to position [315, 0]
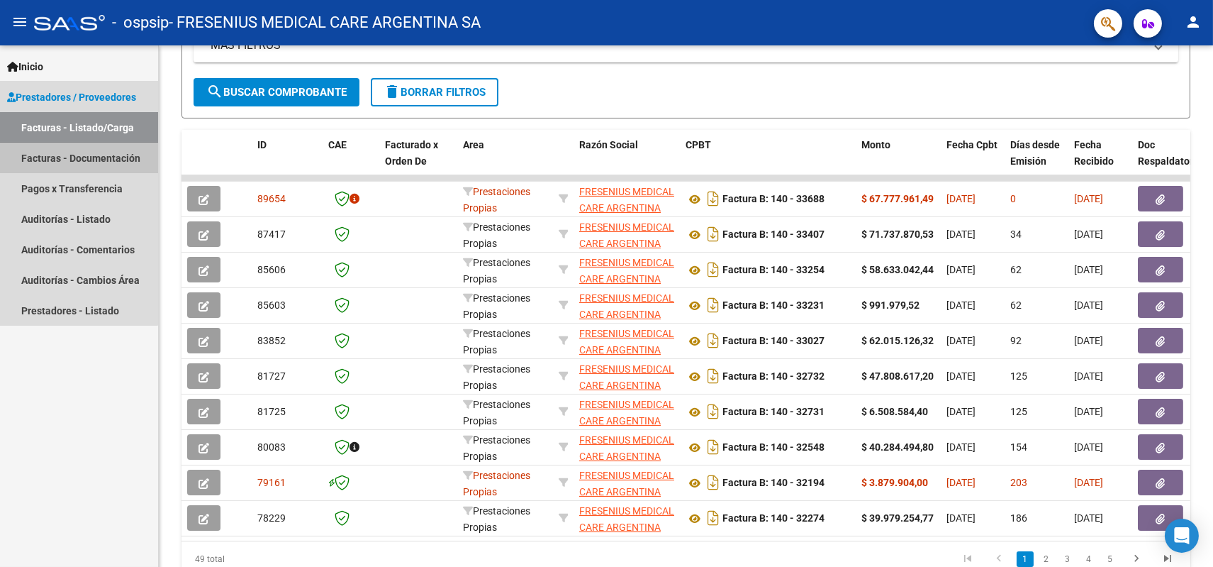
click at [43, 159] on link "Facturas - Documentación" at bounding box center [79, 158] width 158 height 30
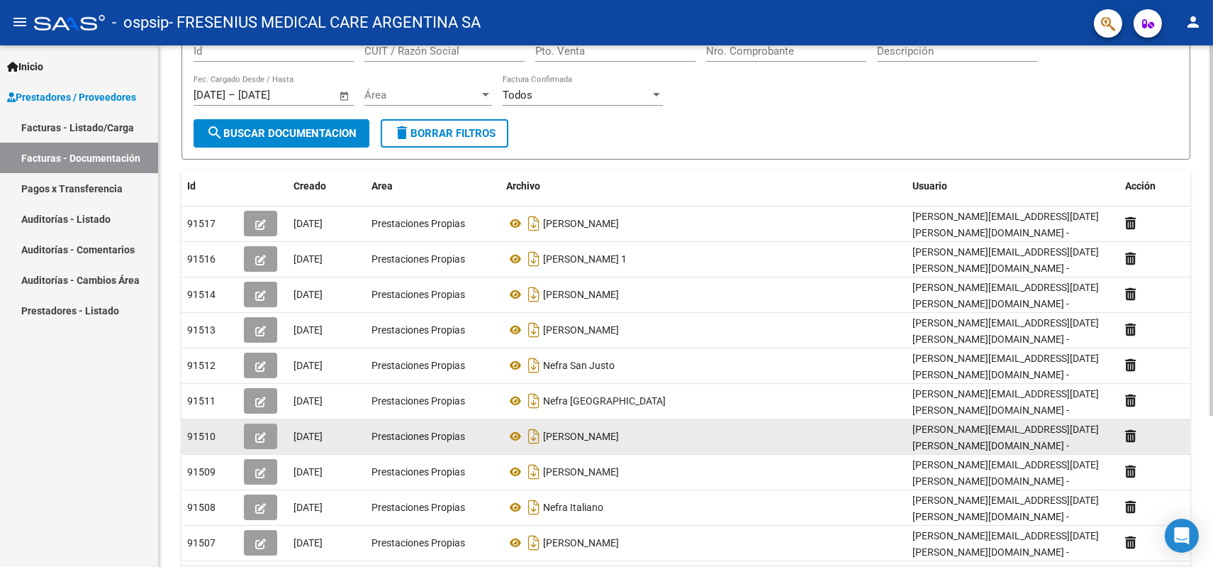
scroll to position [212, 0]
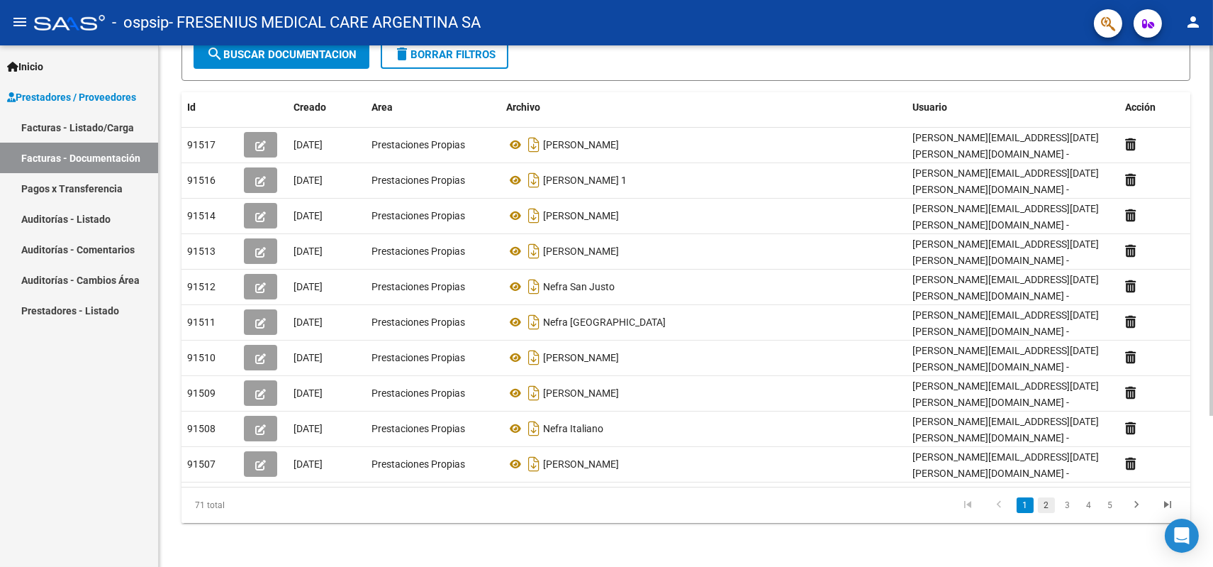
click at [1044, 504] on link "2" at bounding box center [1046, 505] width 17 height 16
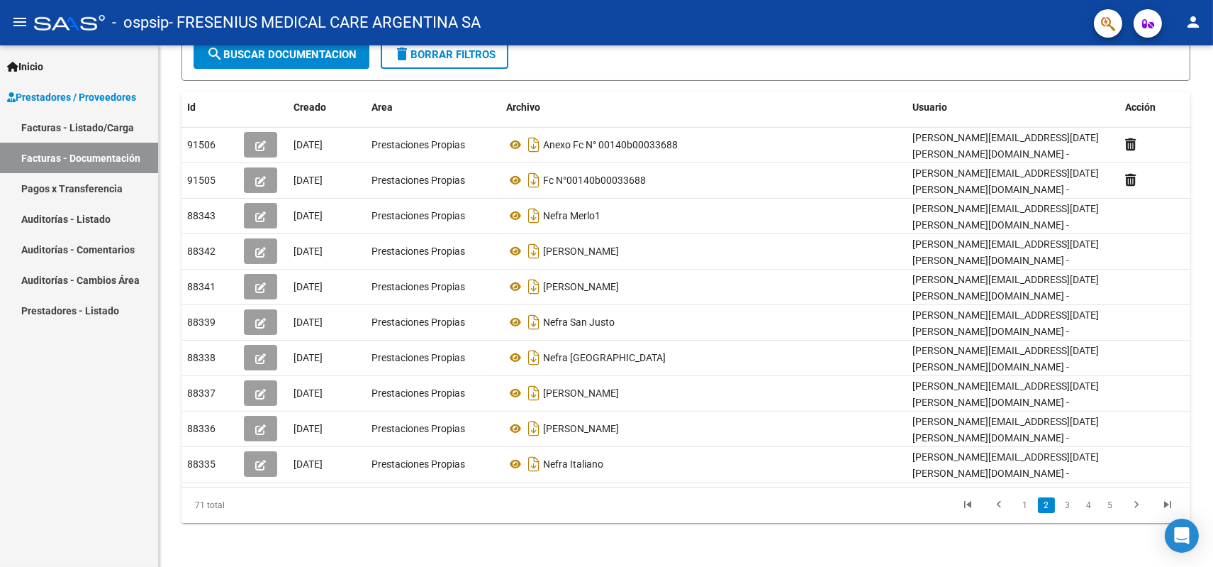
click at [112, 129] on link "Facturas - Listado/Carga" at bounding box center [79, 127] width 158 height 30
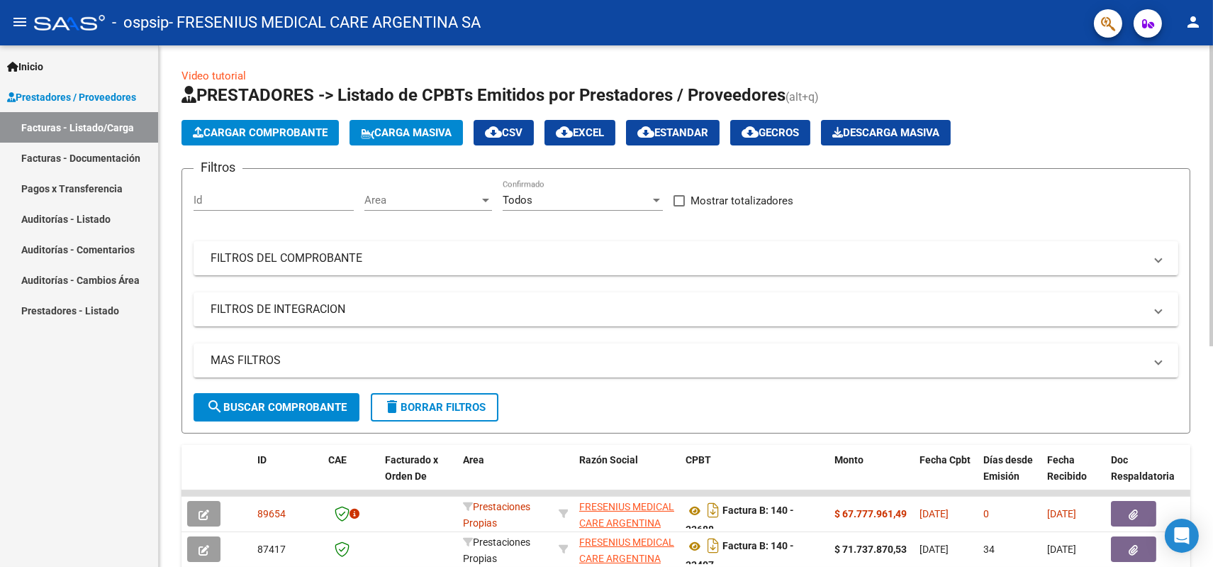
scroll to position [157, 0]
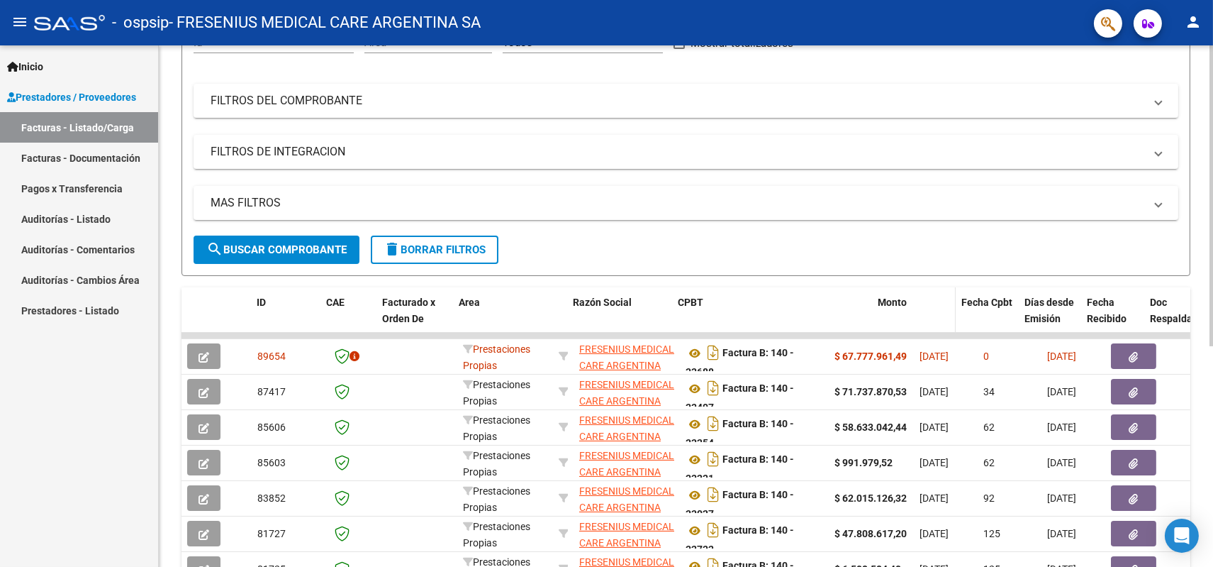
drag, startPoint x: 825, startPoint y: 295, endPoint x: 886, endPoint y: 293, distance: 61.0
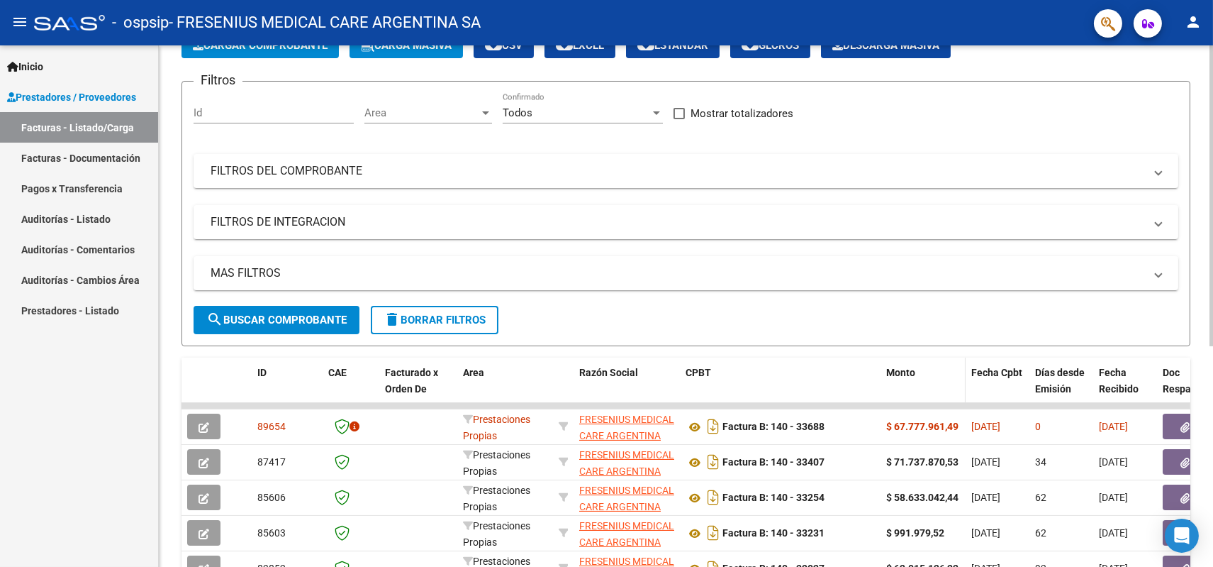
scroll to position [0, 0]
